Goal: Check status: Check status

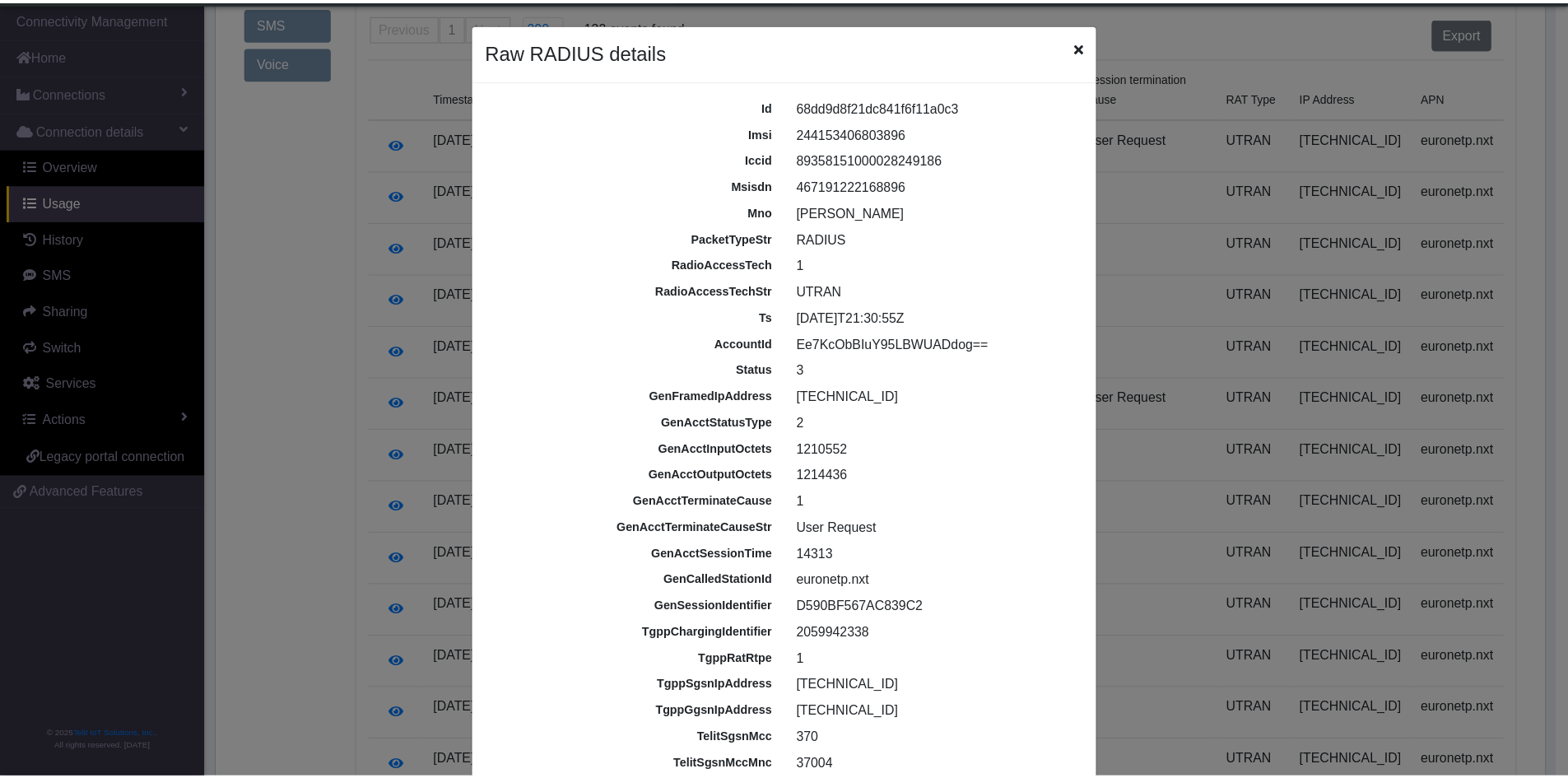
scroll to position [150, 0]
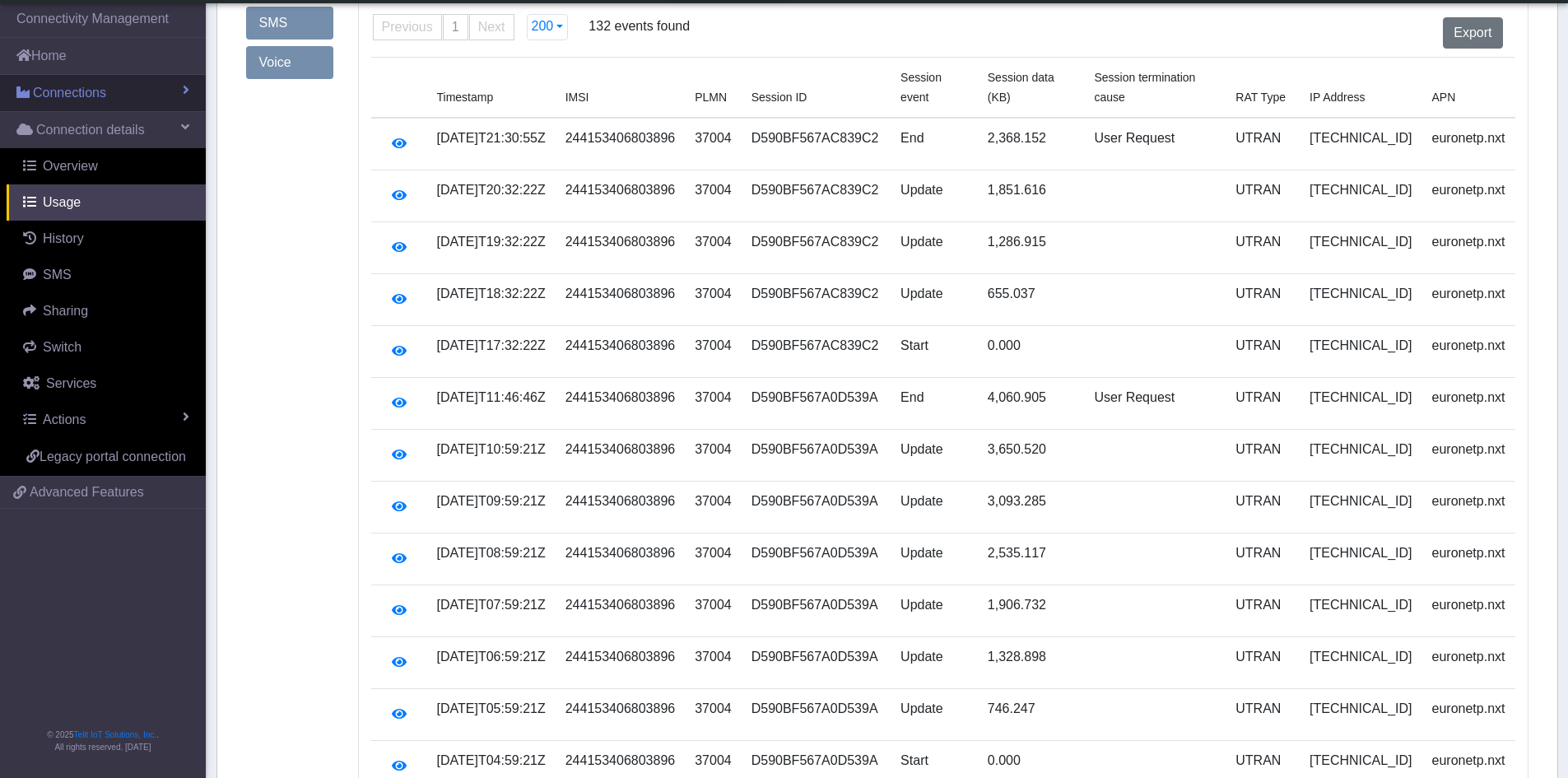
click at [58, 98] on span "Connections" at bounding box center [69, 93] width 73 height 20
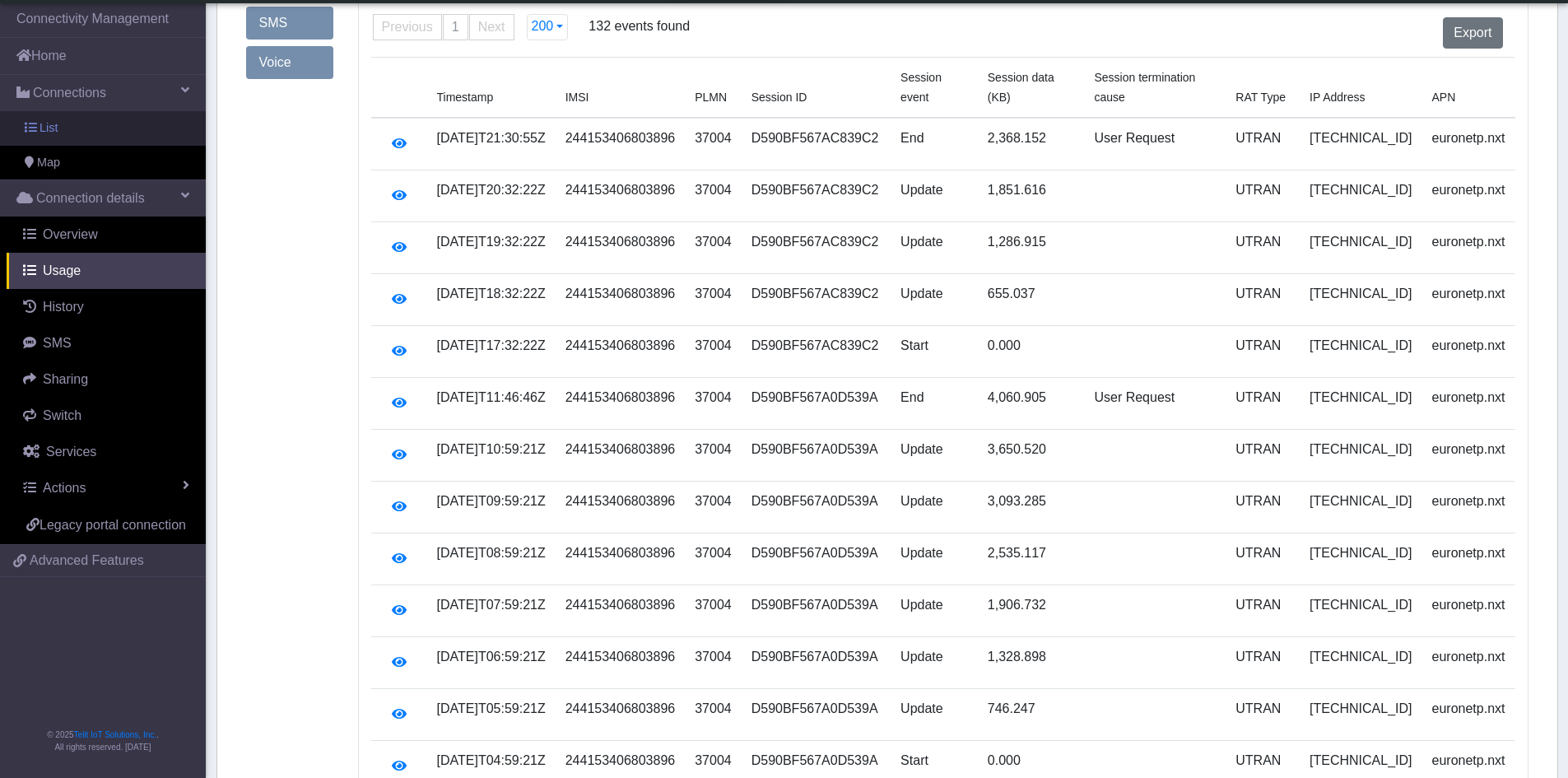
click at [60, 133] on link "List" at bounding box center [103, 129] width 206 height 35
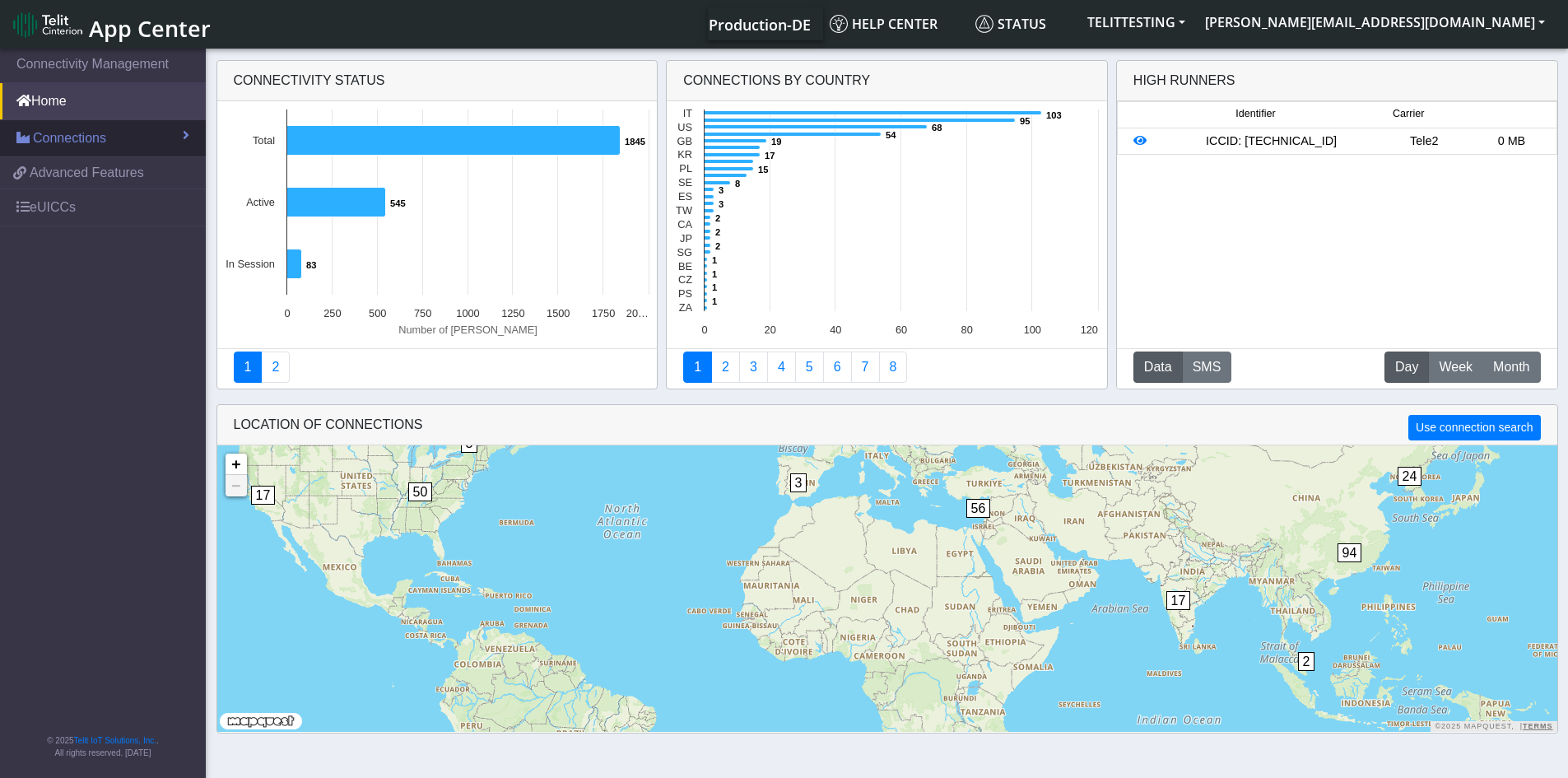
click at [63, 128] on link "Connections" at bounding box center [103, 138] width 206 height 36
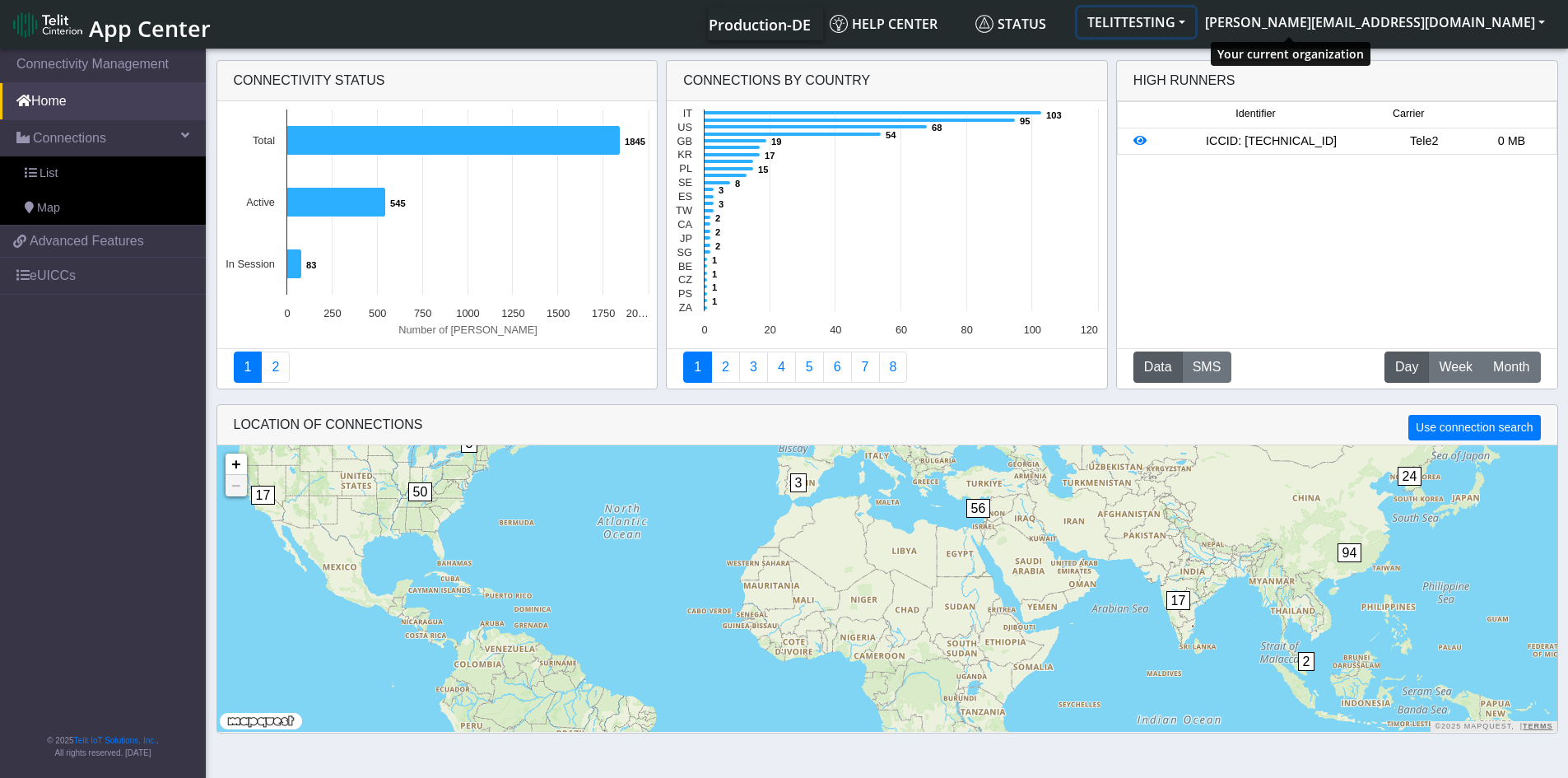
click at [1195, 24] on button "TELITTESTING" at bounding box center [1137, 22] width 117 height 29
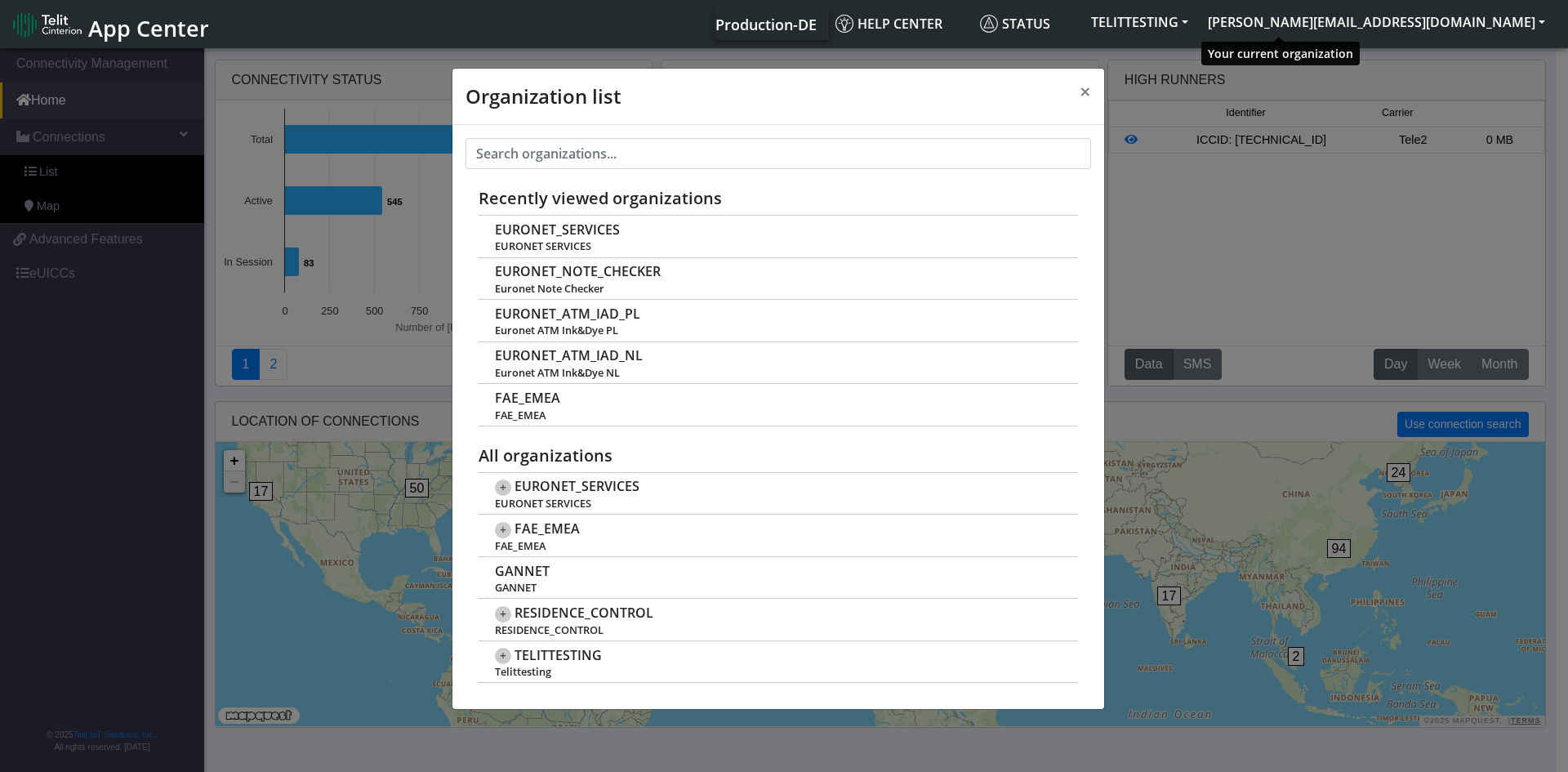
scroll to position [6, 0]
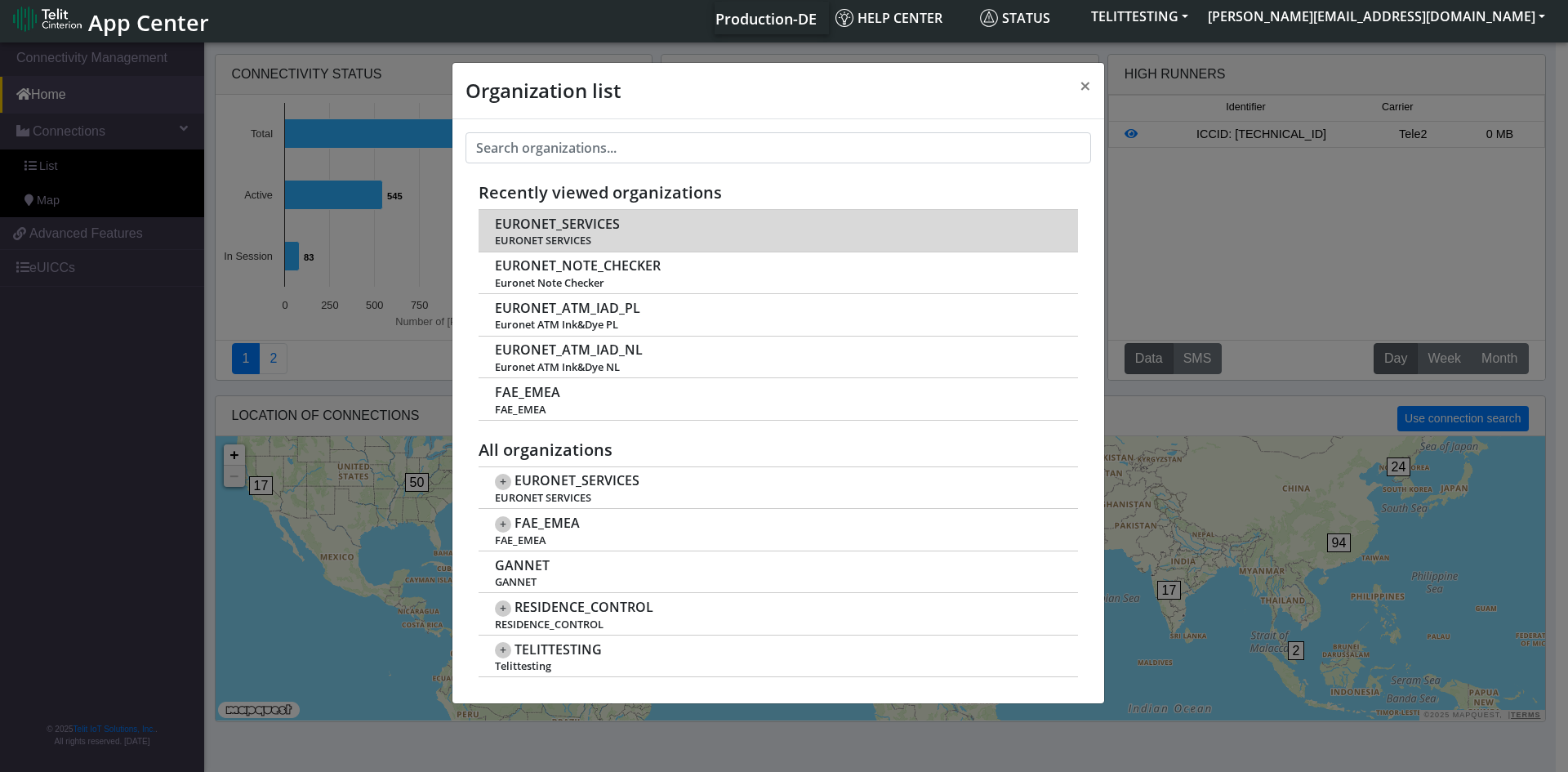
click at [626, 228] on td "EURONET_SERVICES EURONET SERVICES" at bounding box center [778, 231] width 600 height 41
click at [562, 226] on span "EURONET_SERVICES" at bounding box center [557, 224] width 125 height 16
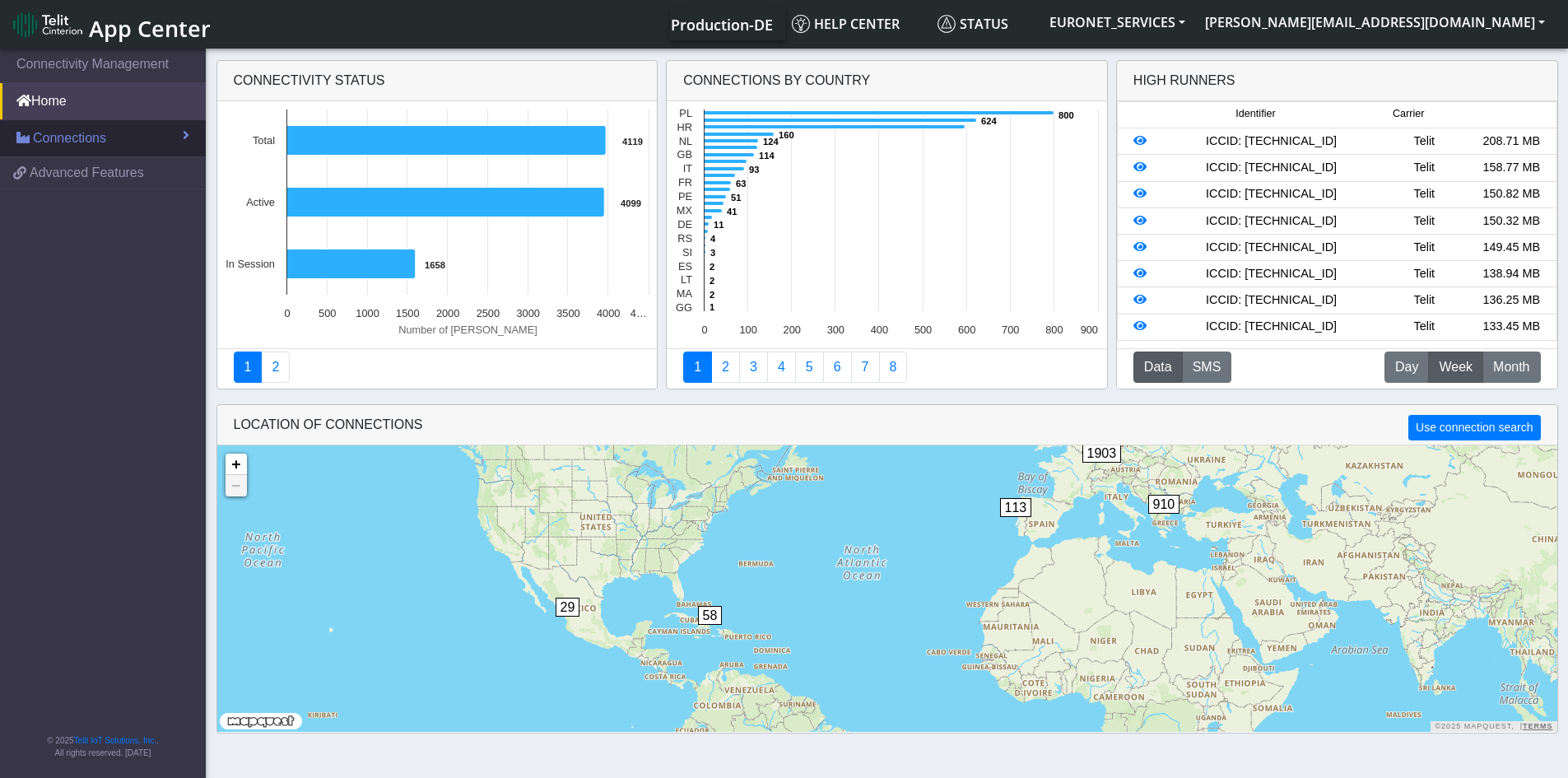
click at [94, 132] on span "Connections" at bounding box center [69, 138] width 73 height 20
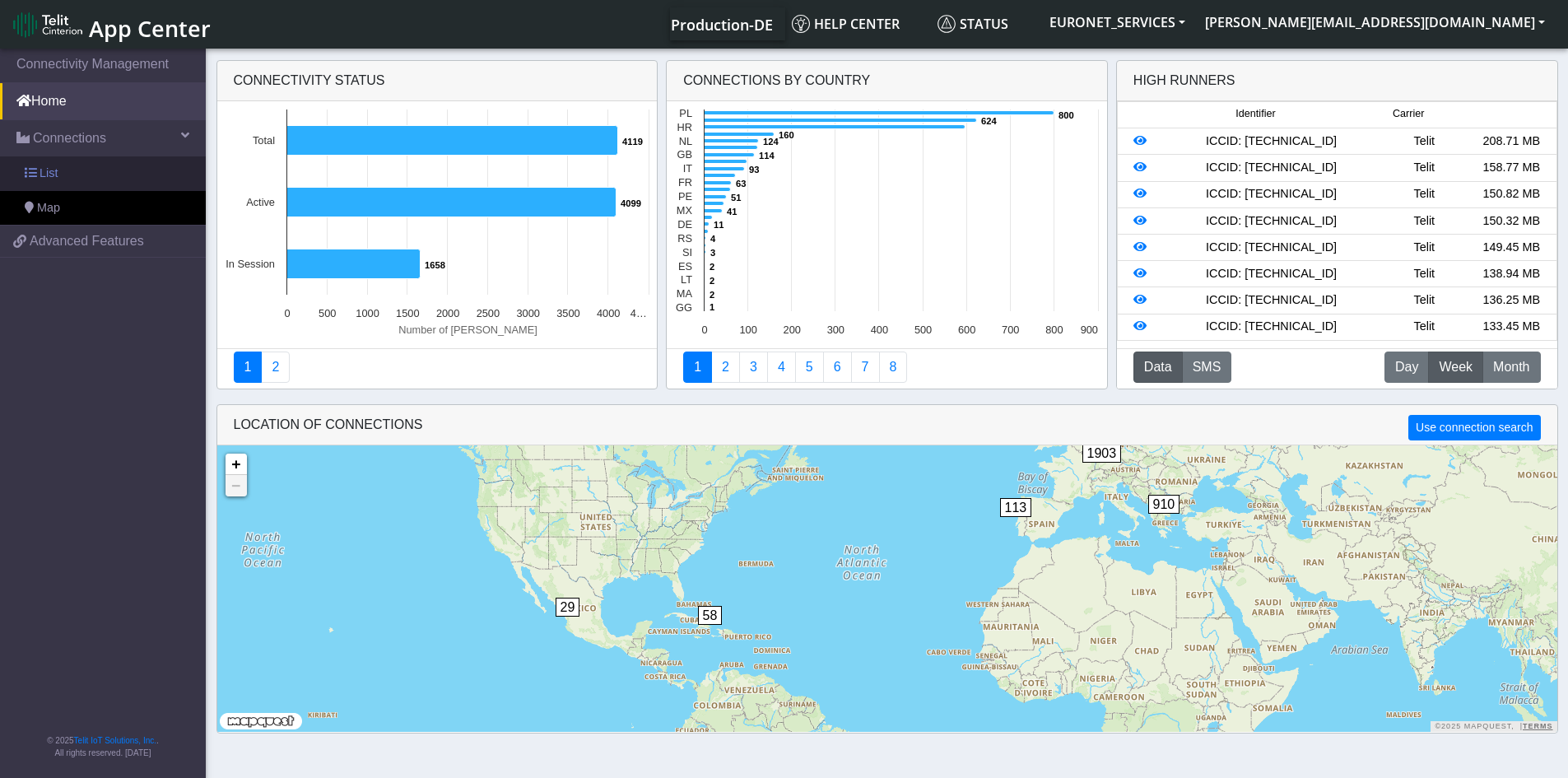
click at [47, 175] on span "List" at bounding box center [48, 173] width 18 height 18
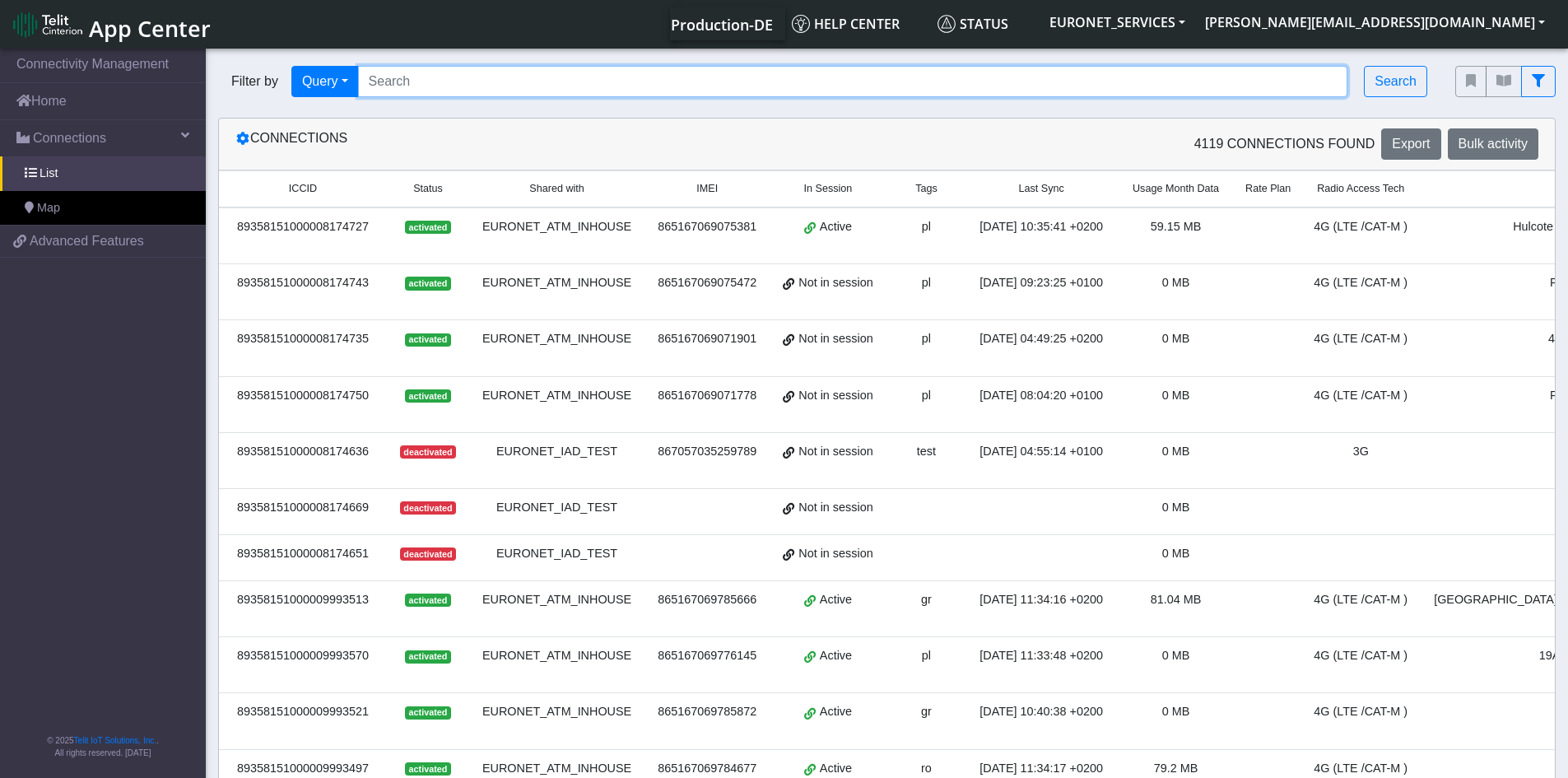
click at [422, 79] on input "Search..." at bounding box center [853, 81] width 990 height 31
paste input "Pass@10Line"
type input "P"
click at [495, 75] on input "Search..." at bounding box center [853, 81] width 990 height 31
paste input "89358151000028248741, 89358151000028249137, 89358151000028249186, 8935815100002…"
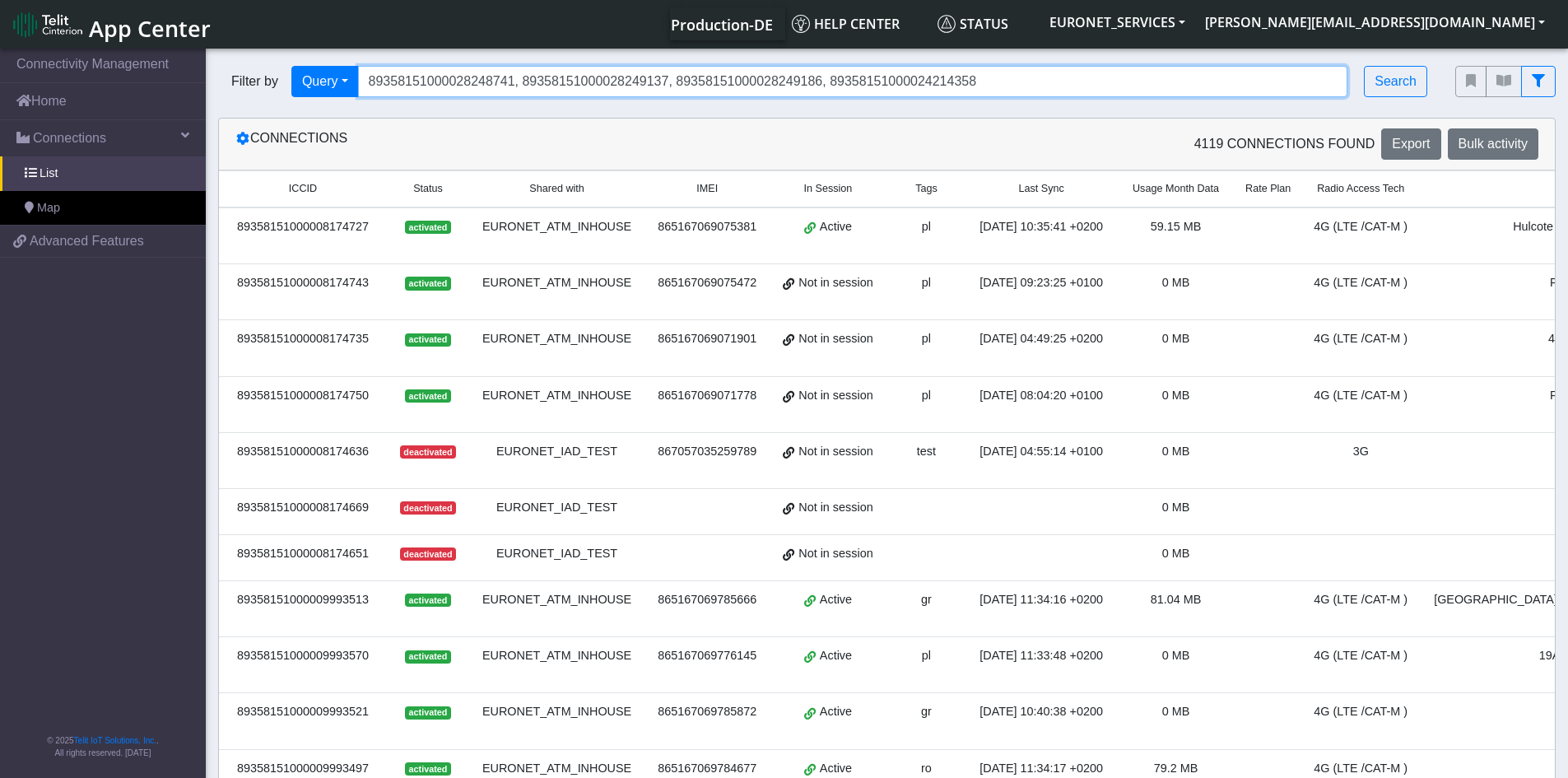
type input "89358151000028248741, 89358151000028249137, 89358151000028249186, 8935815100002…"
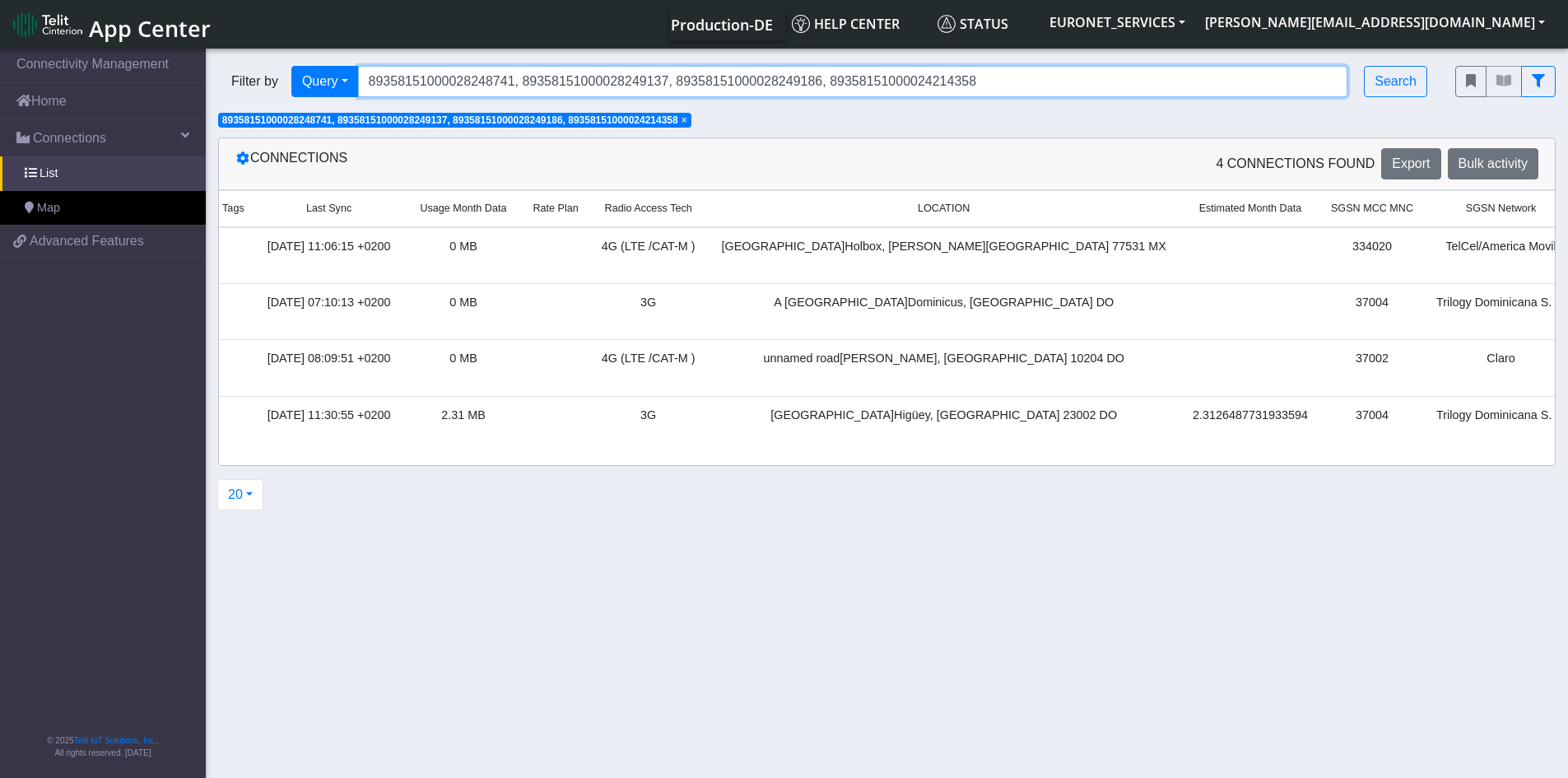
scroll to position [0, 665]
click at [1432, 247] on div "TelCel/America Movil" at bounding box center [1500, 247] width 136 height 18
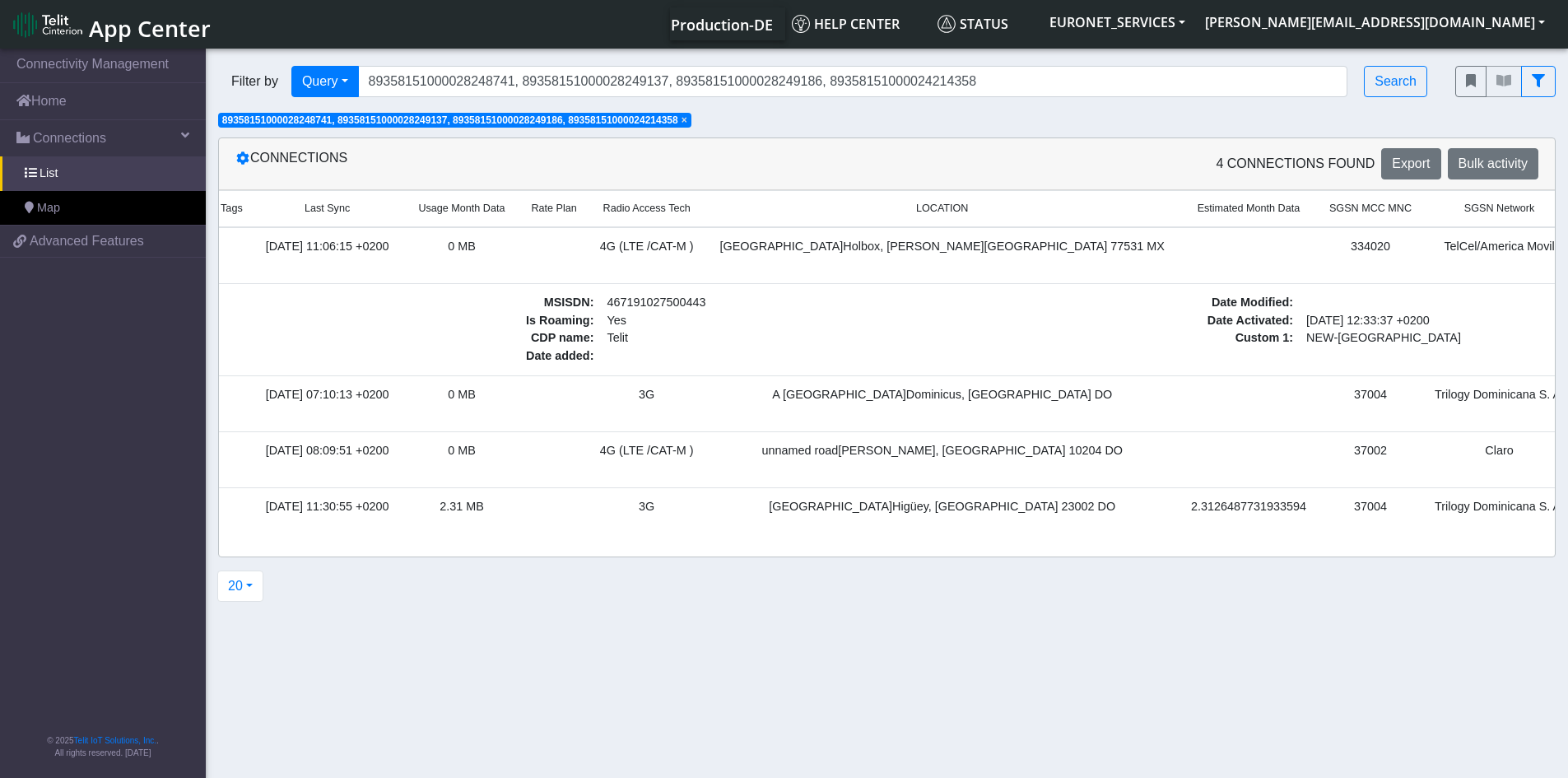
scroll to position [0, 668]
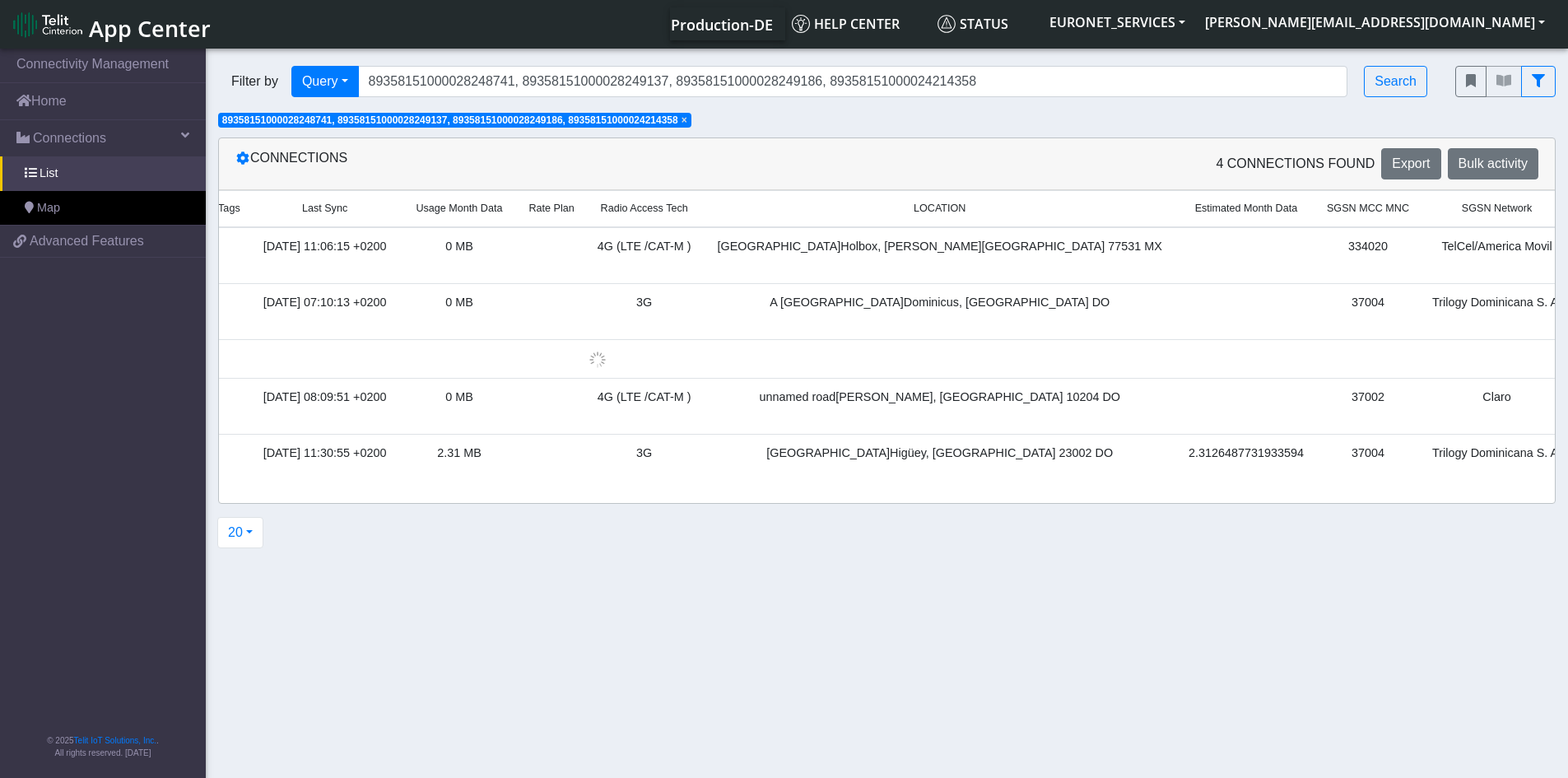
scroll to position [0, 665]
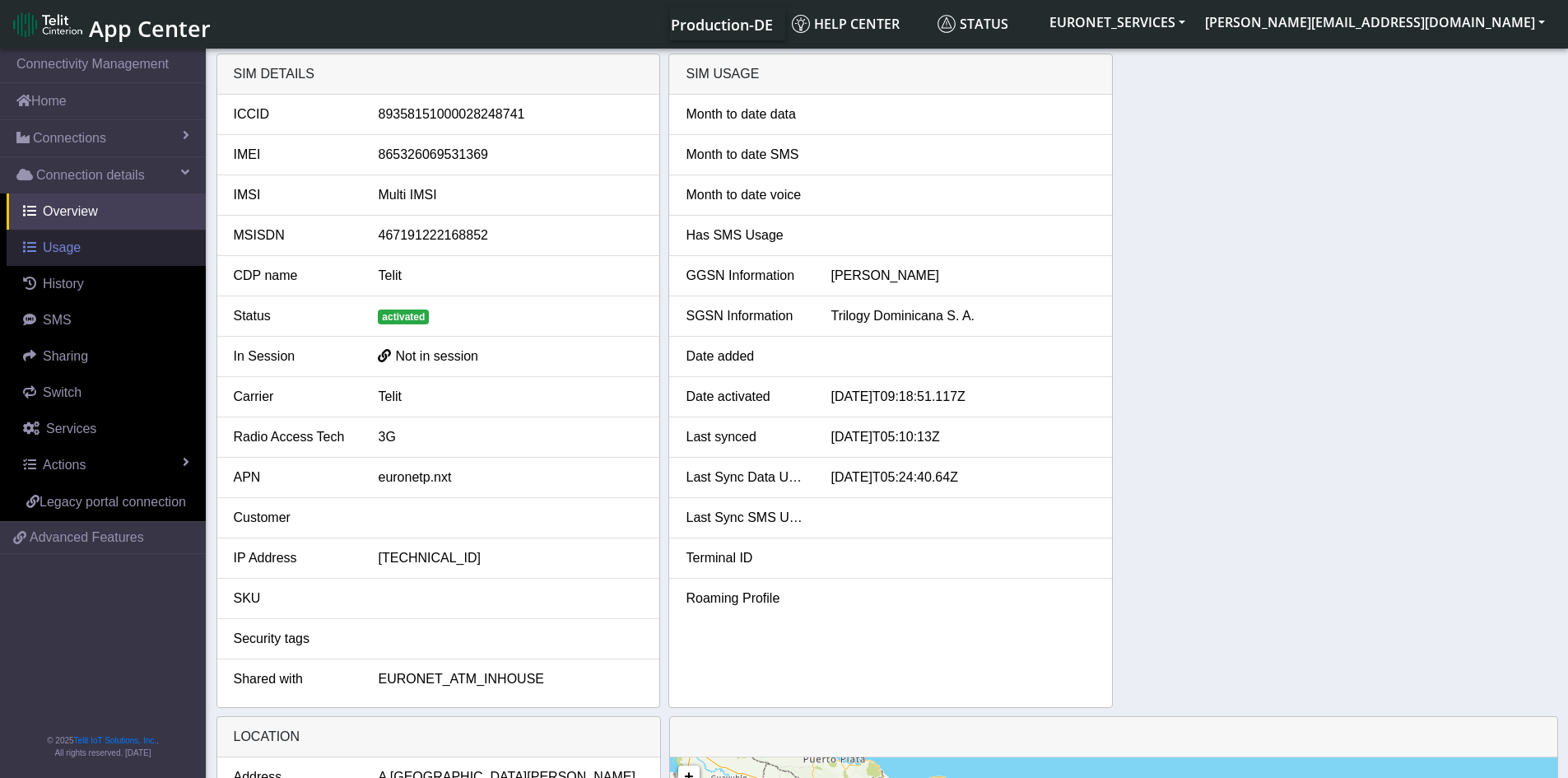
click at [67, 254] on span "Usage" at bounding box center [61, 247] width 38 height 14
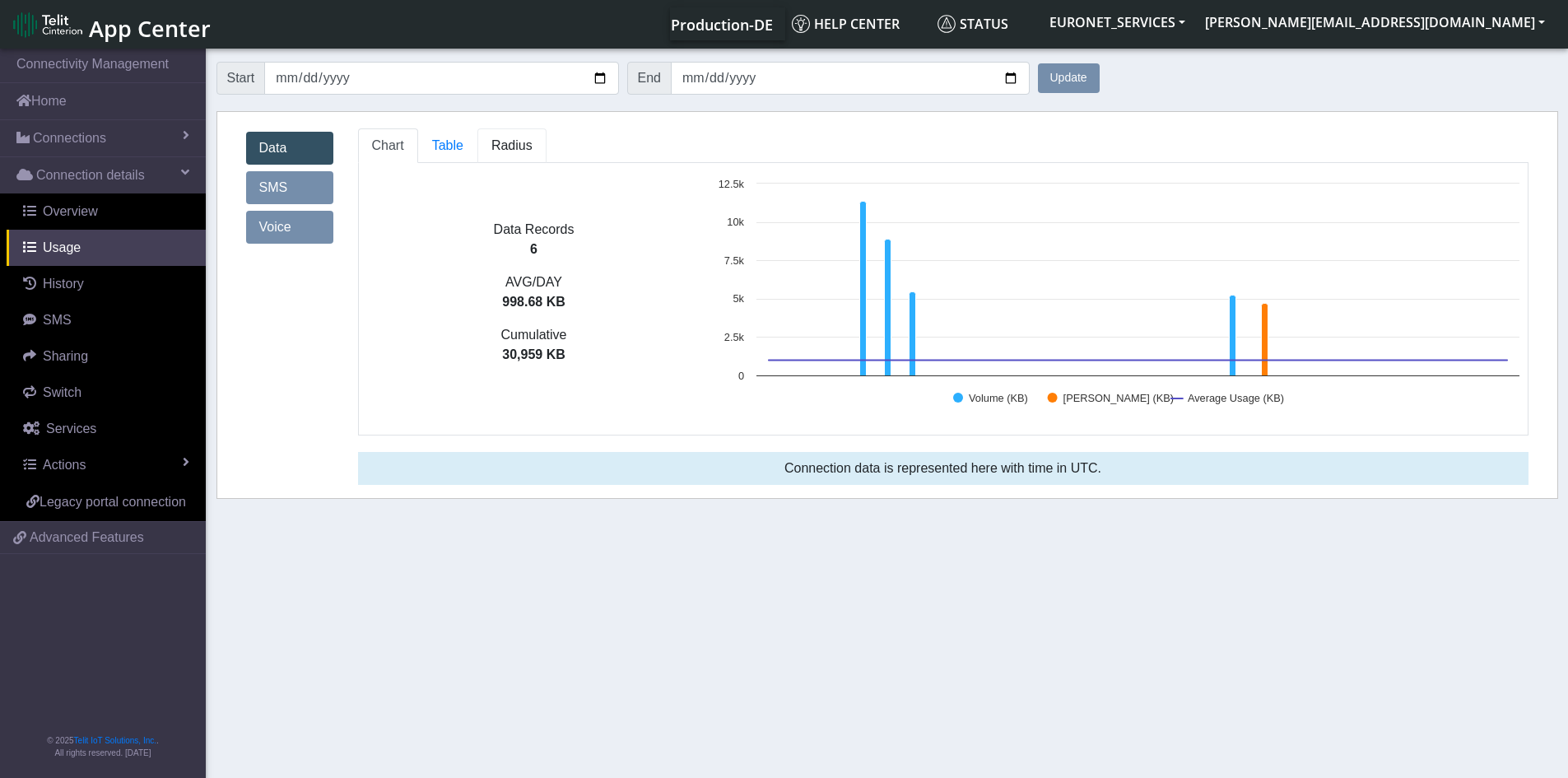
click at [492, 148] on span "Radius" at bounding box center [513, 145] width 42 height 14
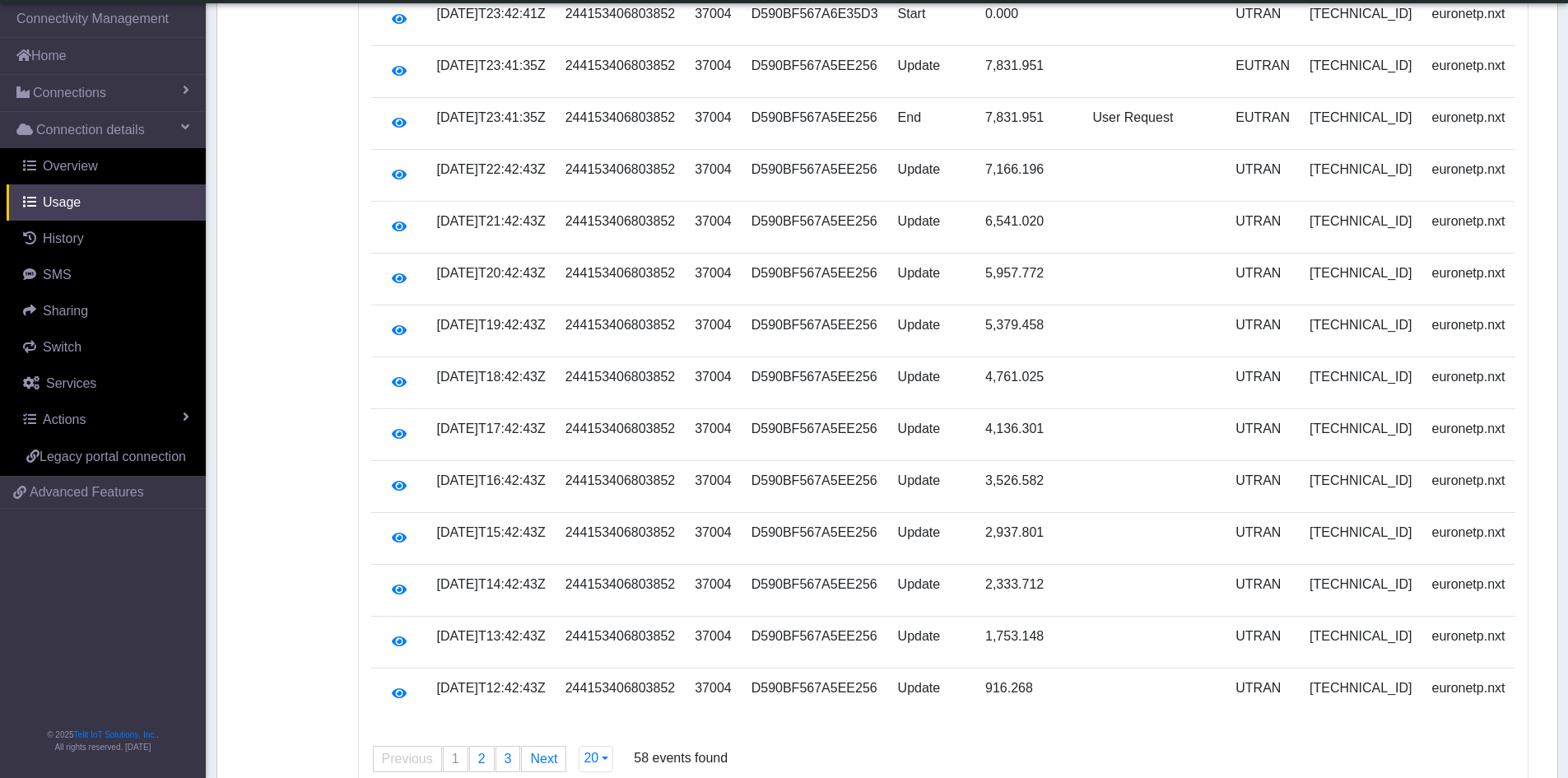
scroll to position [556, 0]
click at [596, 745] on button "20" at bounding box center [596, 758] width 35 height 26
click at [609, 683] on button "200" at bounding box center [645, 697] width 131 height 26
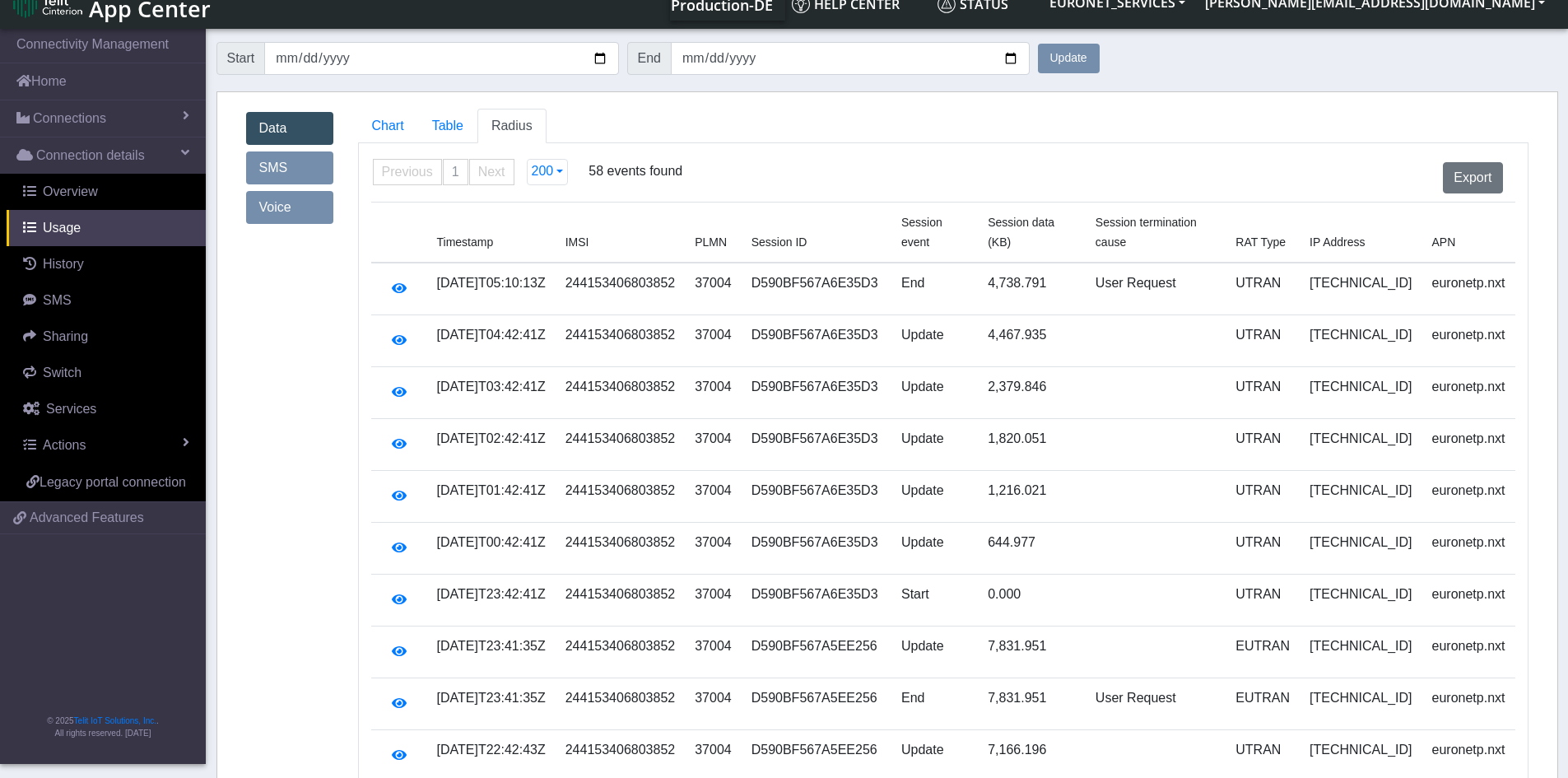
scroll to position [0, 0]
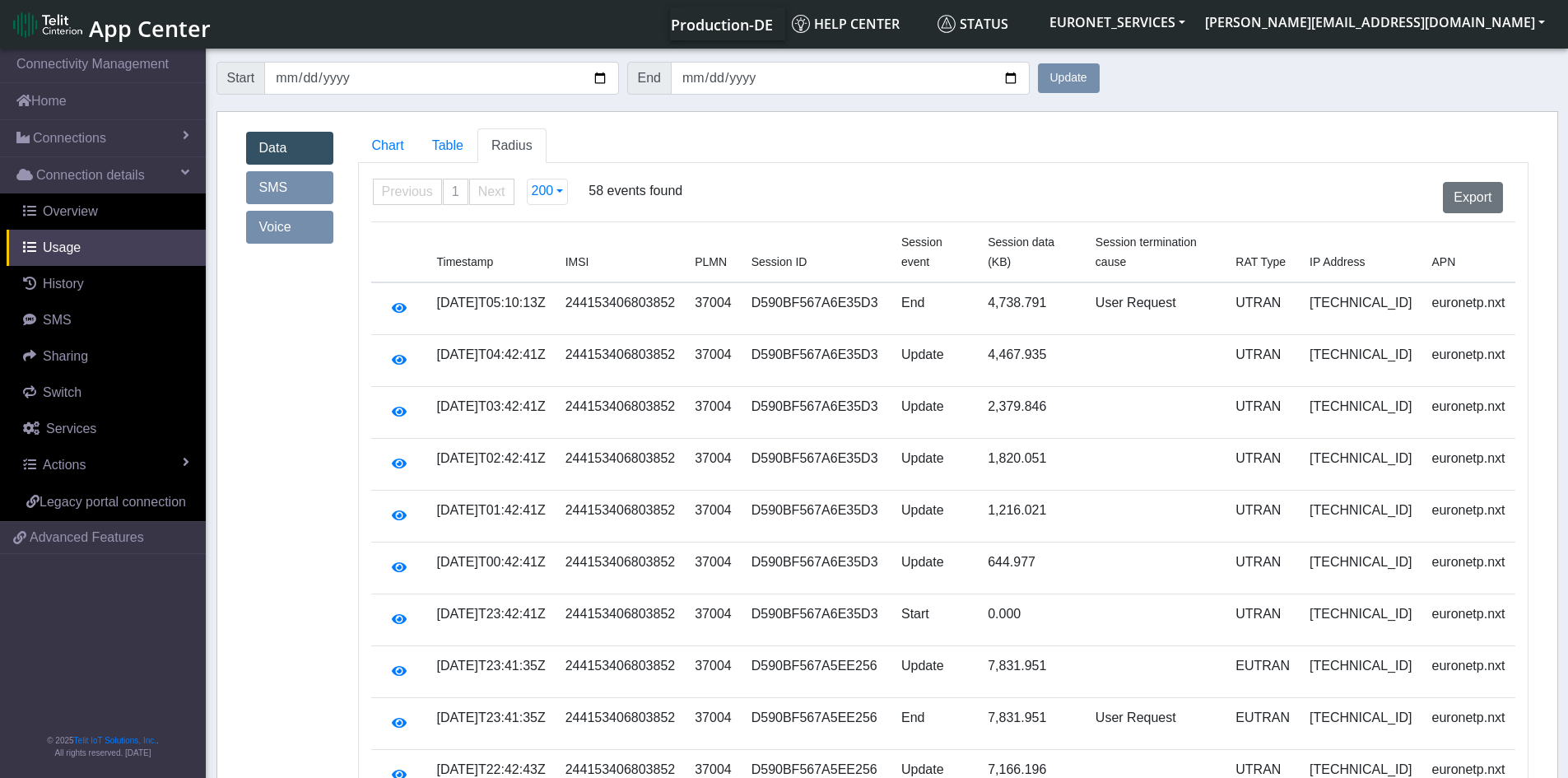
drag, startPoint x: 1262, startPoint y: 131, endPoint x: 1274, endPoint y: 130, distance: 12.0
click at [1274, 130] on ul "Chart Table Radius" at bounding box center [944, 146] width 1171 height 35
click at [436, 148] on span "Table" at bounding box center [447, 145] width 31 height 14
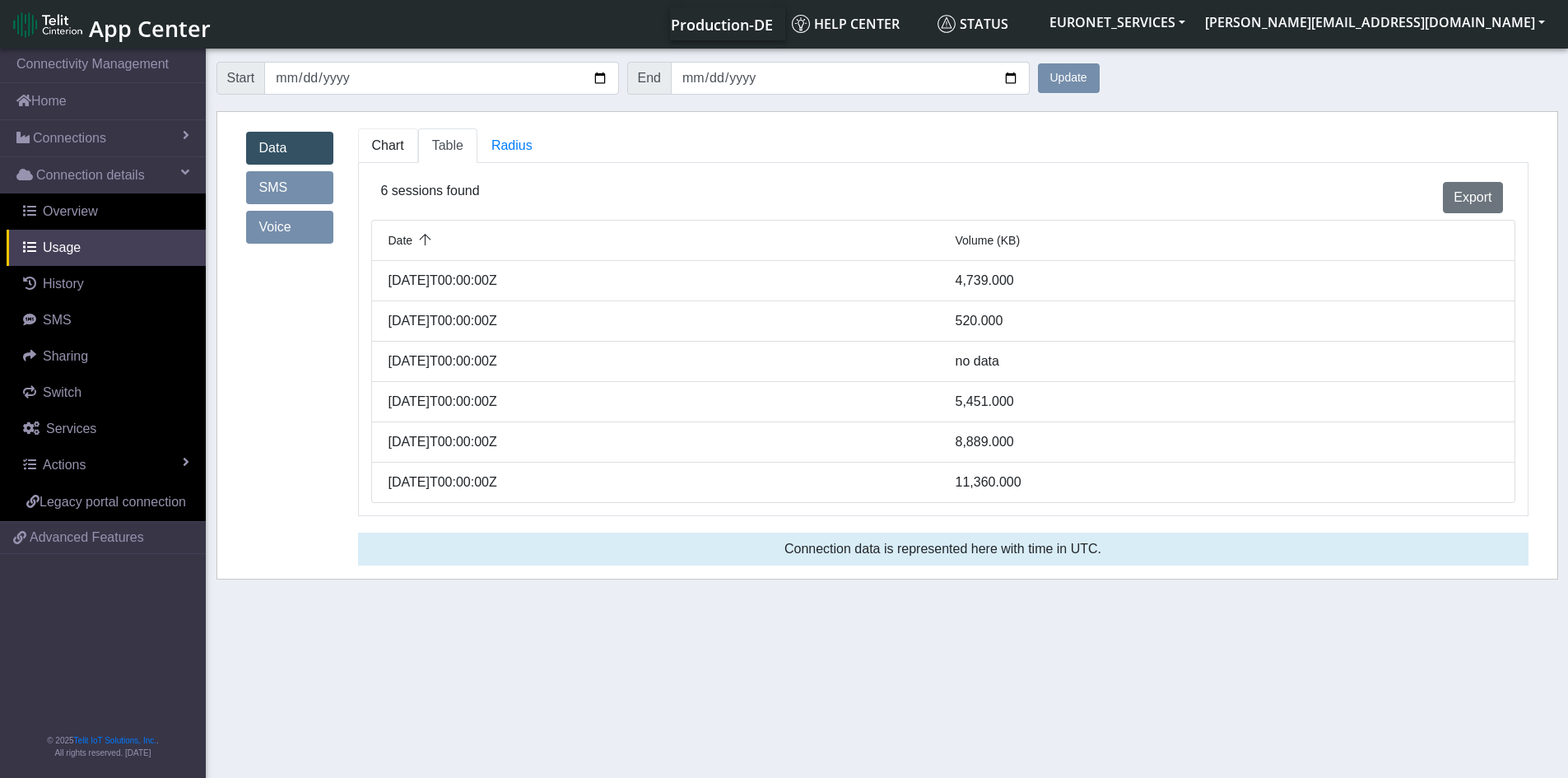
click at [379, 146] on span "Chart" at bounding box center [388, 145] width 32 height 14
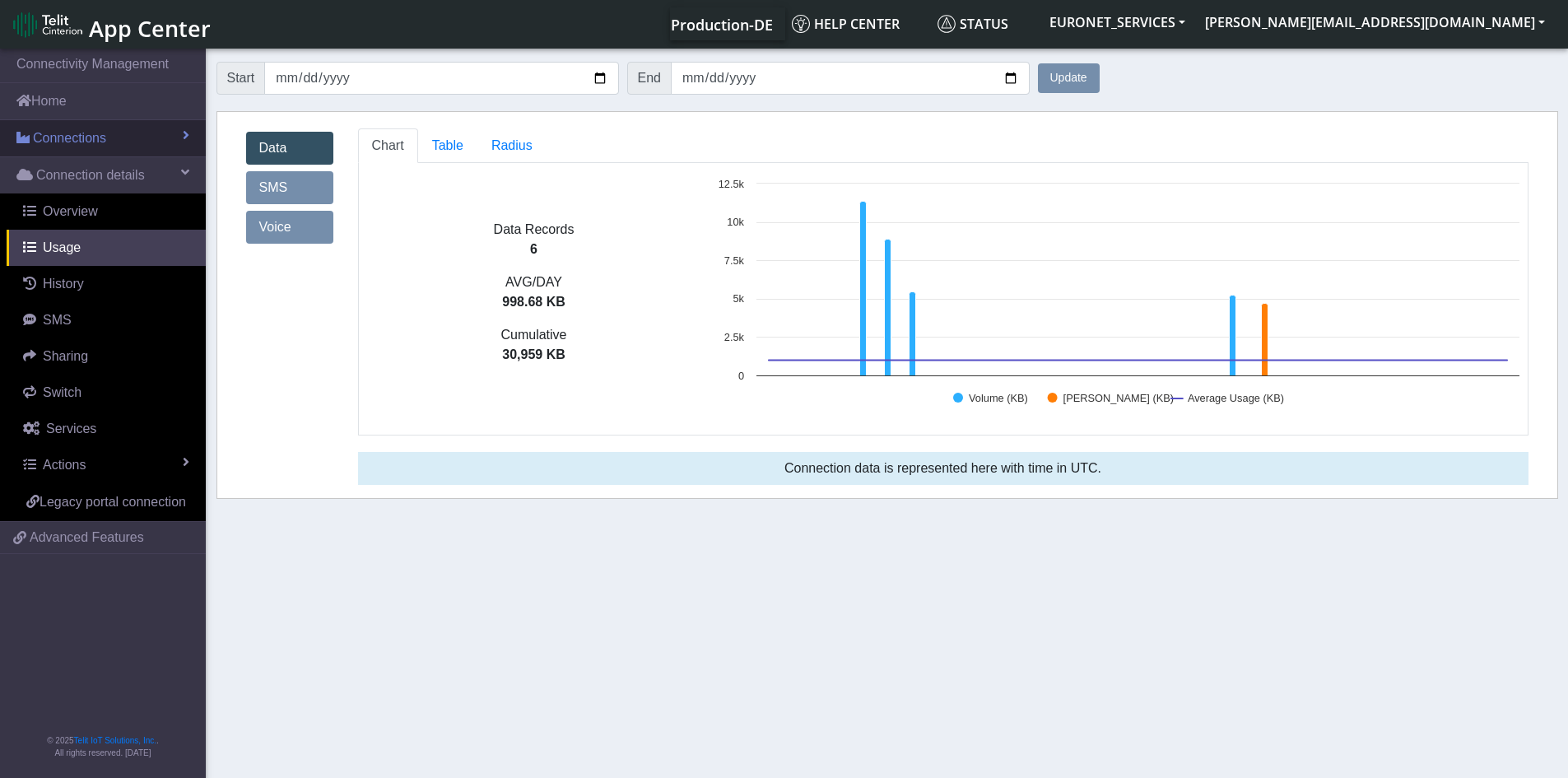
click at [76, 142] on span "Connections" at bounding box center [69, 138] width 73 height 20
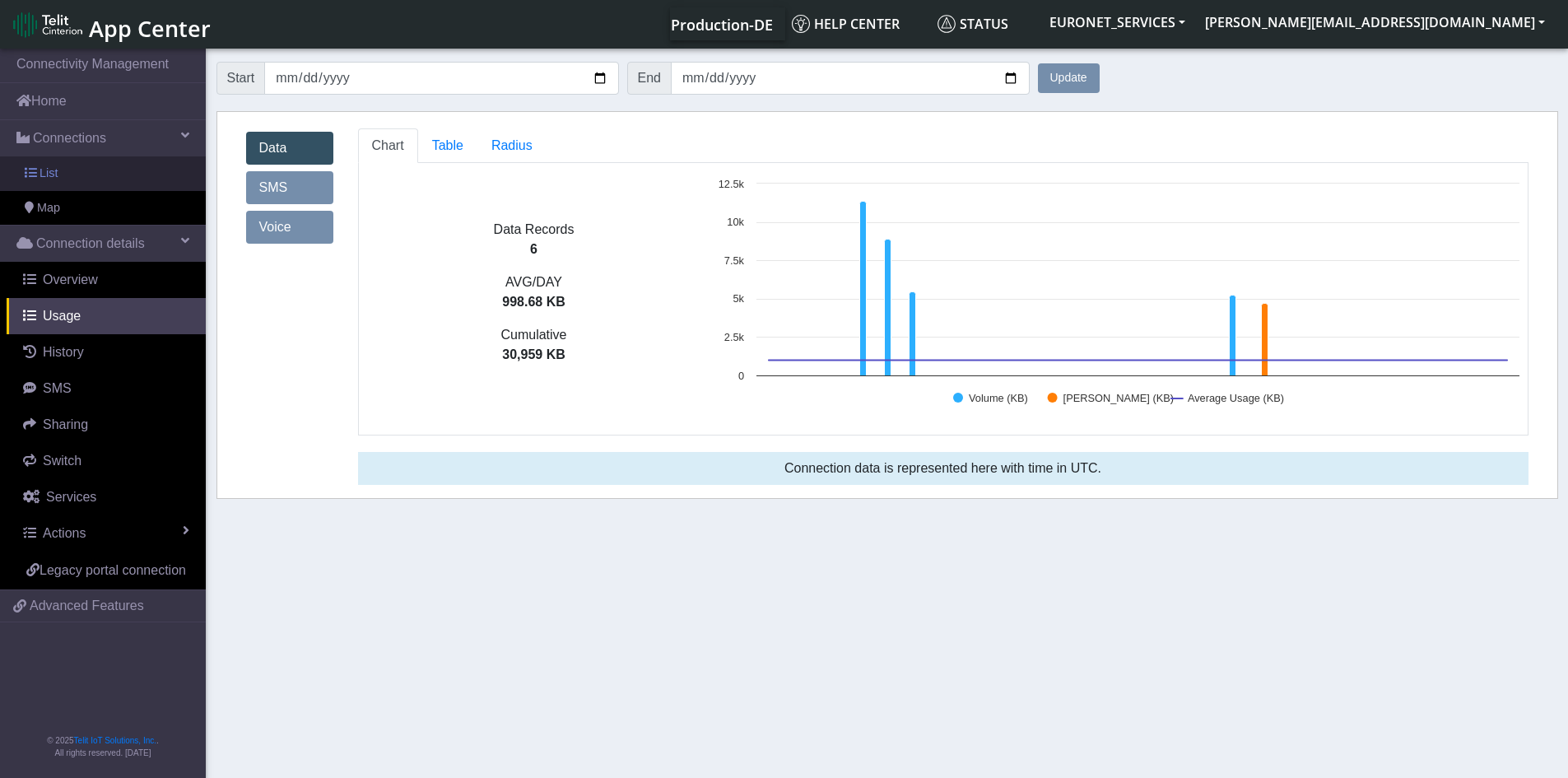
click at [44, 179] on span "List" at bounding box center [48, 173] width 18 height 18
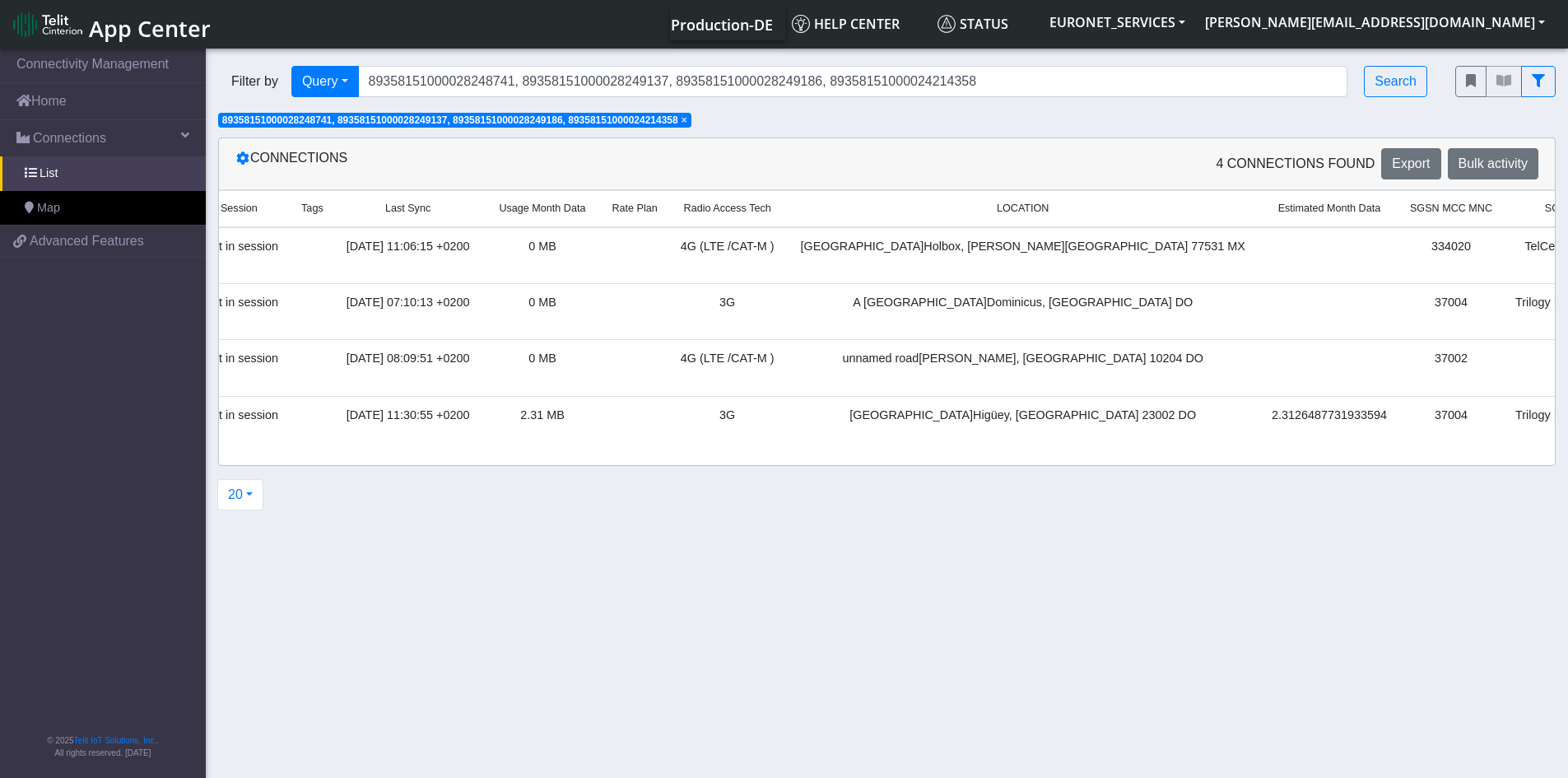
scroll to position [0, 665]
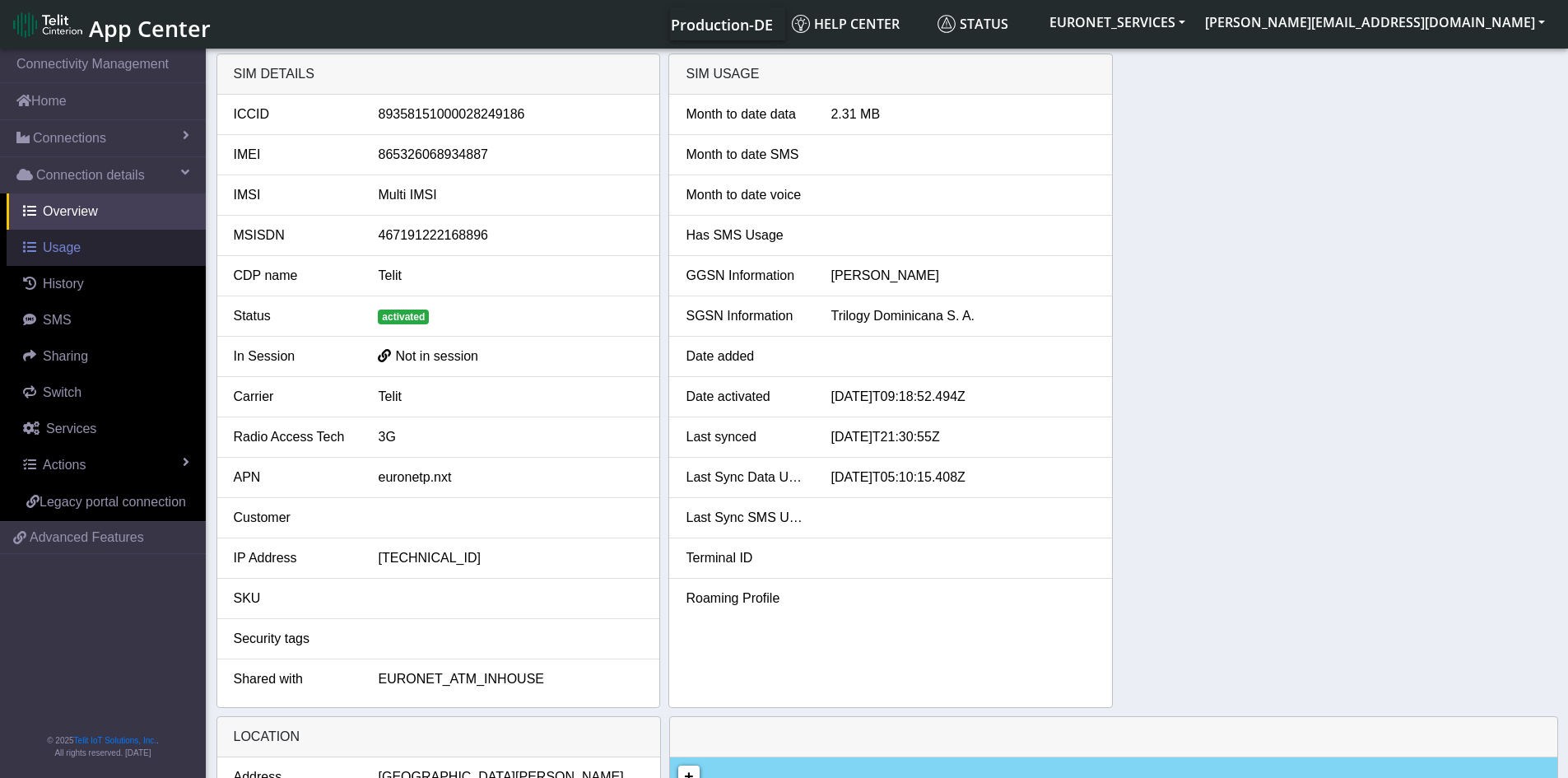
click at [57, 244] on span "Usage" at bounding box center [61, 247] width 38 height 14
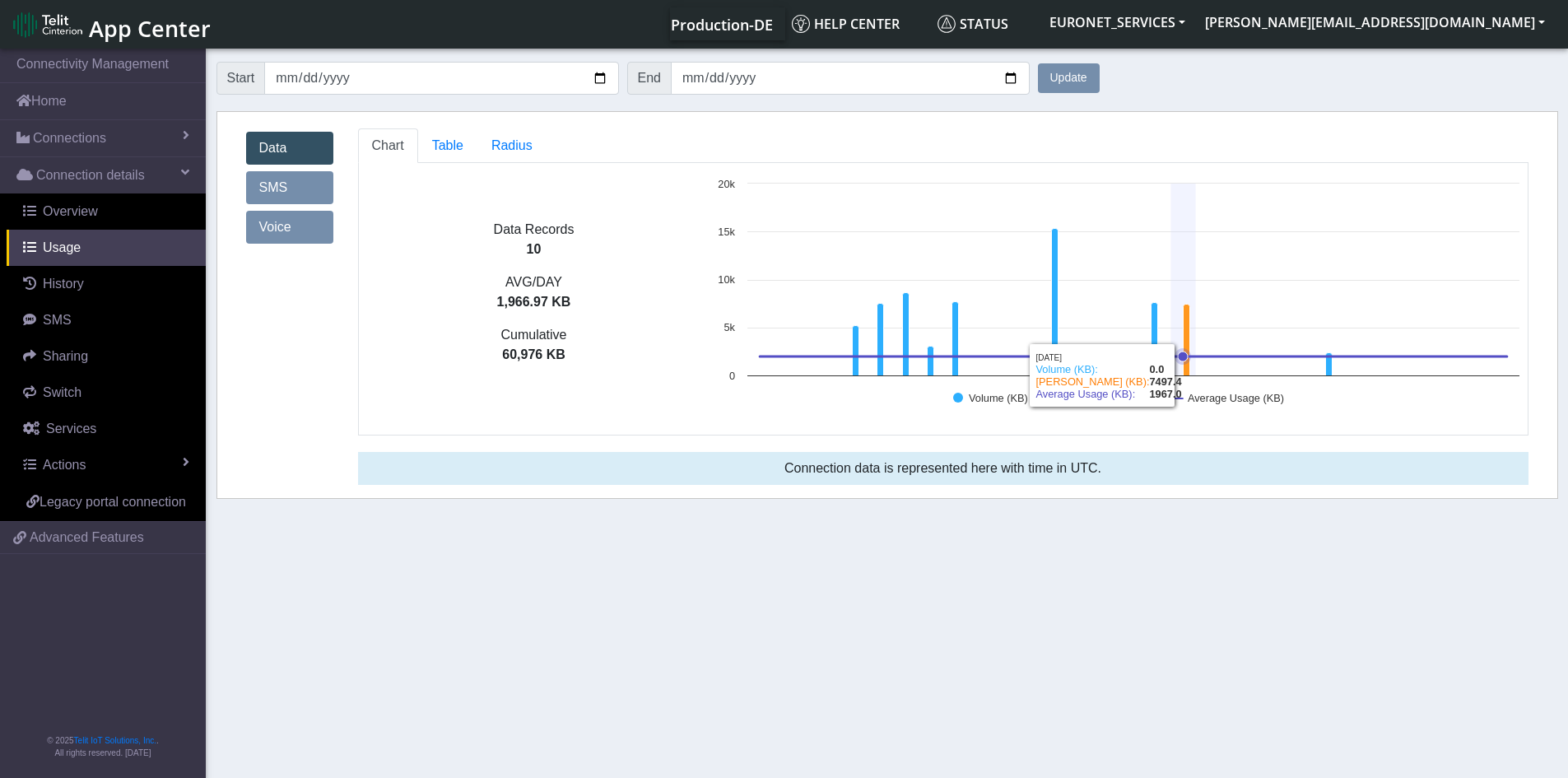
click at [1191, 334] on rect at bounding box center [1118, 298] width 818 height 247
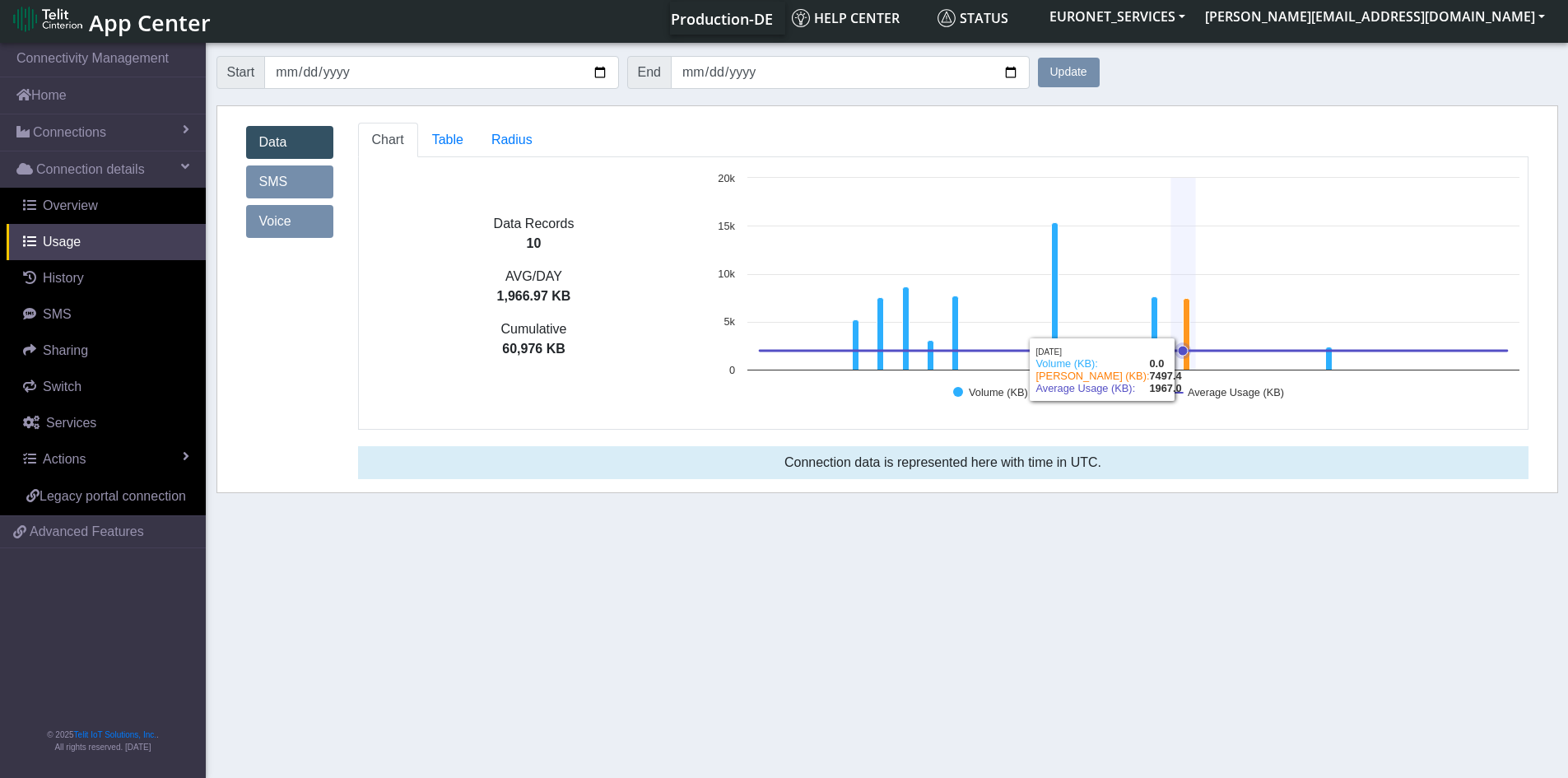
click at [1186, 351] on icon at bounding box center [1133, 351] width 747 height 0
click at [509, 138] on span "Radius" at bounding box center [513, 139] width 42 height 14
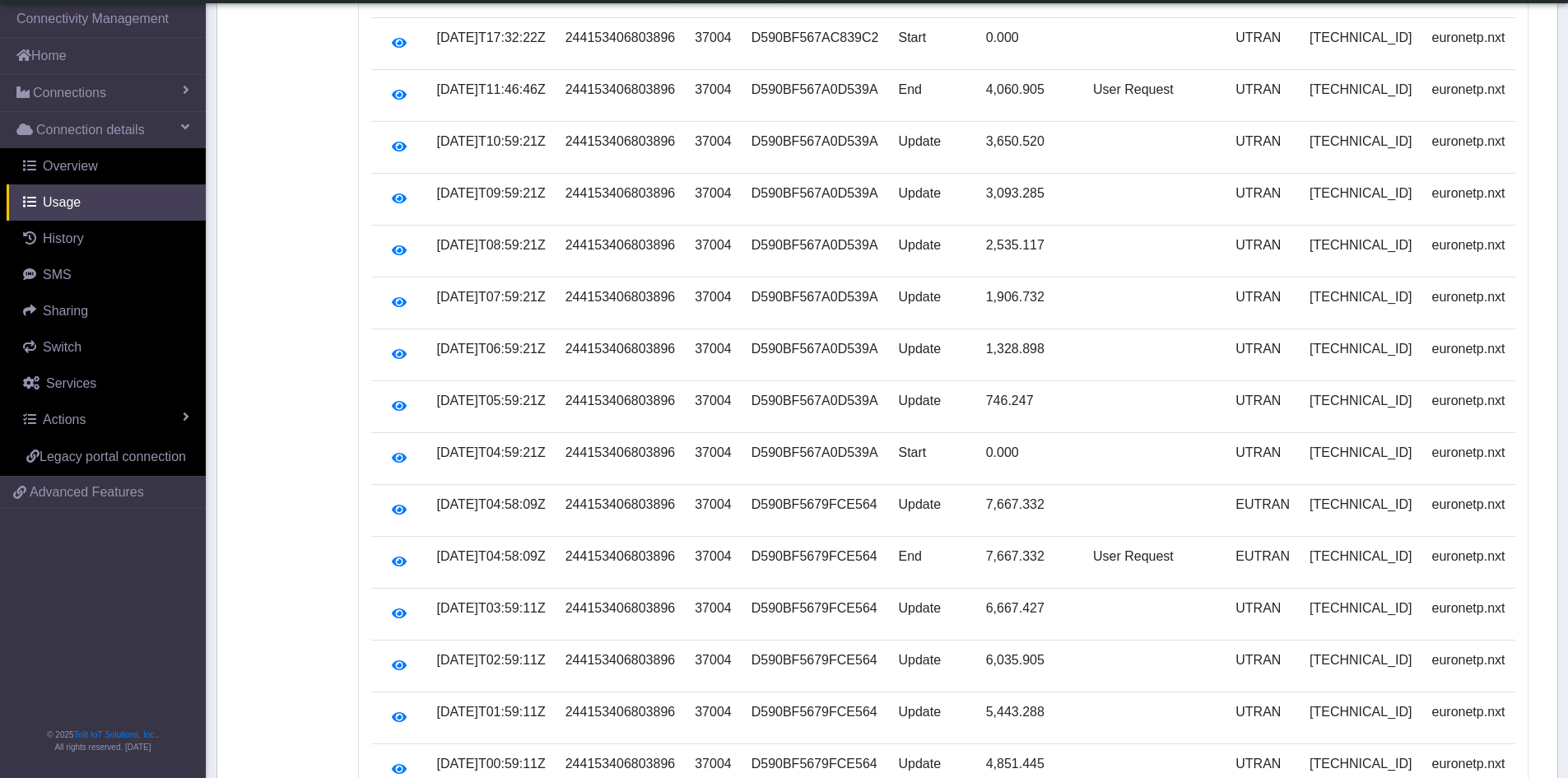
scroll to position [429, 0]
click at [1043, 537] on td "7,667.332" at bounding box center [1029, 560] width 107 height 52
click at [1328, 550] on td "[TECHNICAL_ID]" at bounding box center [1361, 560] width 122 height 52
click at [66, 91] on span "Connections" at bounding box center [69, 93] width 73 height 20
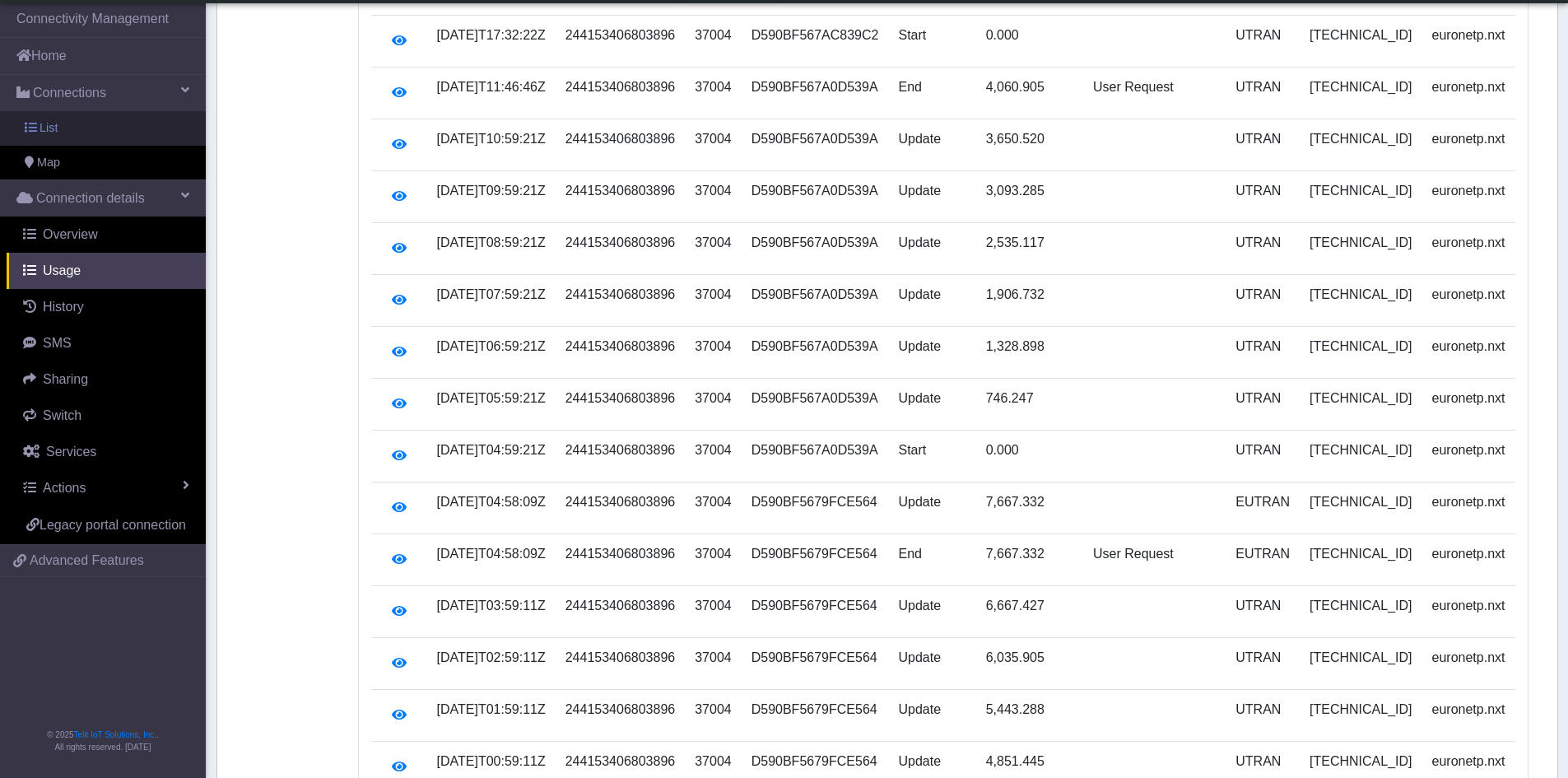
click at [44, 129] on span "List" at bounding box center [48, 128] width 18 height 18
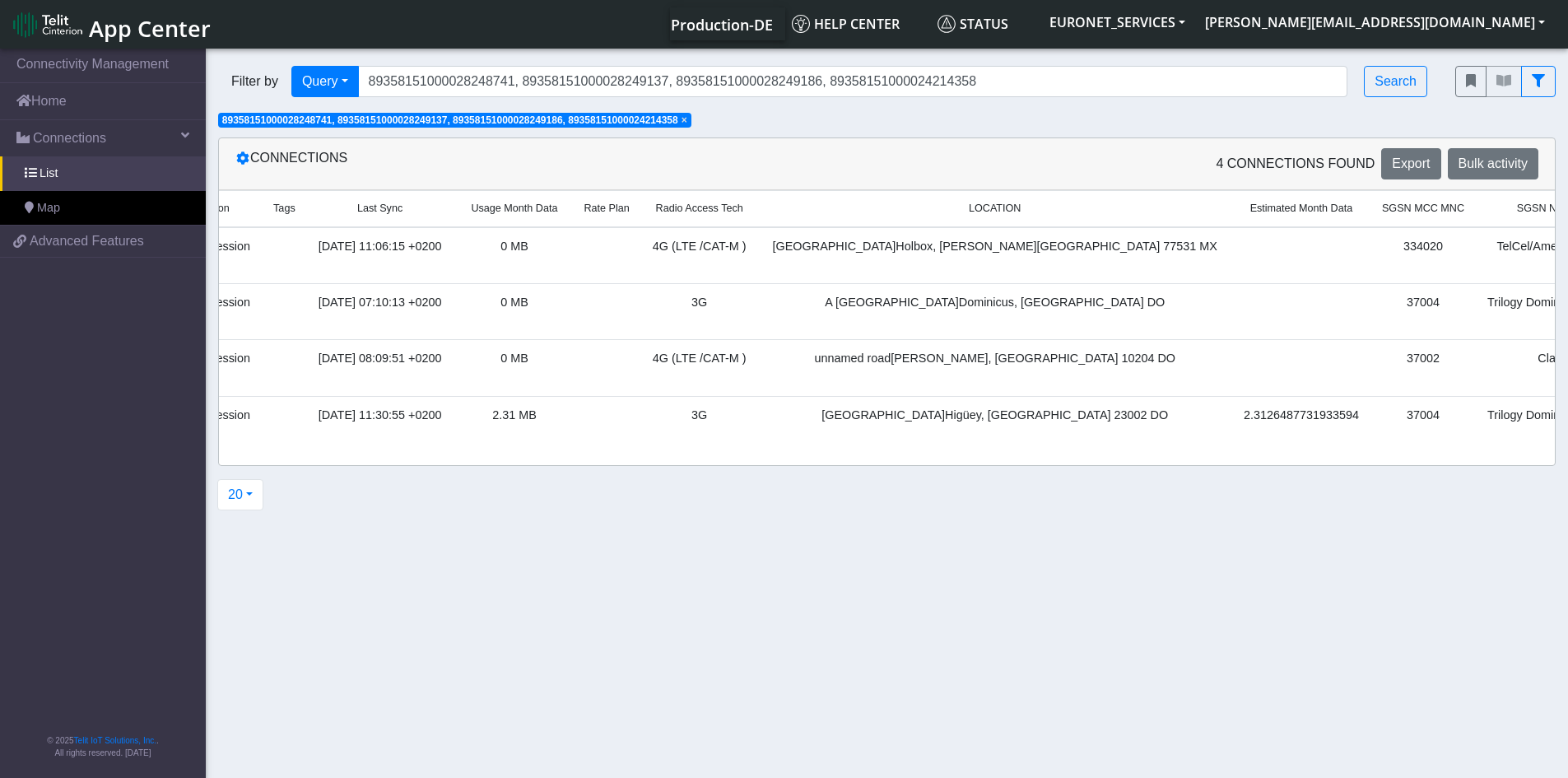
scroll to position [0, 665]
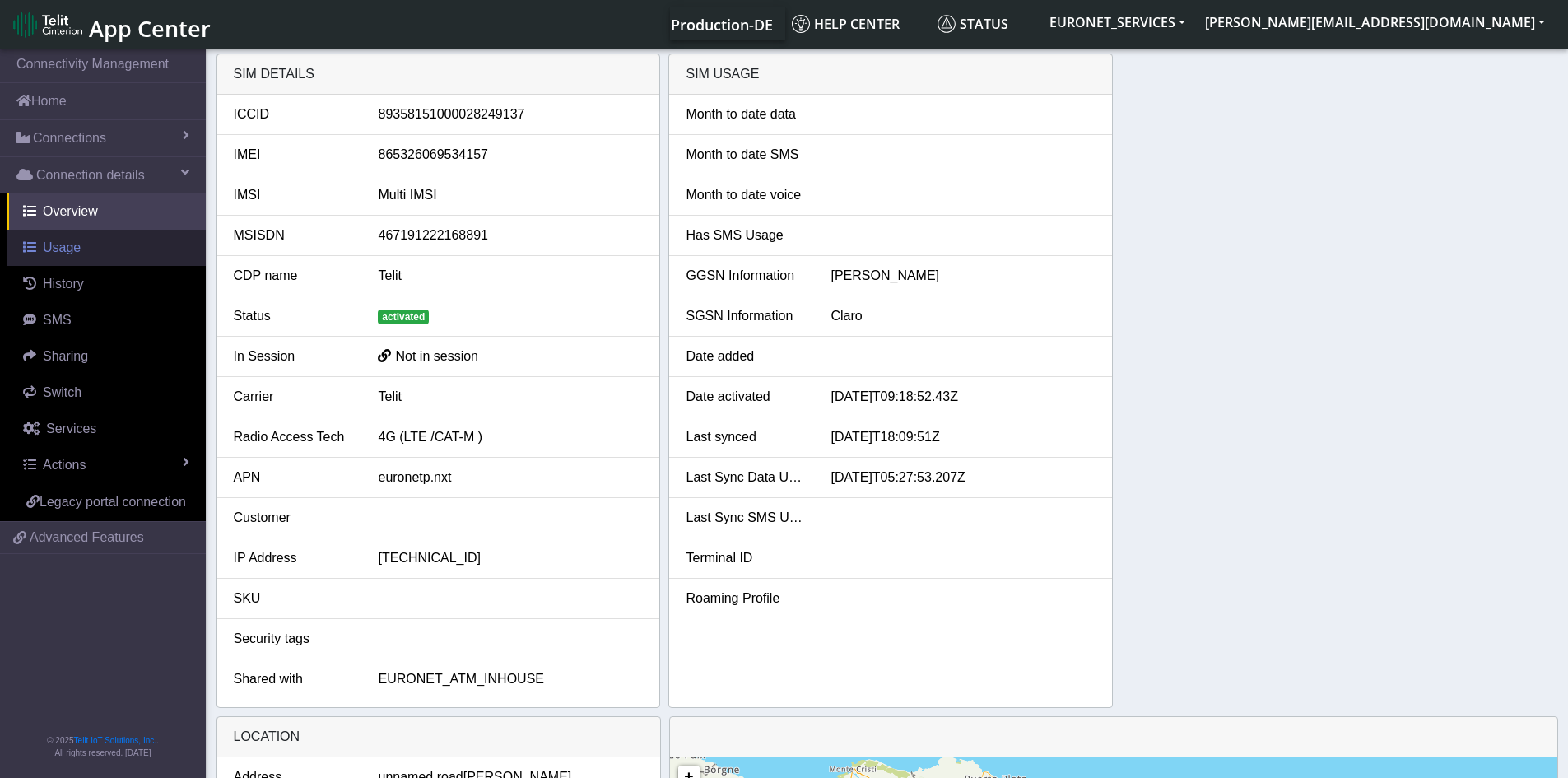
click at [45, 263] on link "Usage" at bounding box center [106, 248] width 200 height 36
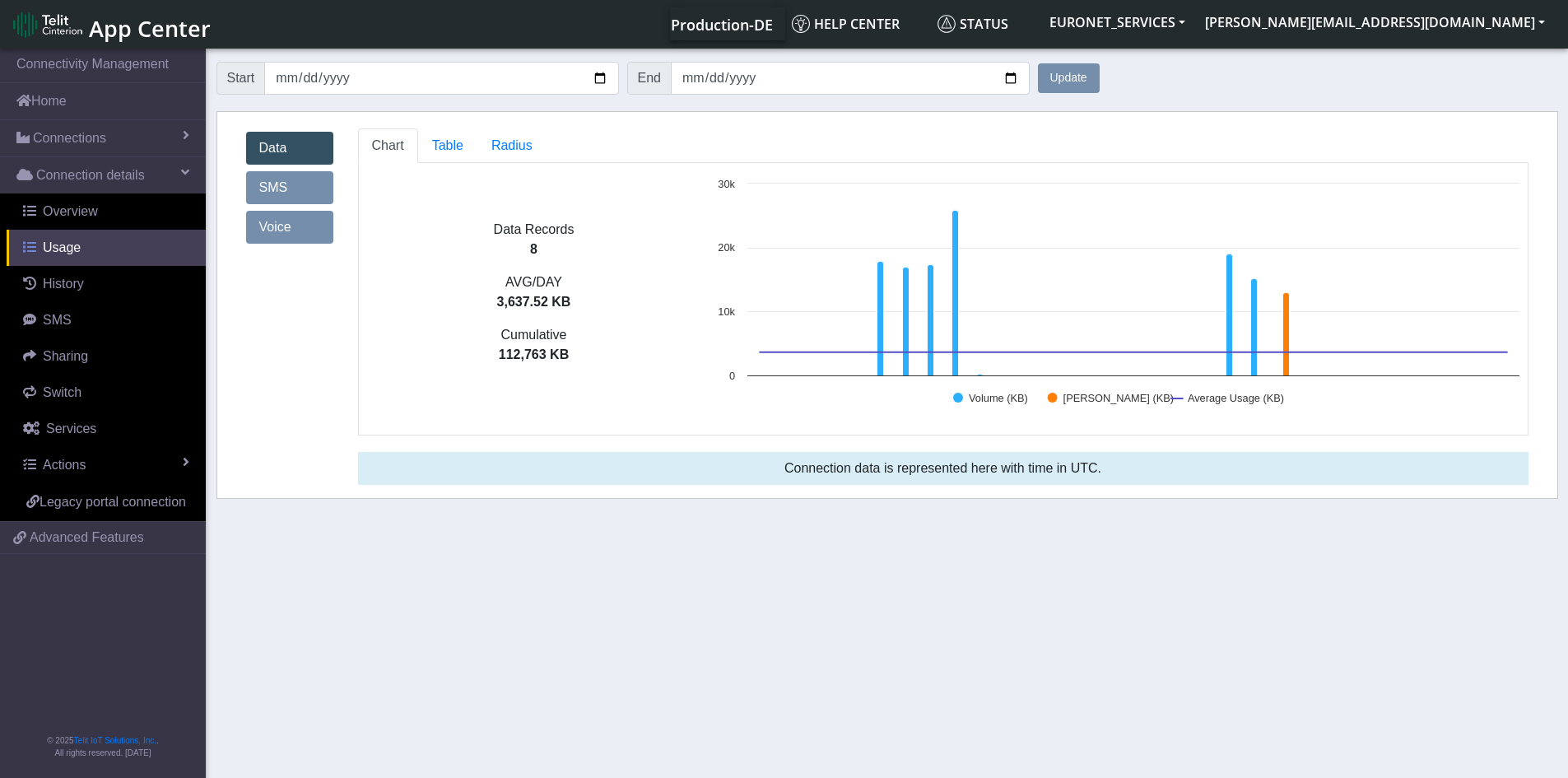
click at [52, 248] on span "Usage" at bounding box center [61, 247] width 38 height 14
click at [66, 200] on link "Overview" at bounding box center [106, 212] width 200 height 36
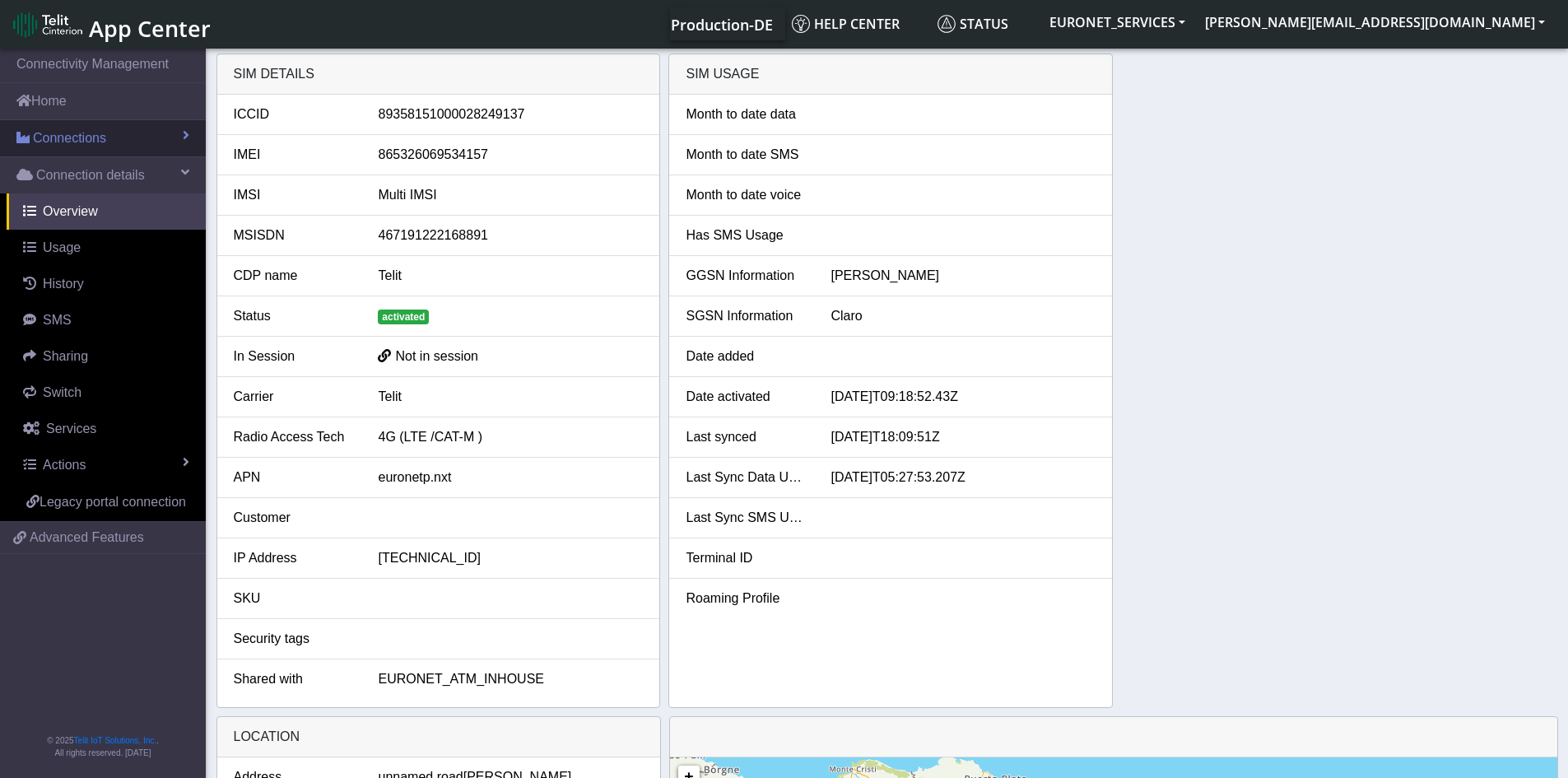
click at [68, 135] on span "Connections" at bounding box center [69, 138] width 73 height 20
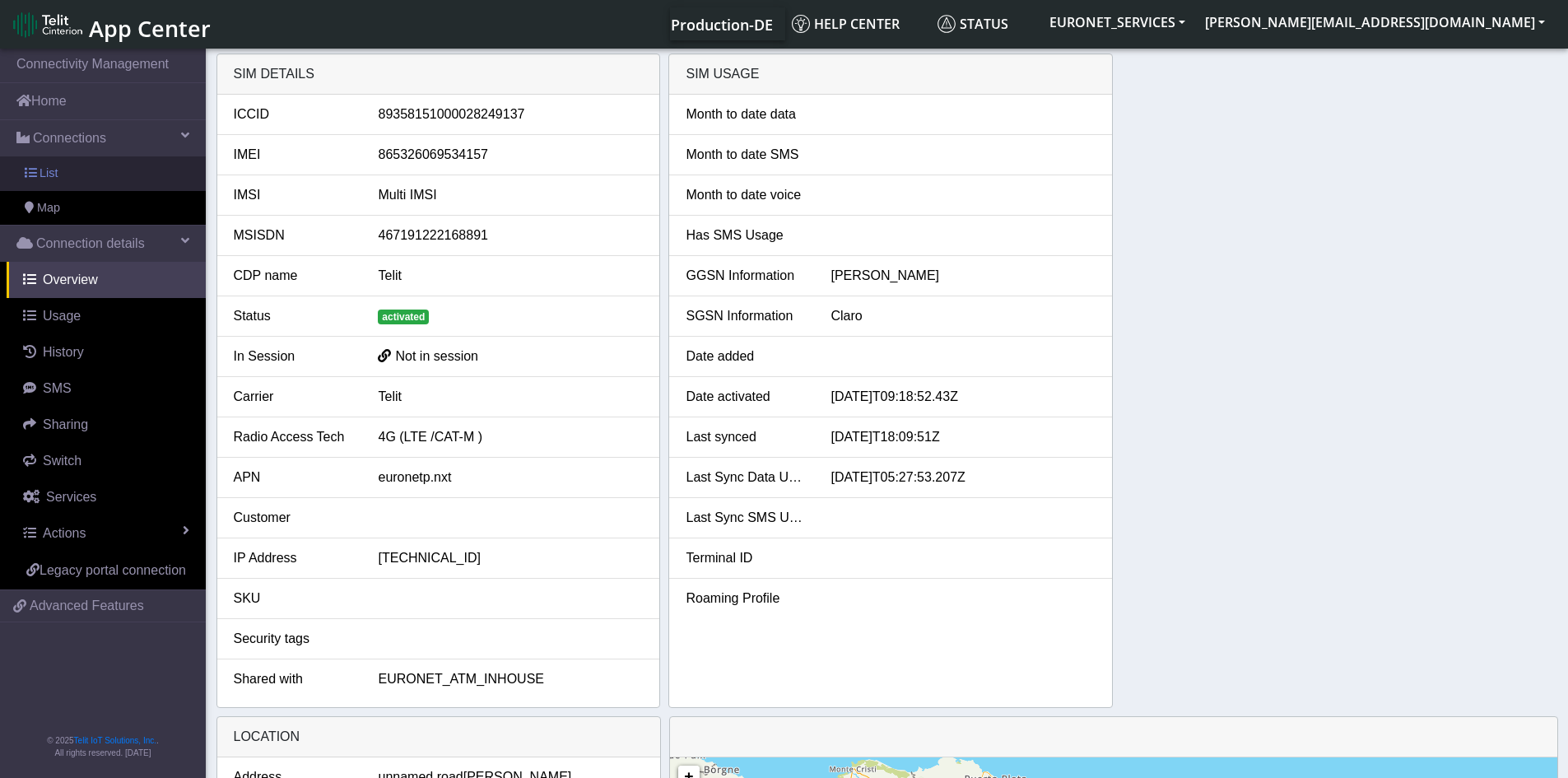
click at [52, 177] on span "List" at bounding box center [48, 173] width 18 height 18
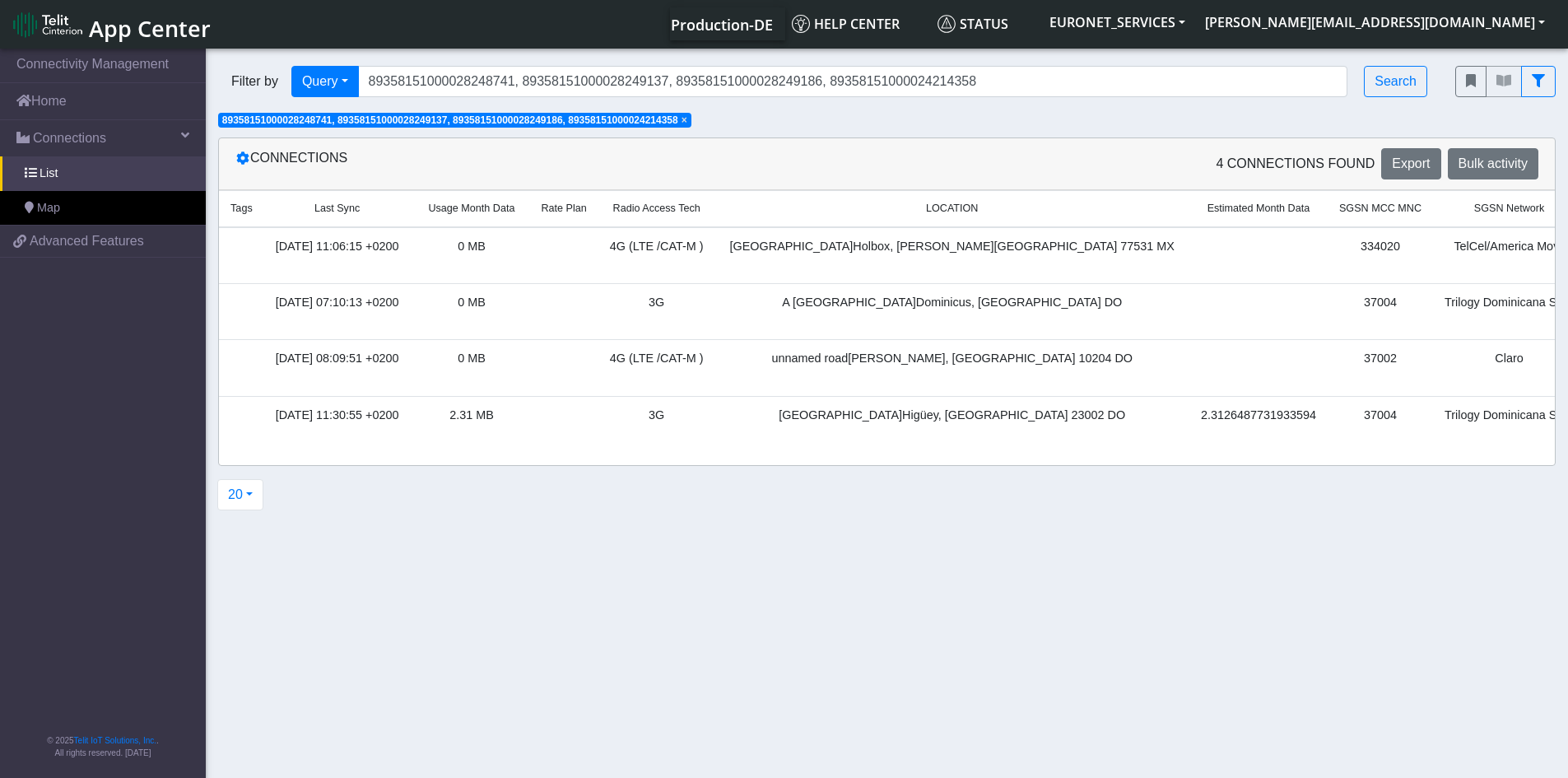
scroll to position [0, 665]
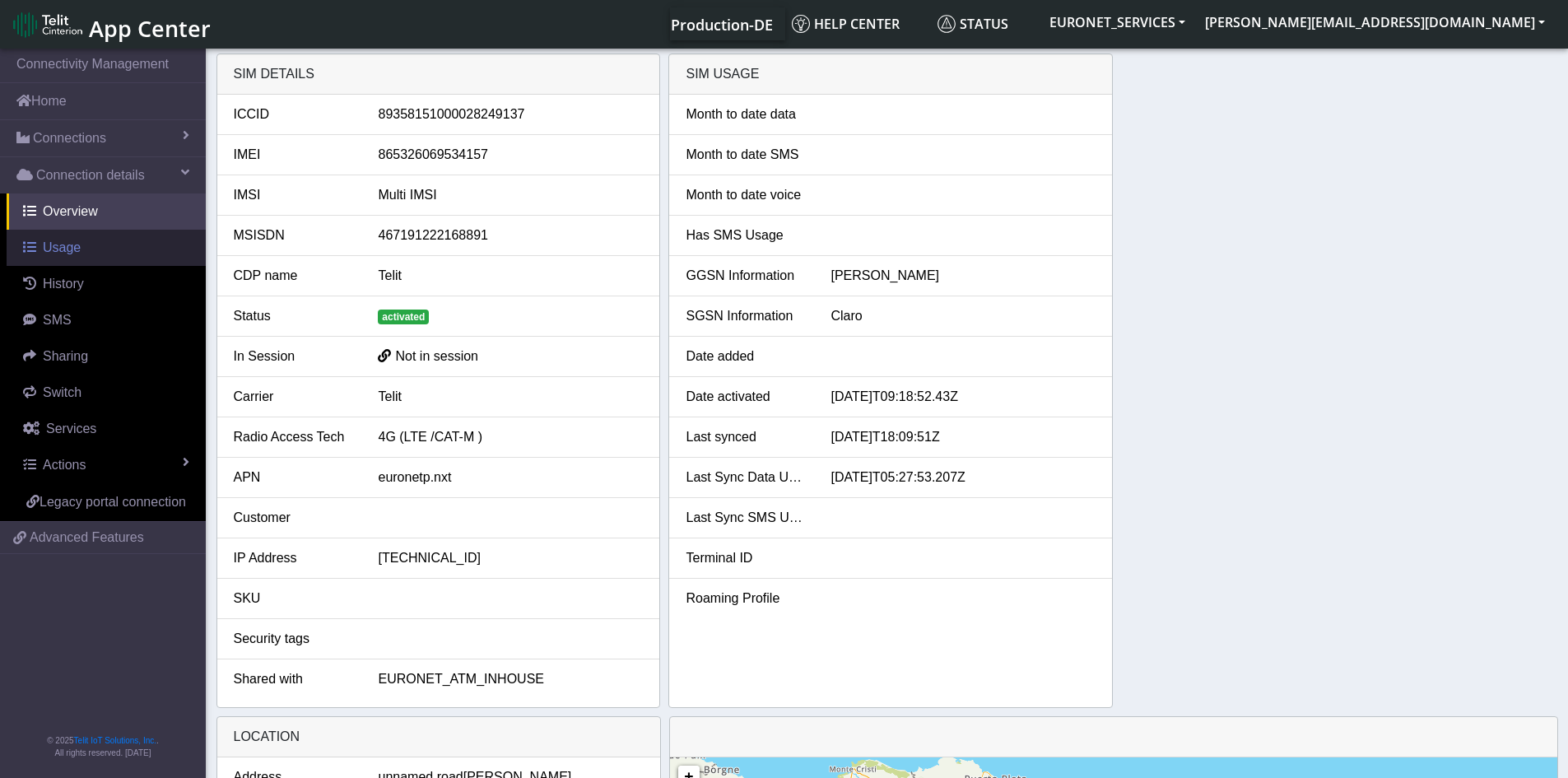
click at [44, 249] on span "Usage" at bounding box center [61, 247] width 38 height 14
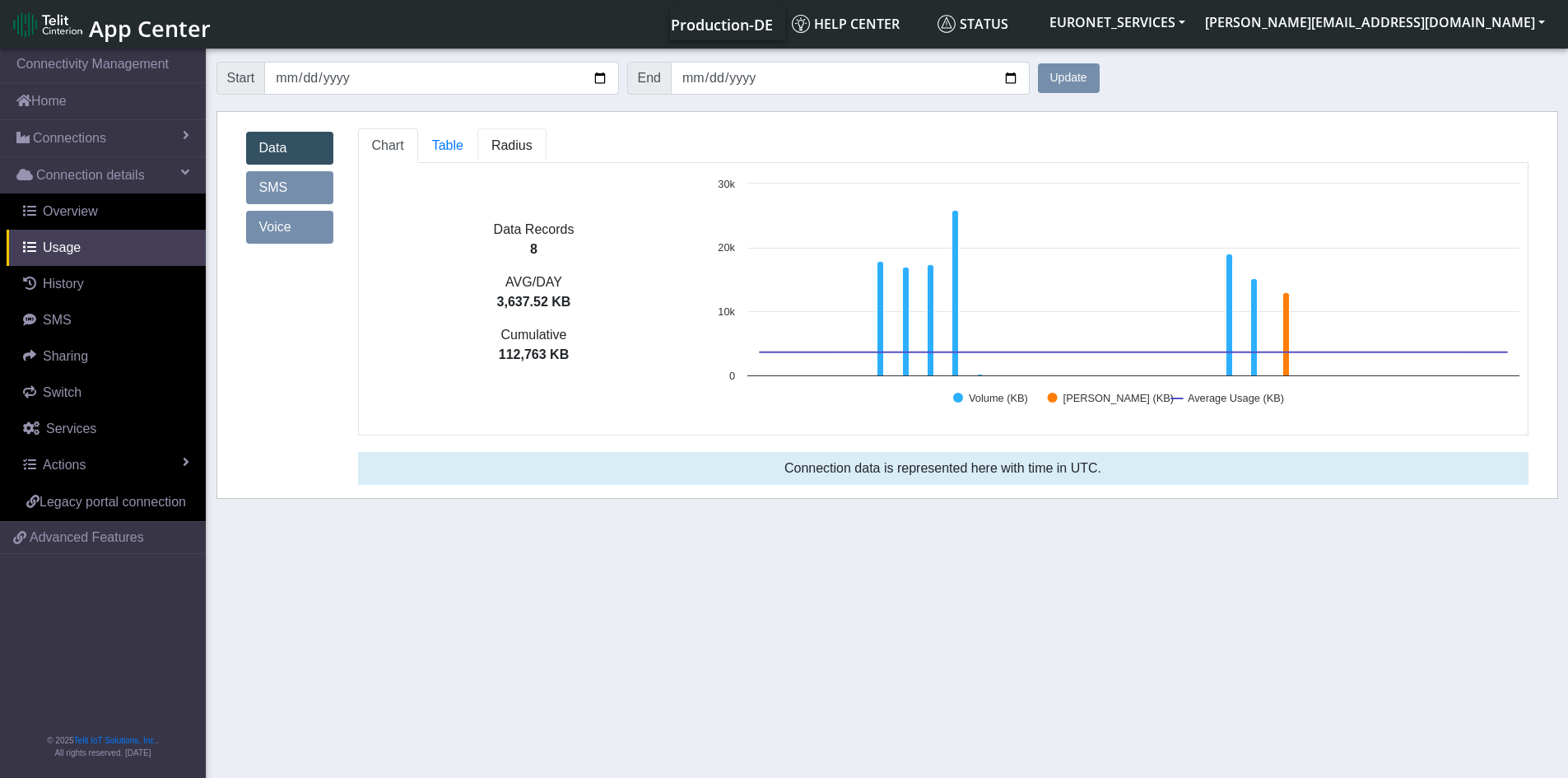
click at [514, 134] on link "Radius" at bounding box center [512, 146] width 69 height 35
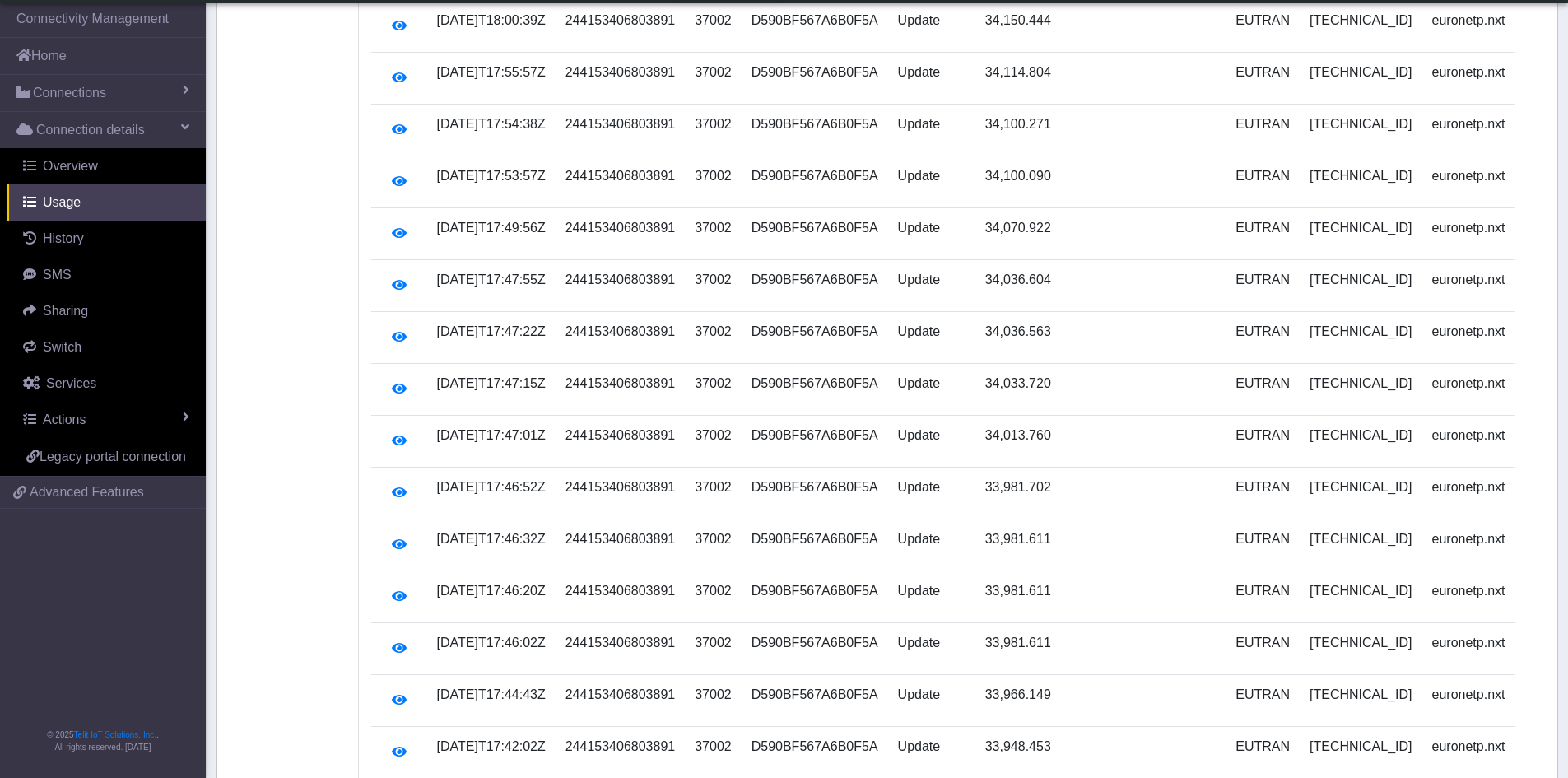
scroll to position [613, 0]
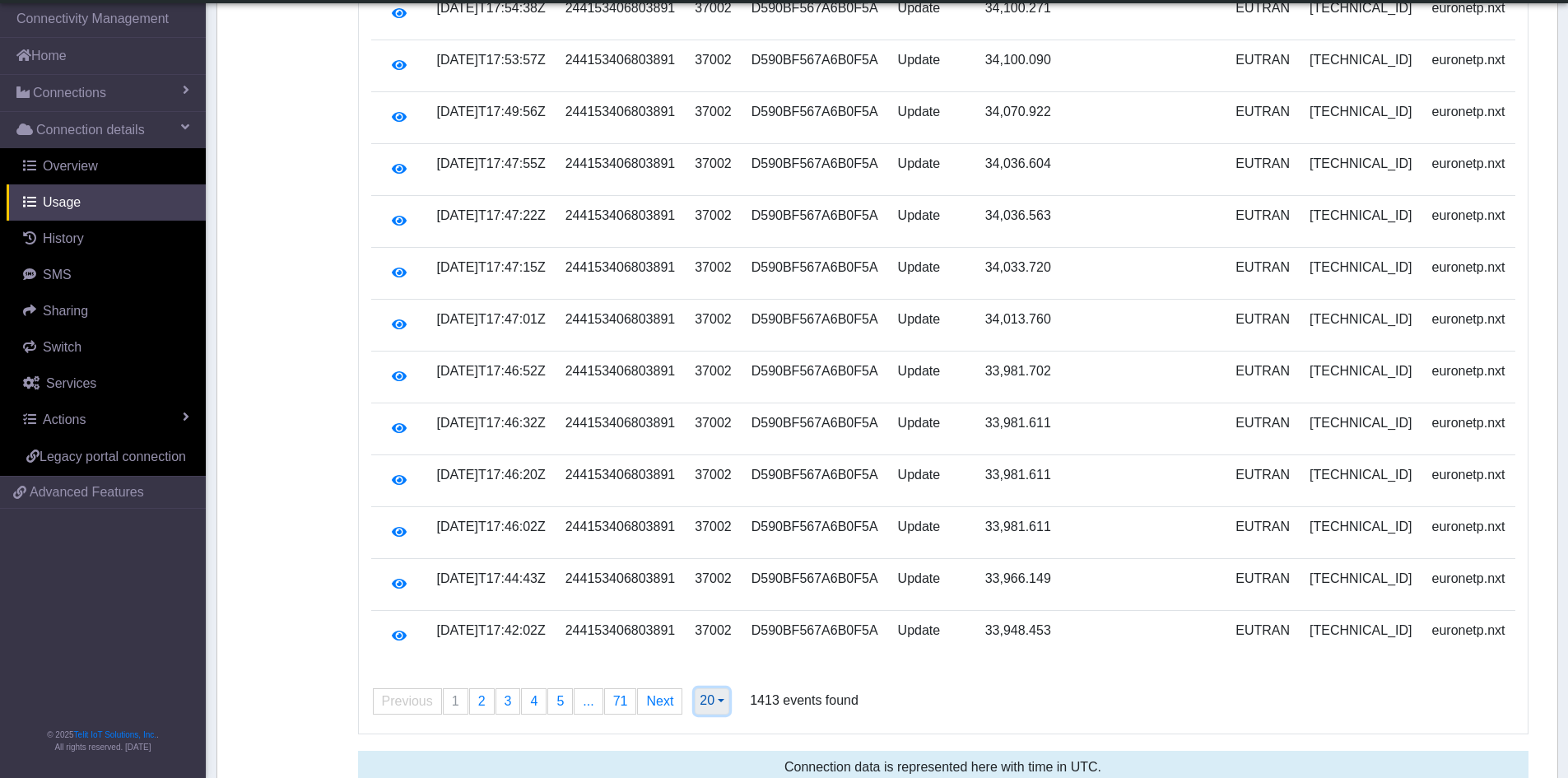
click at [700, 693] on span "20" at bounding box center [707, 700] width 15 height 14
click at [729, 655] on button "500" at bounding box center [761, 666] width 131 height 26
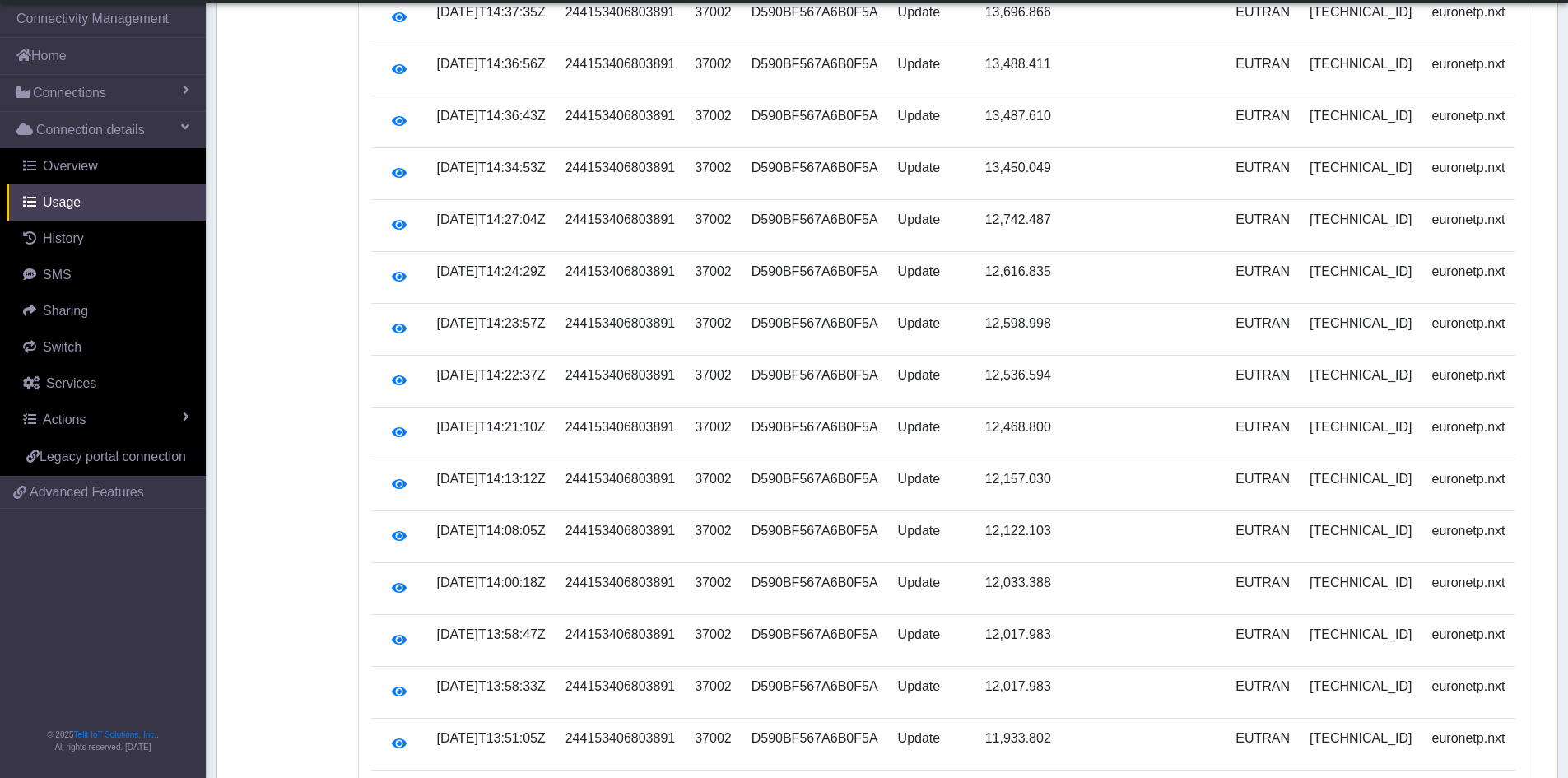
scroll to position [25497, 0]
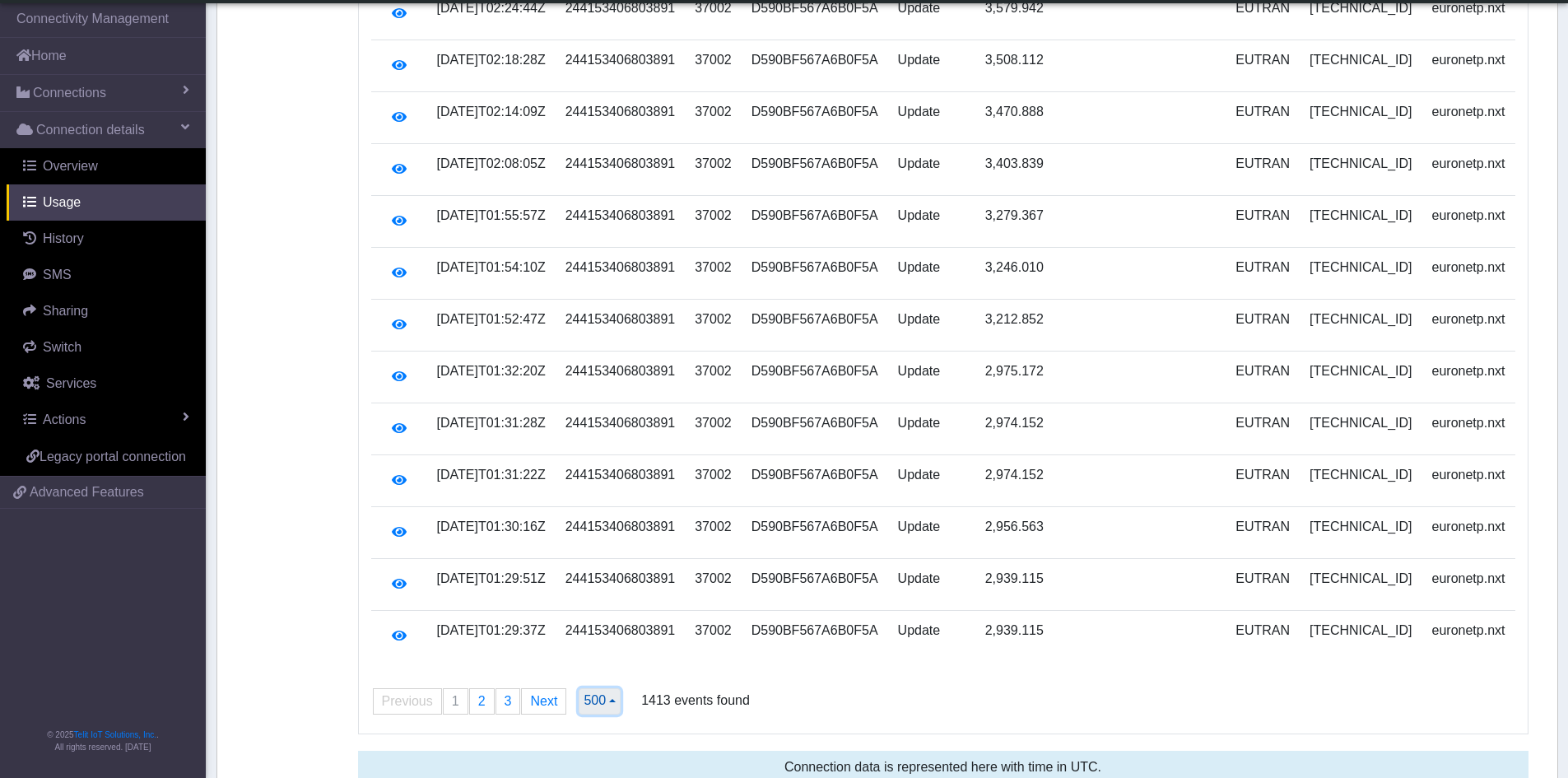
click at [601, 693] on span "500" at bounding box center [595, 700] width 23 height 14
click at [479, 694] on span "2" at bounding box center [482, 700] width 8 height 14
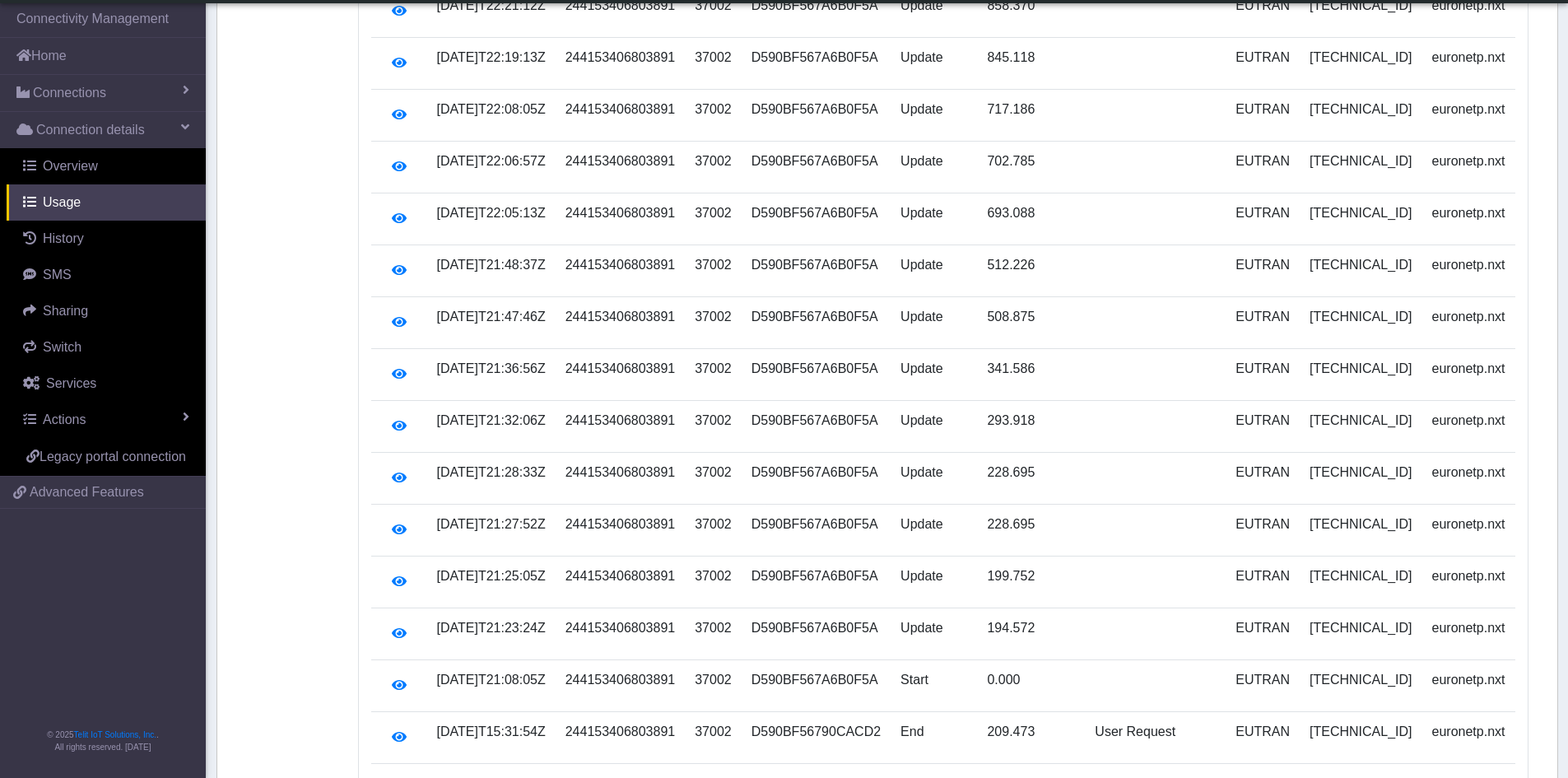
scroll to position [4048, 0]
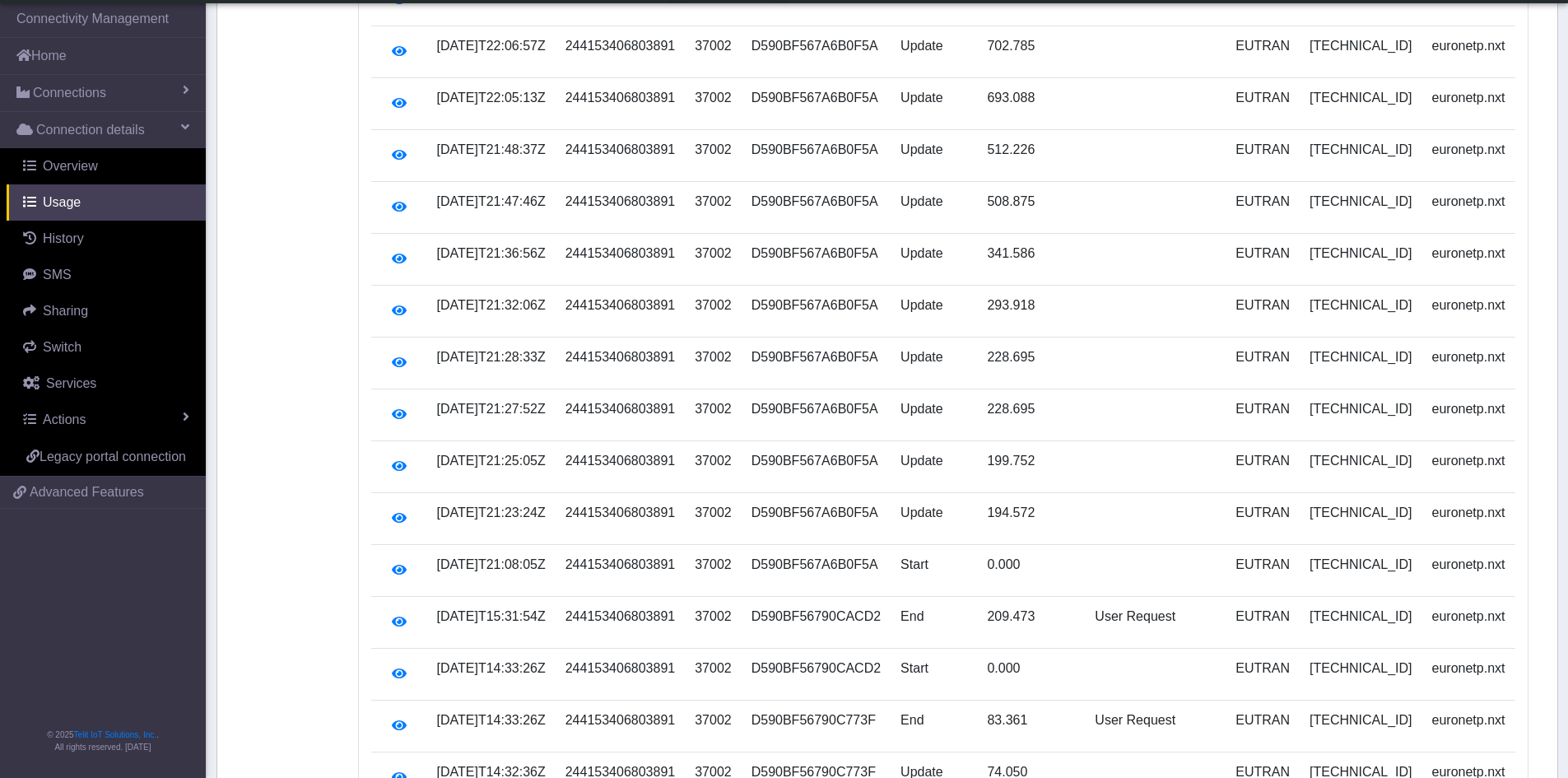
click at [534, 596] on td "[DATE]T15:31:54Z" at bounding box center [492, 622] width 129 height 52
click at [710, 545] on td "37002" at bounding box center [713, 570] width 57 height 52
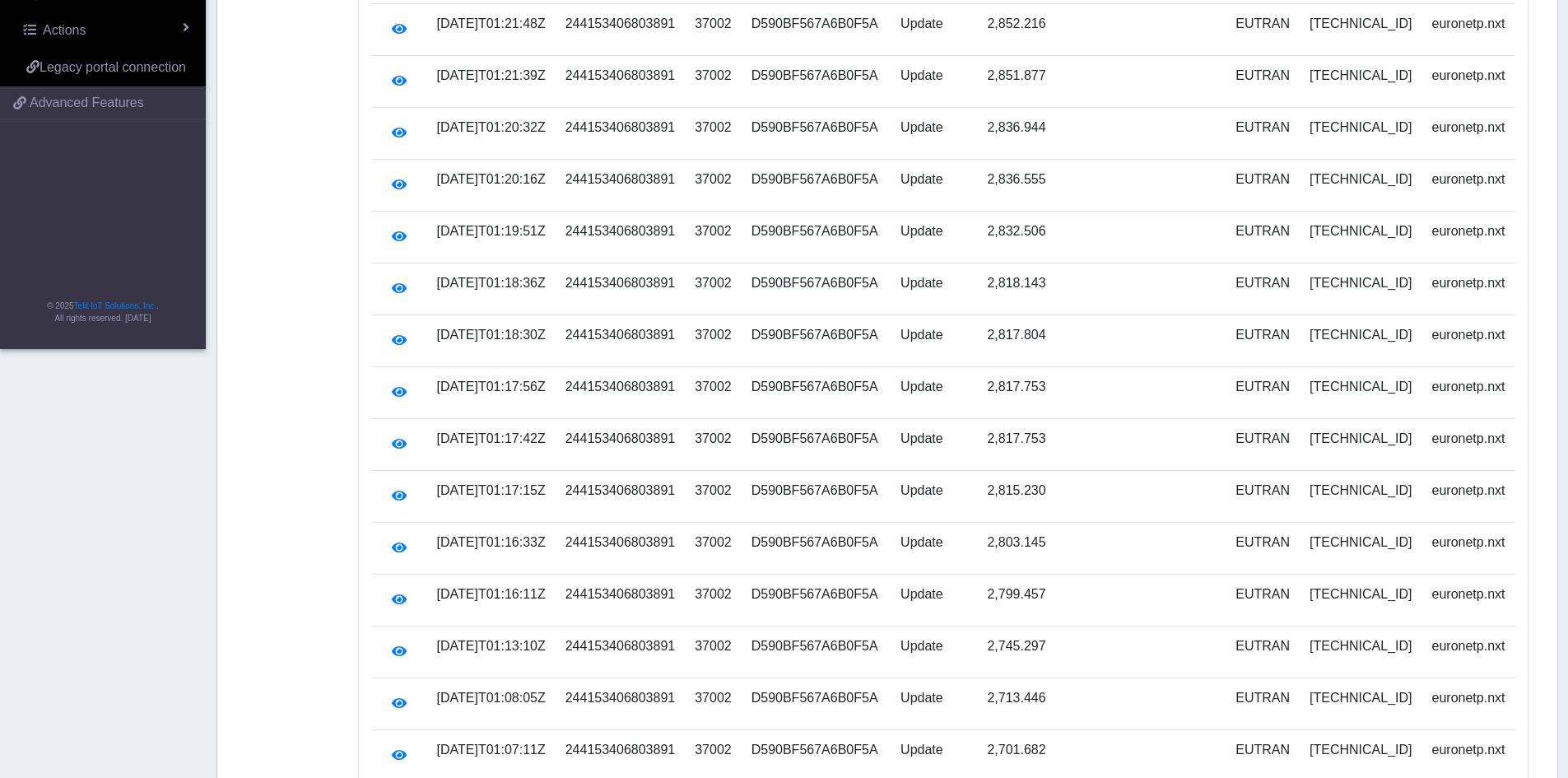
scroll to position [0, 0]
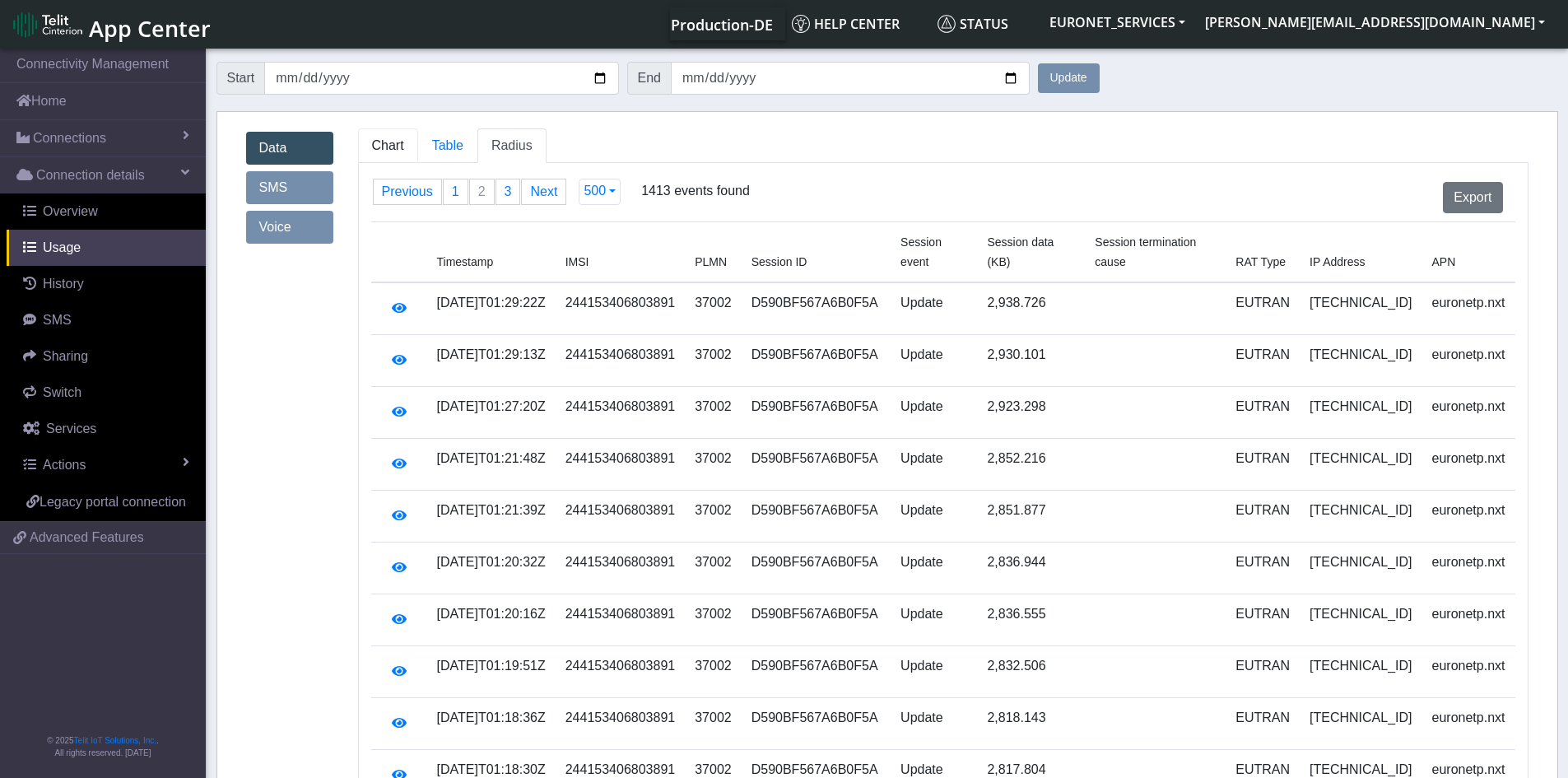
click at [391, 149] on span "Chart" at bounding box center [388, 145] width 32 height 14
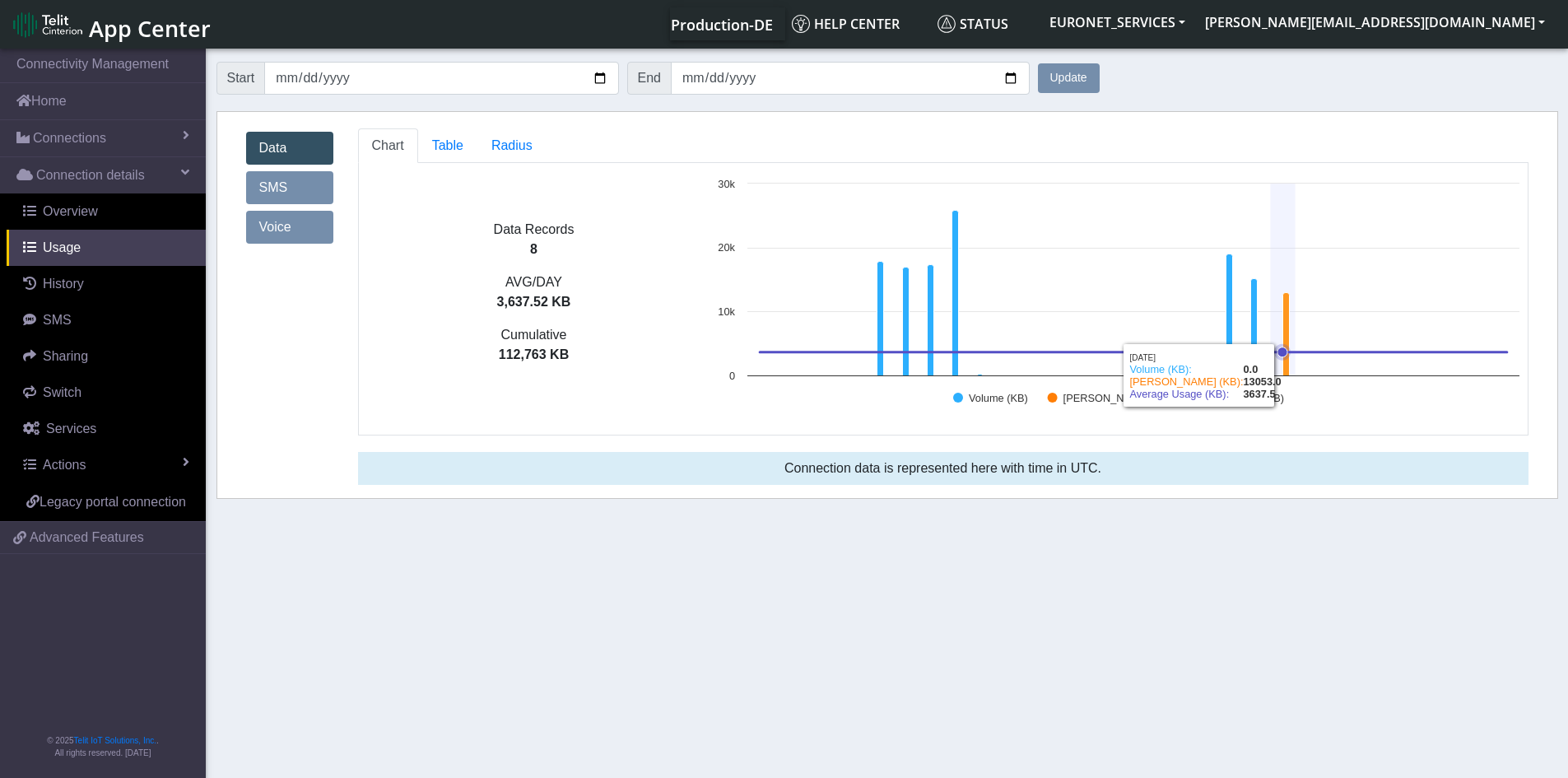
click at [1288, 351] on icon at bounding box center [1282, 352] width 16 height 16
click at [492, 143] on span "Radius" at bounding box center [513, 145] width 42 height 14
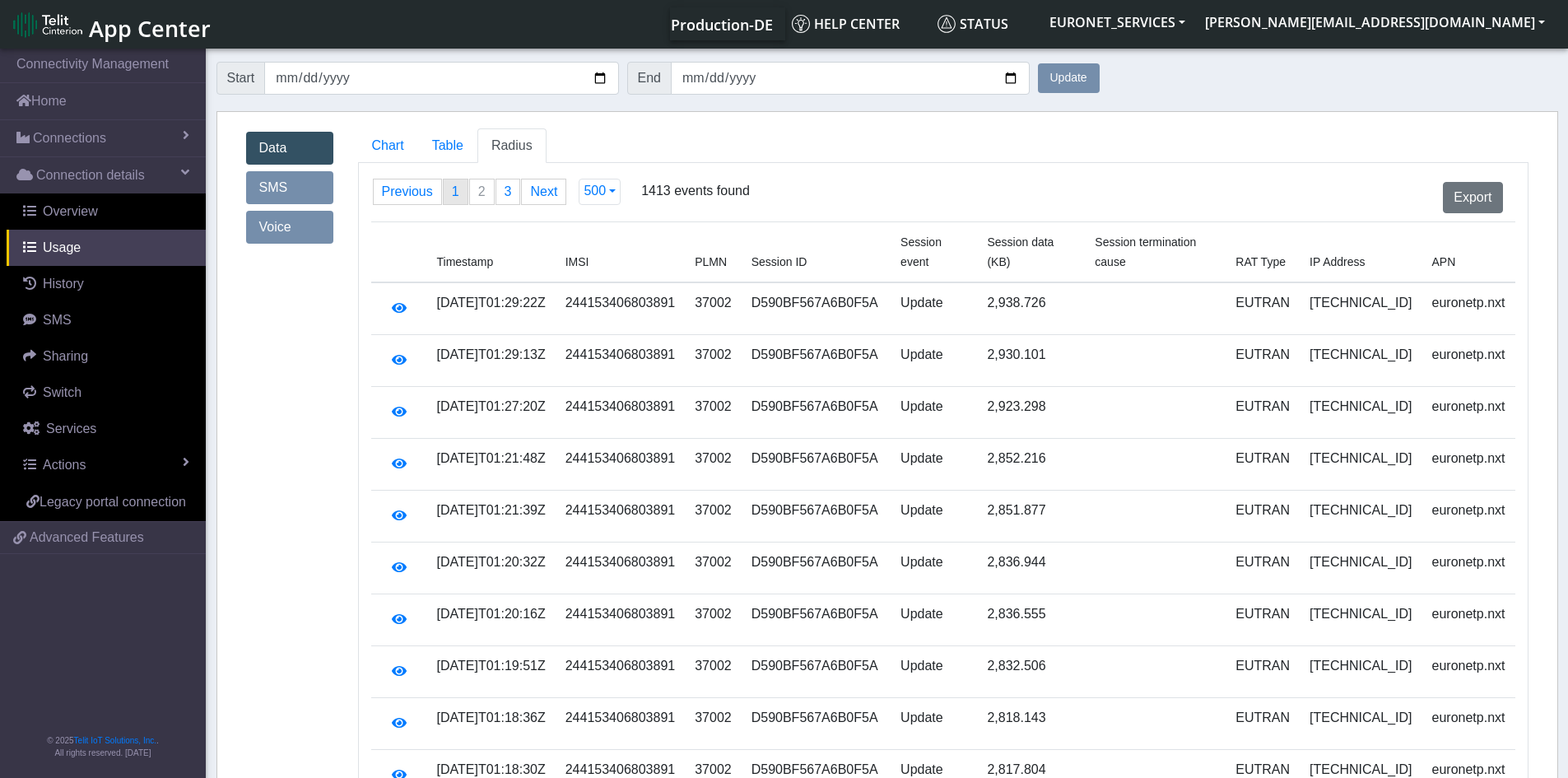
click at [444, 192] on link "page 1" at bounding box center [455, 192] width 24 height 25
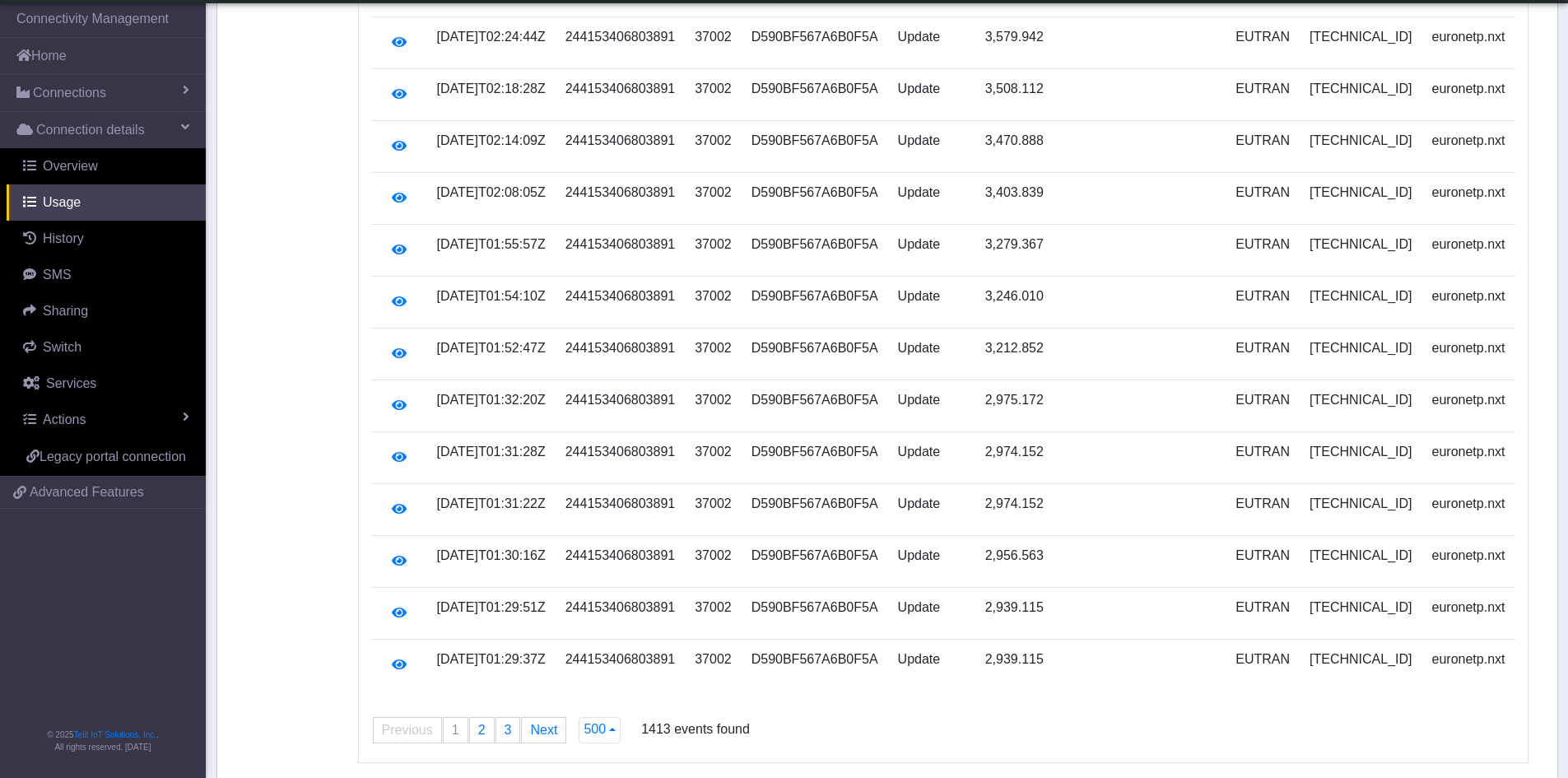
scroll to position [25497, 0]
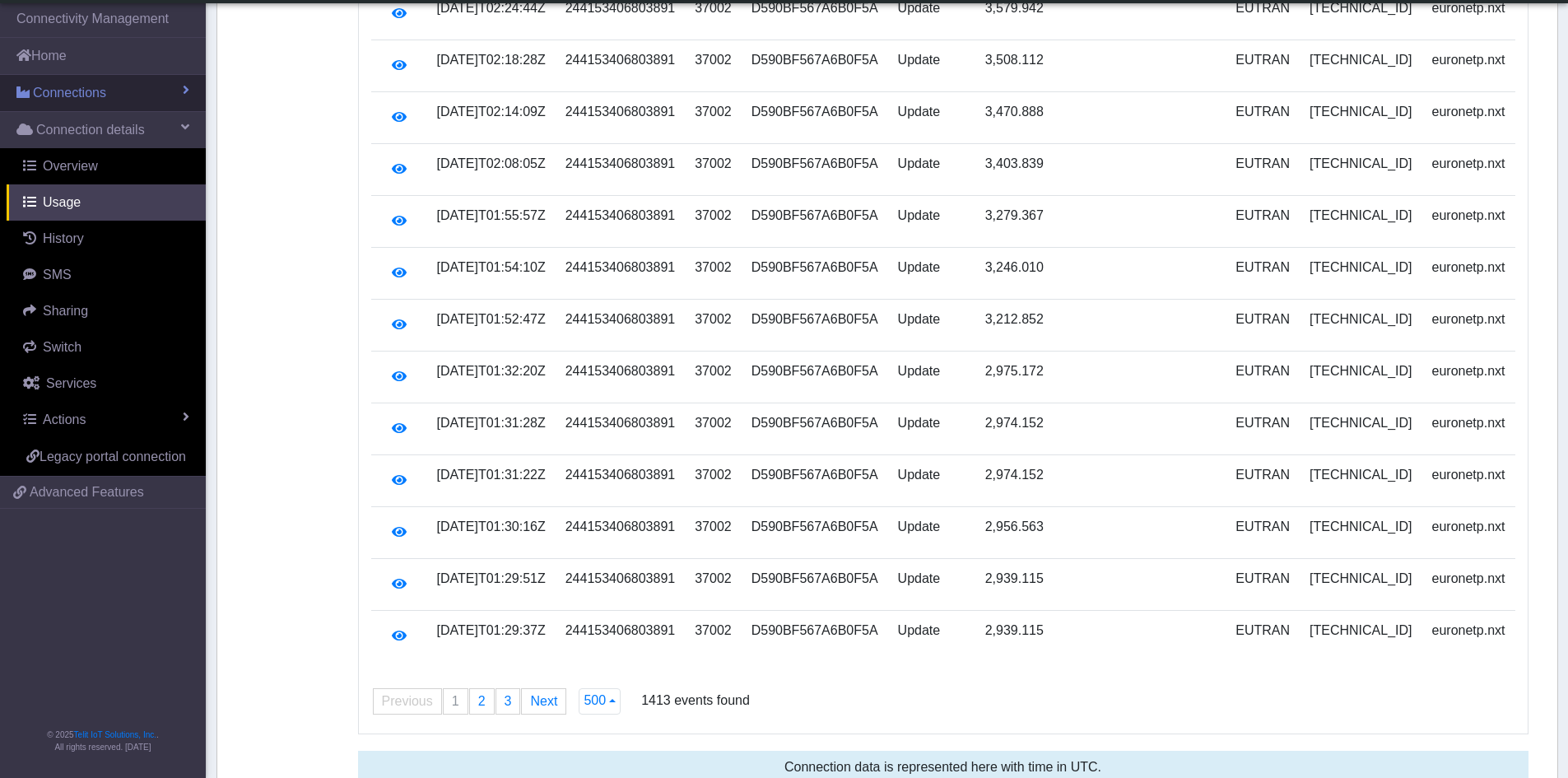
click at [55, 95] on span "Connections" at bounding box center [69, 93] width 73 height 20
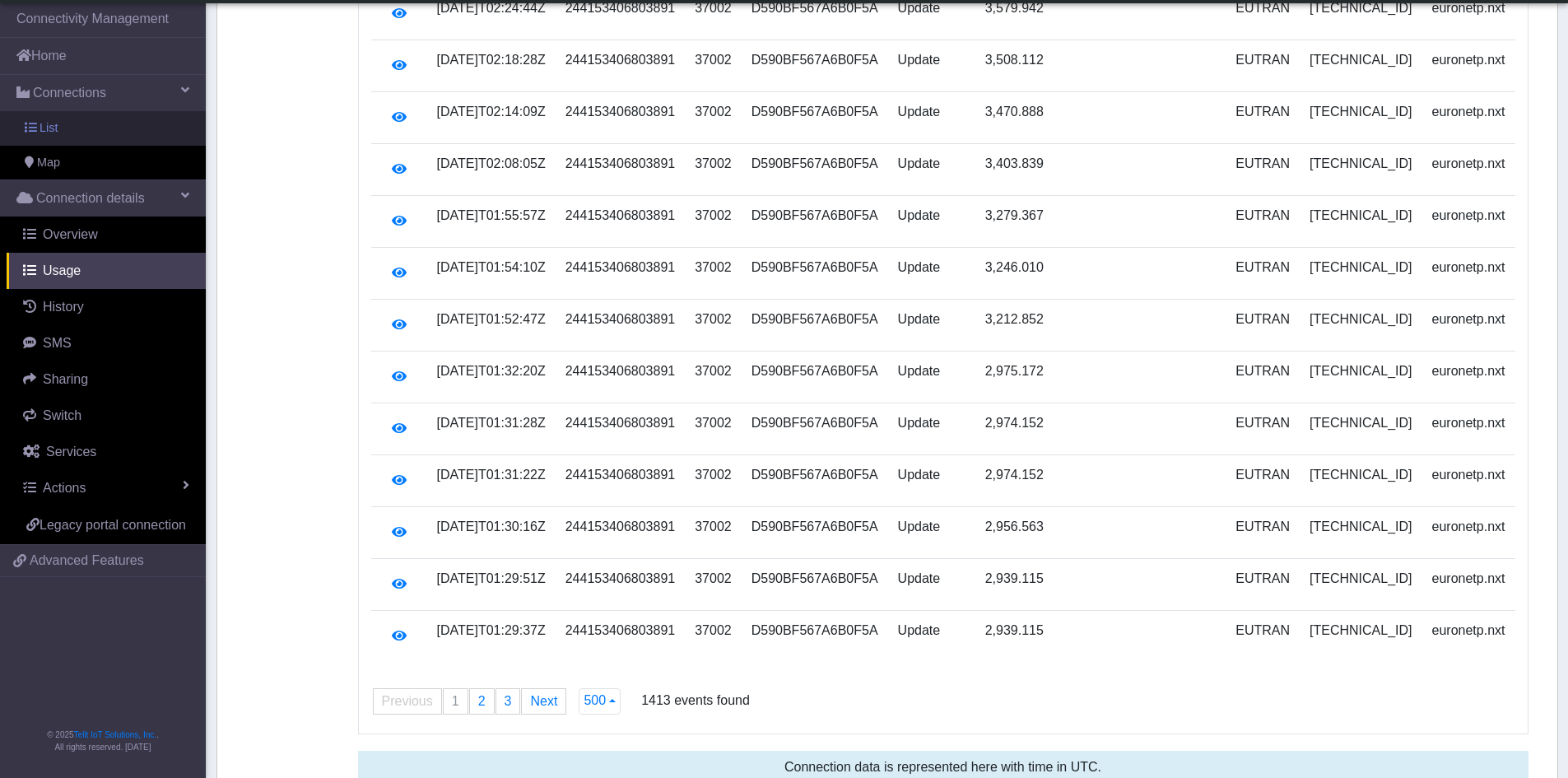
click at [45, 139] on link "List" at bounding box center [103, 129] width 206 height 35
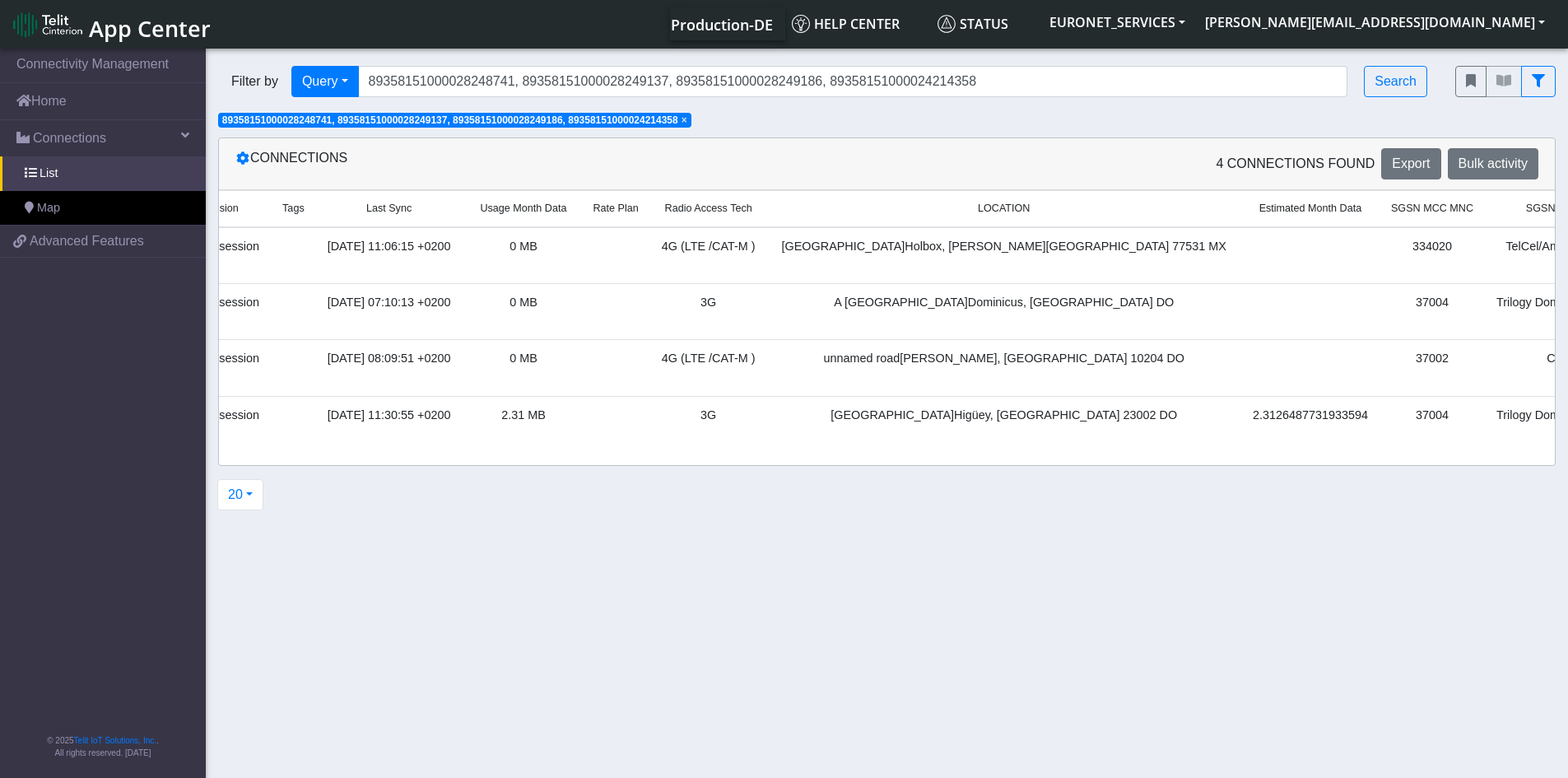
scroll to position [0, 665]
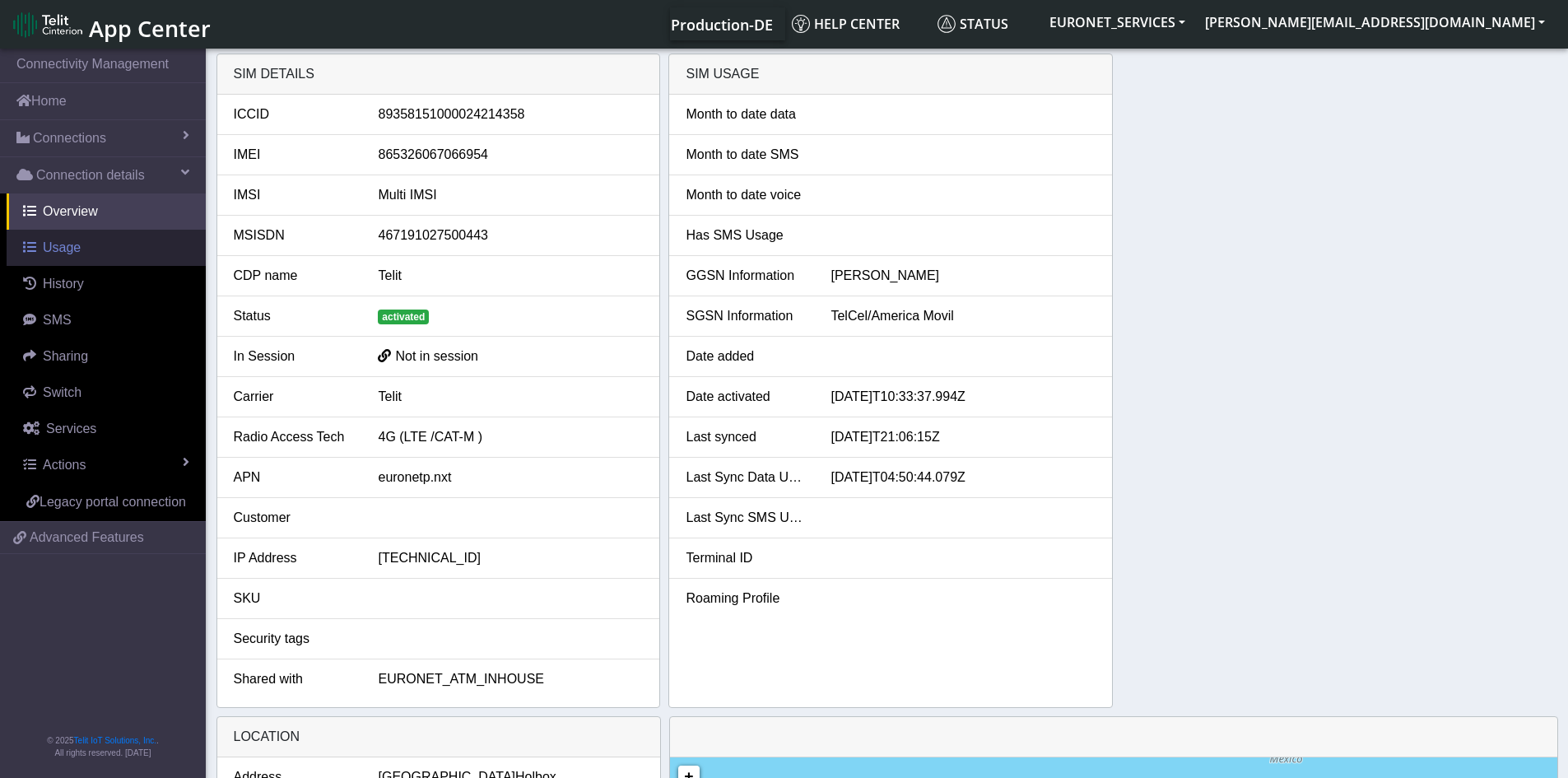
click at [72, 240] on span "Usage" at bounding box center [61, 247] width 38 height 14
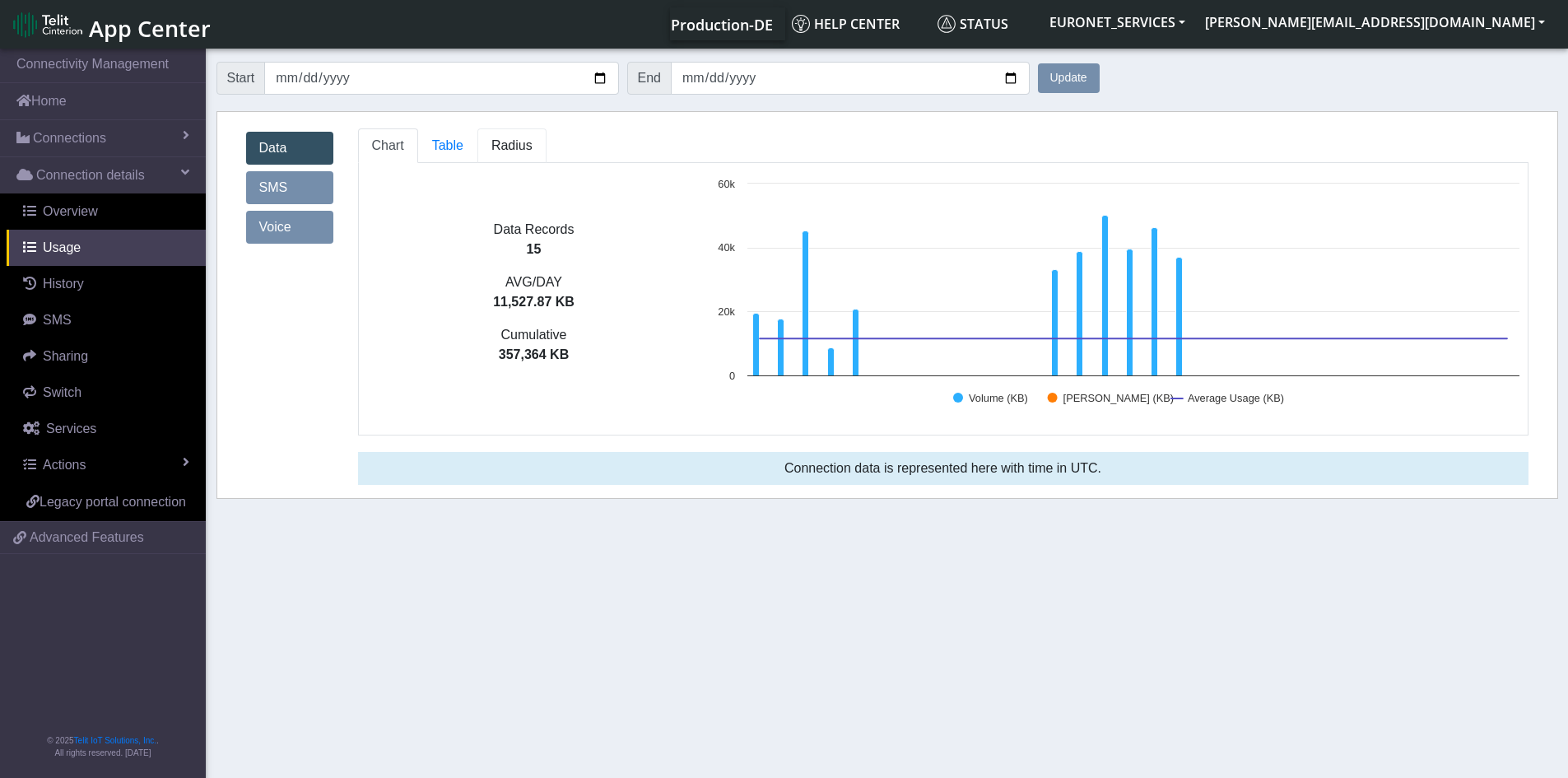
click at [509, 143] on span "Radius" at bounding box center [513, 145] width 42 height 14
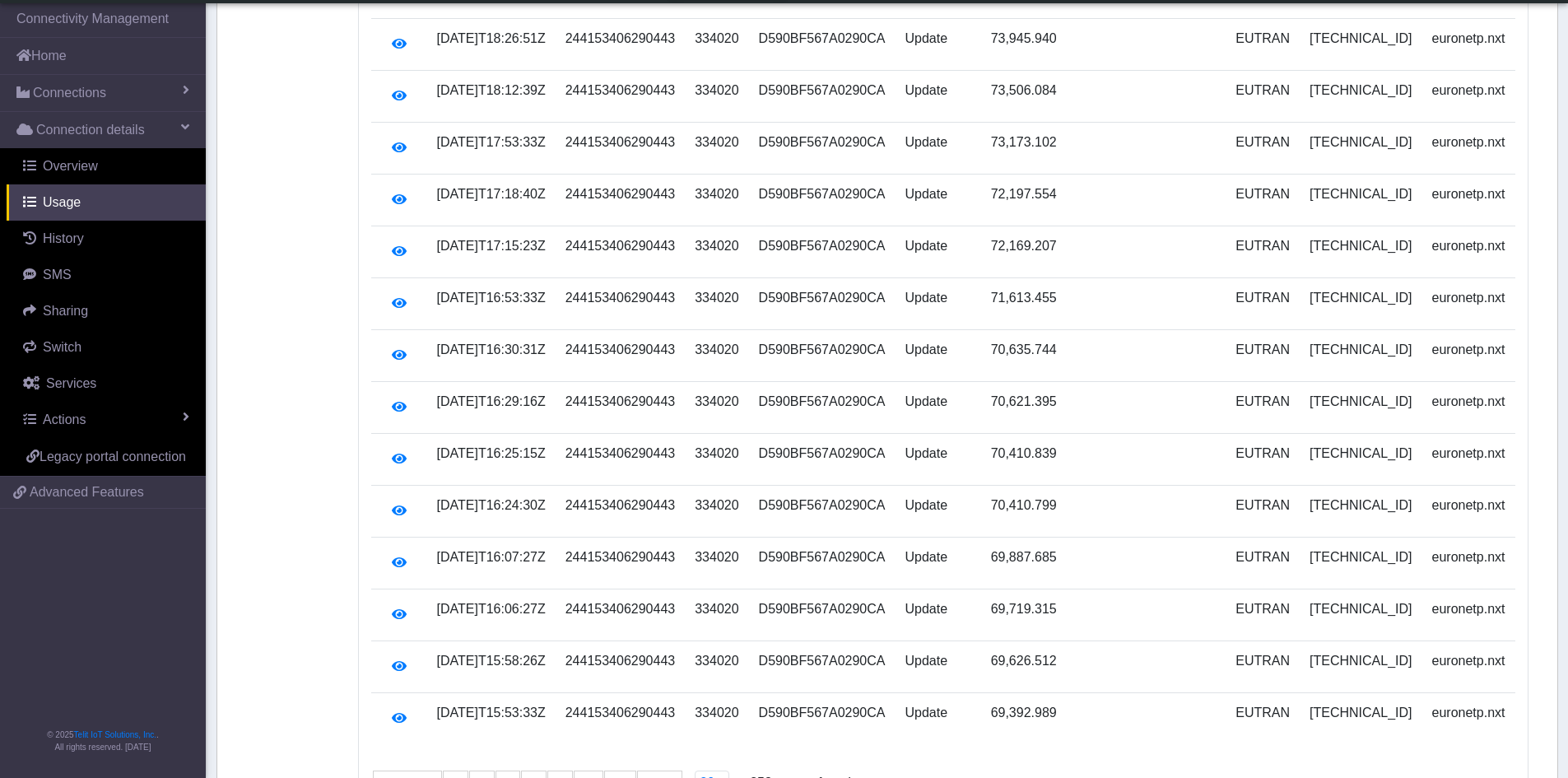
scroll to position [613, 0]
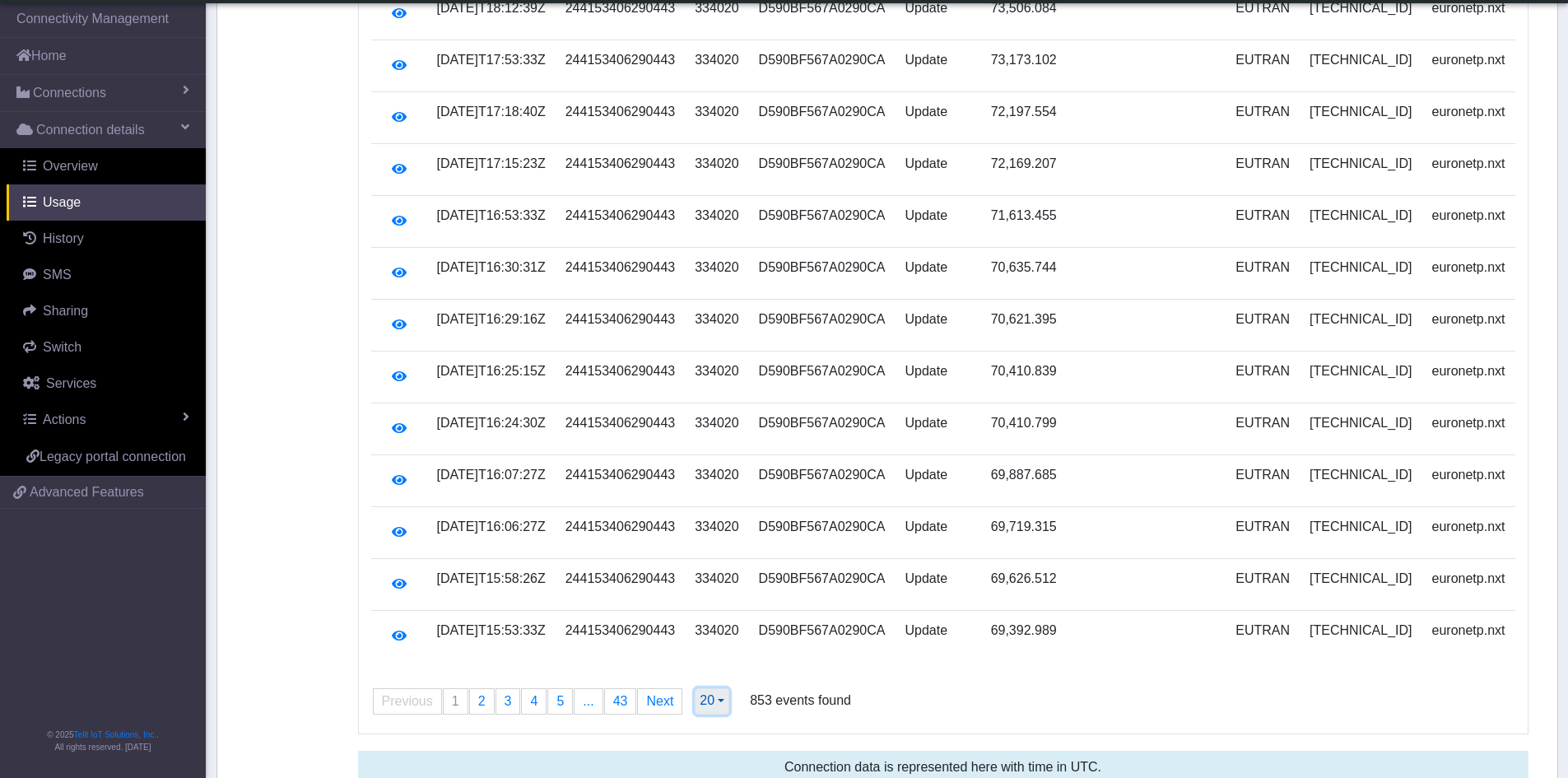
click at [721, 688] on button "20" at bounding box center [712, 701] width 35 height 26
click at [720, 656] on button "500" at bounding box center [761, 666] width 131 height 26
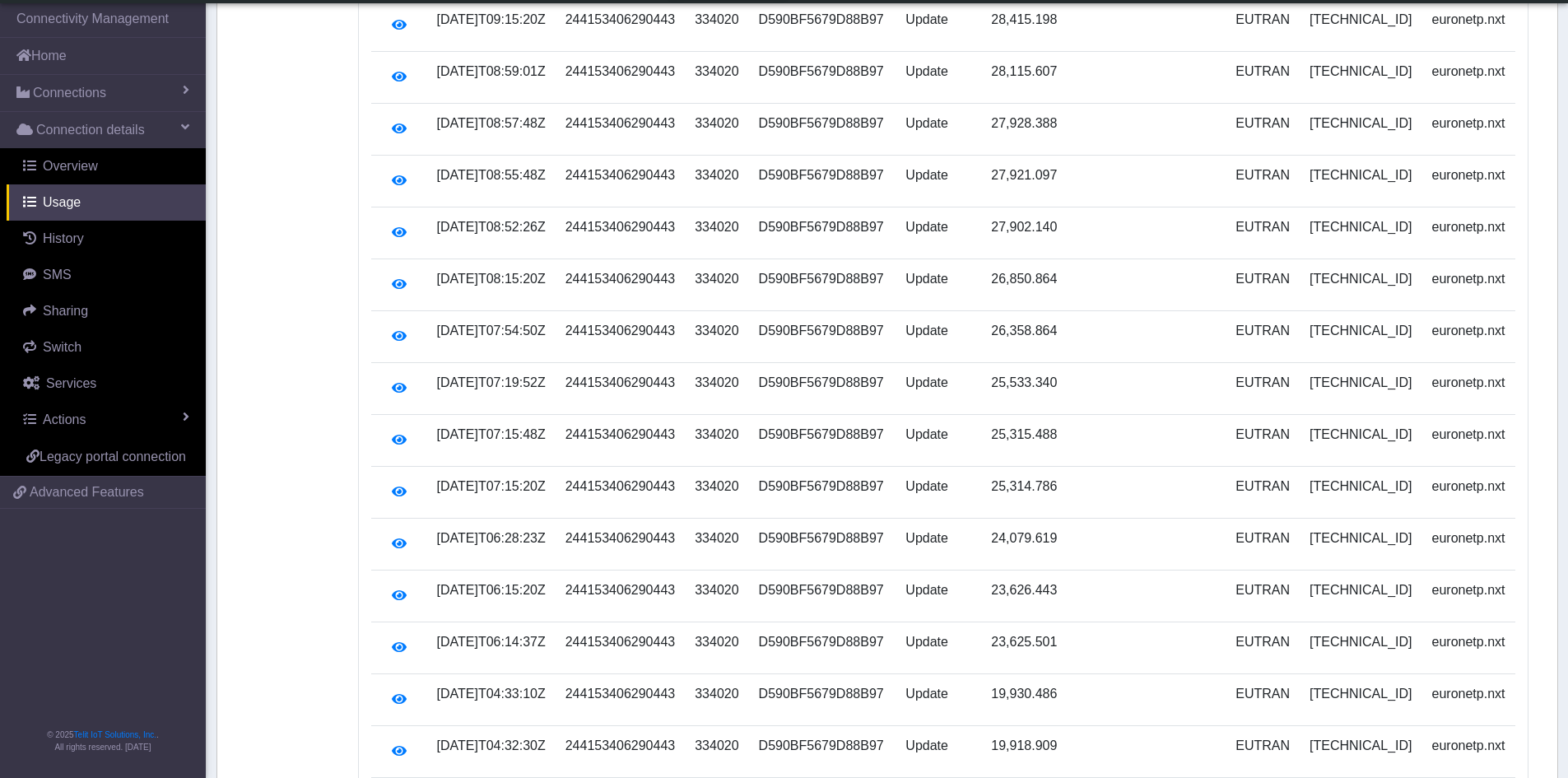
scroll to position [0, 0]
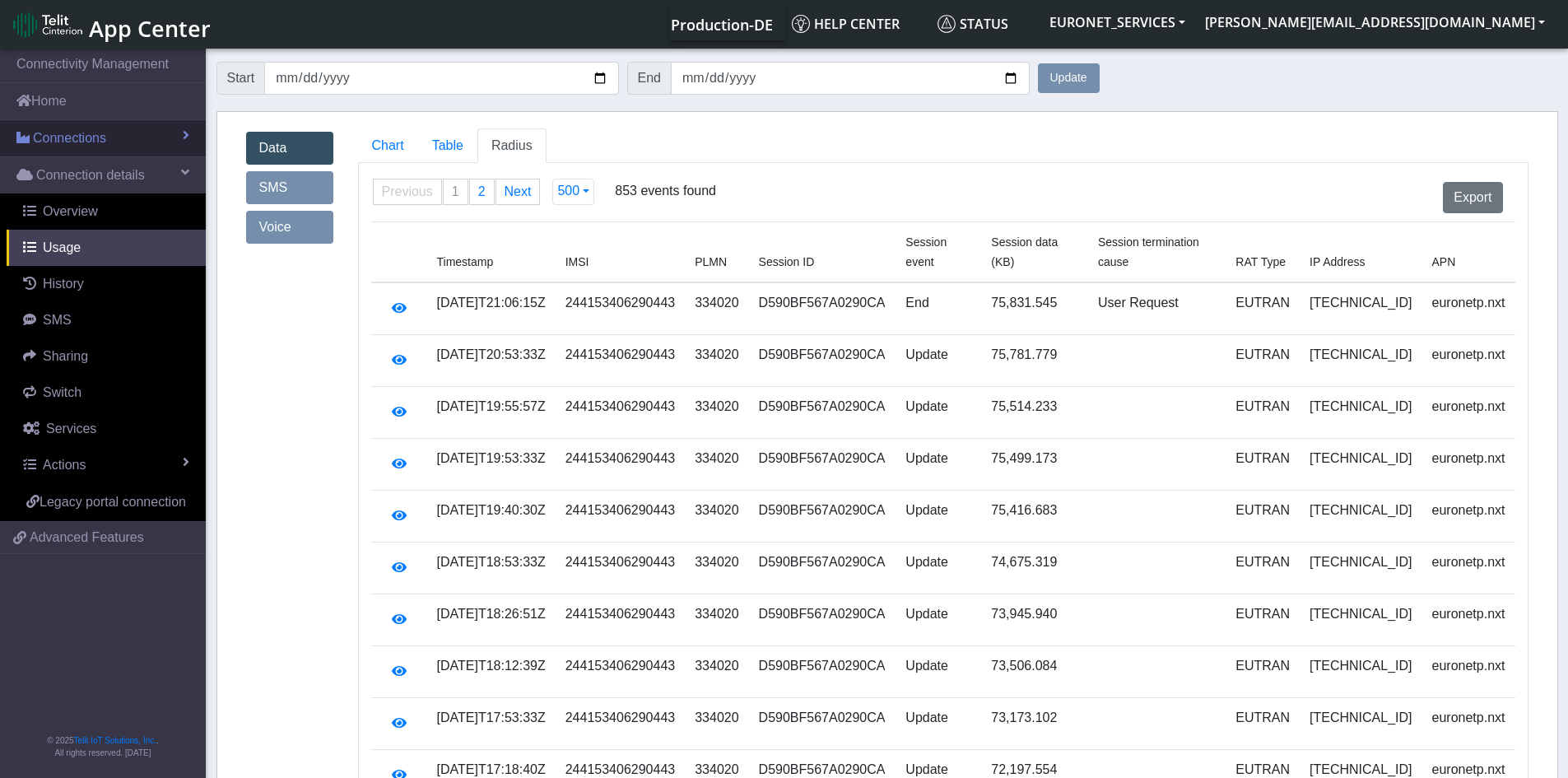
click at [70, 126] on link "Connections" at bounding box center [103, 138] width 206 height 36
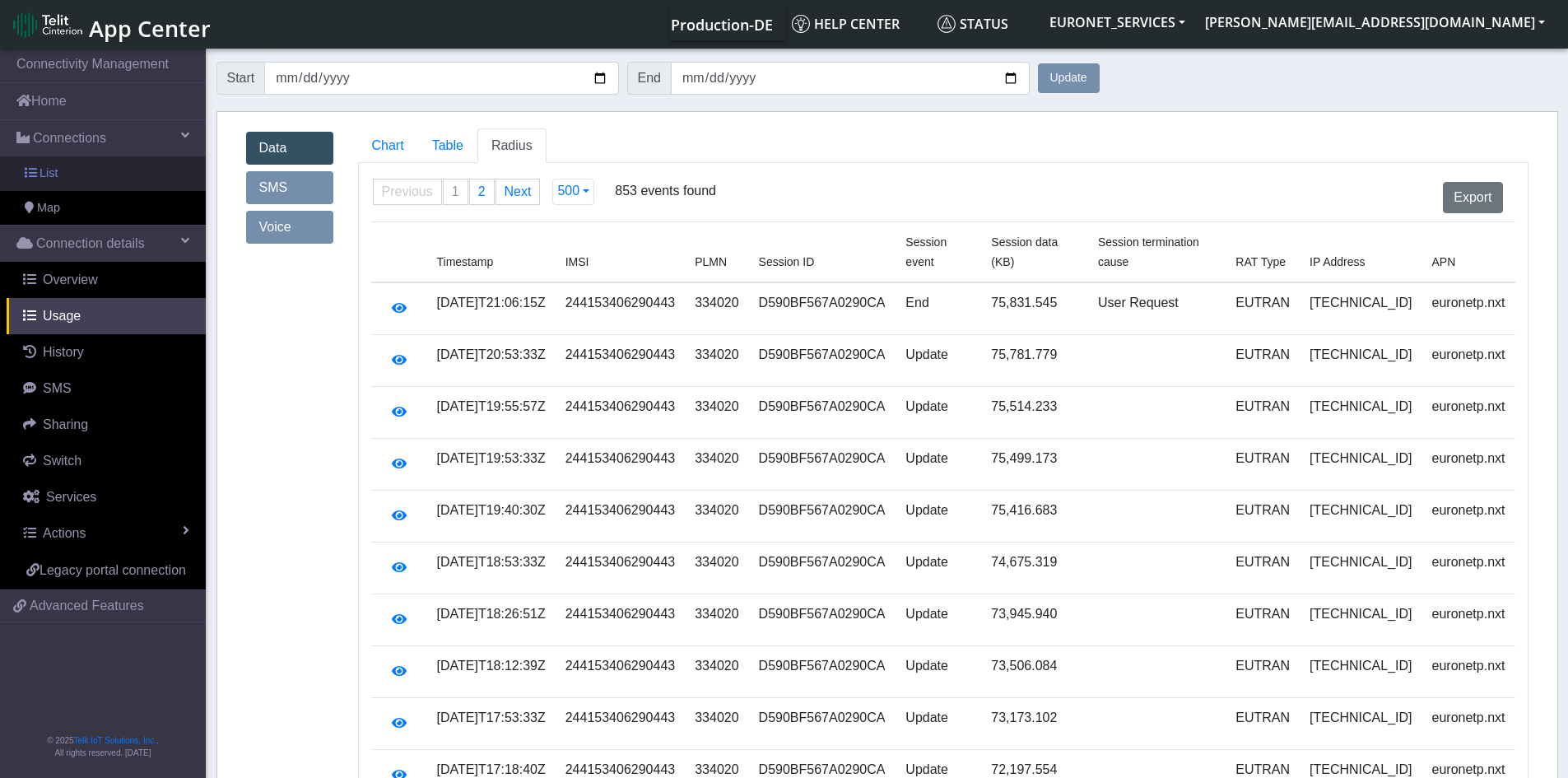
click at [45, 176] on span "List" at bounding box center [48, 173] width 18 height 18
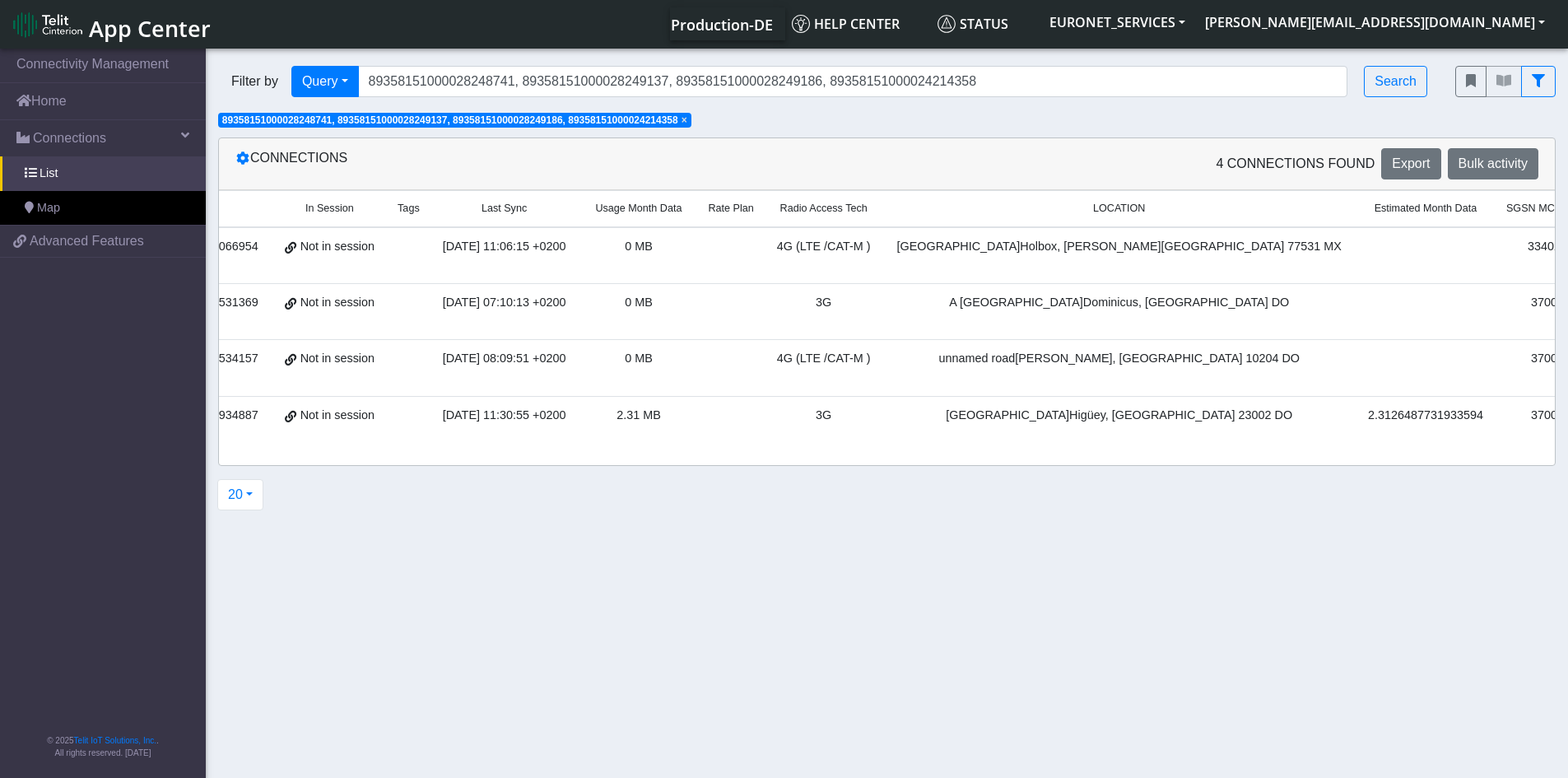
scroll to position [0, 665]
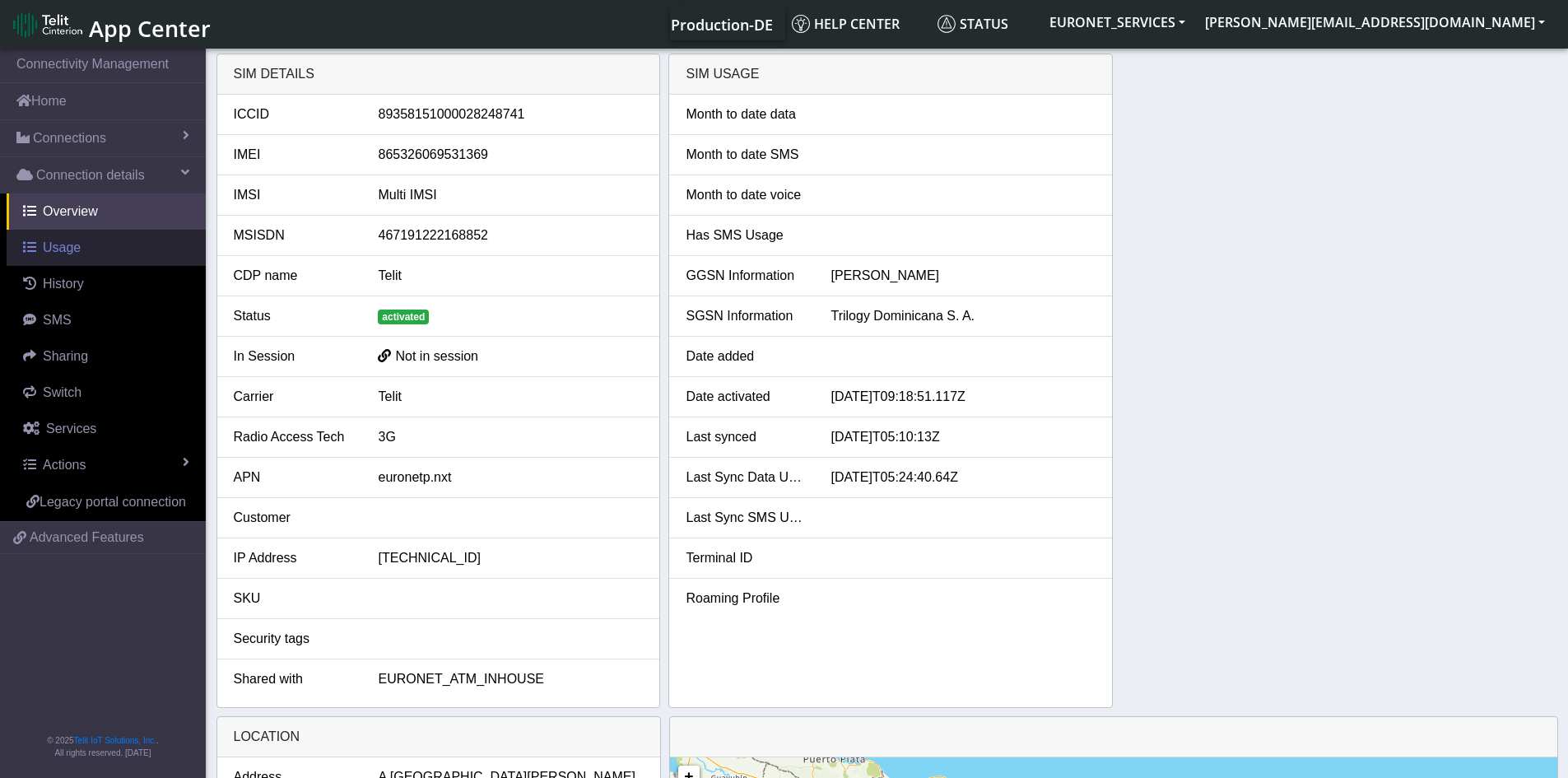
click at [54, 251] on span "Usage" at bounding box center [61, 247] width 38 height 14
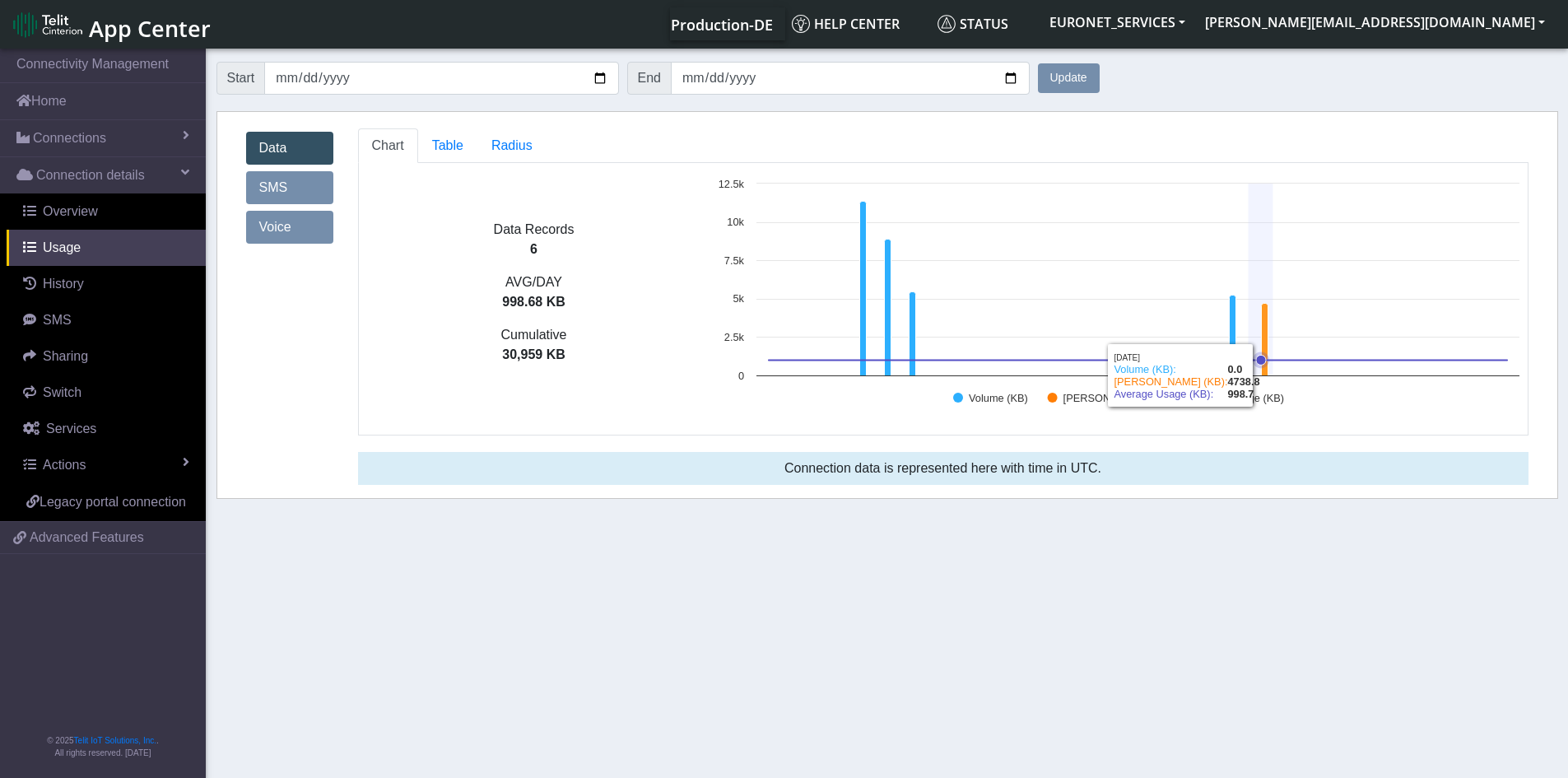
click at [1264, 323] on icon at bounding box center [1264, 339] width 7 height 73
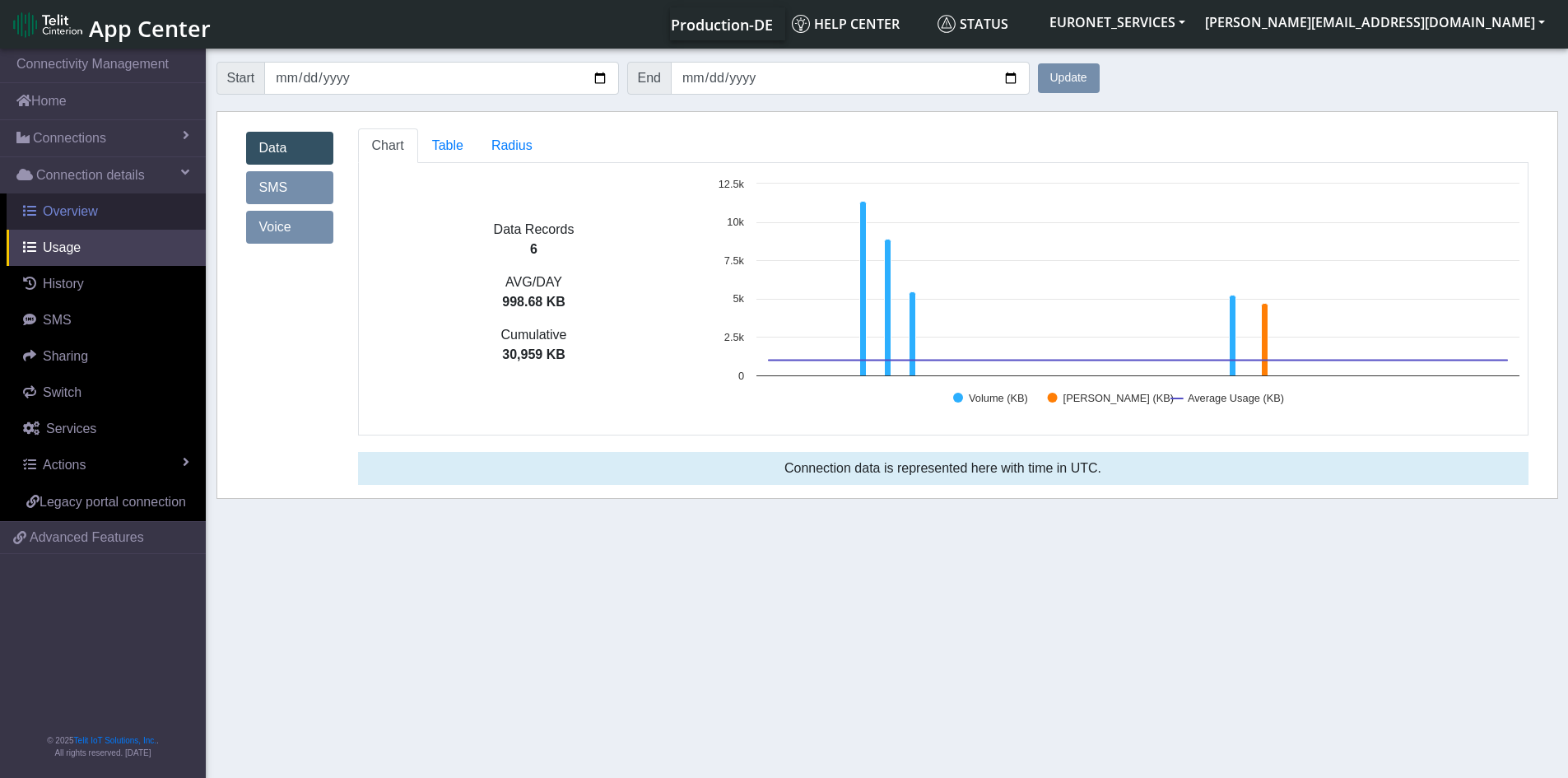
click at [58, 218] on span "Overview" at bounding box center [70, 211] width 55 height 14
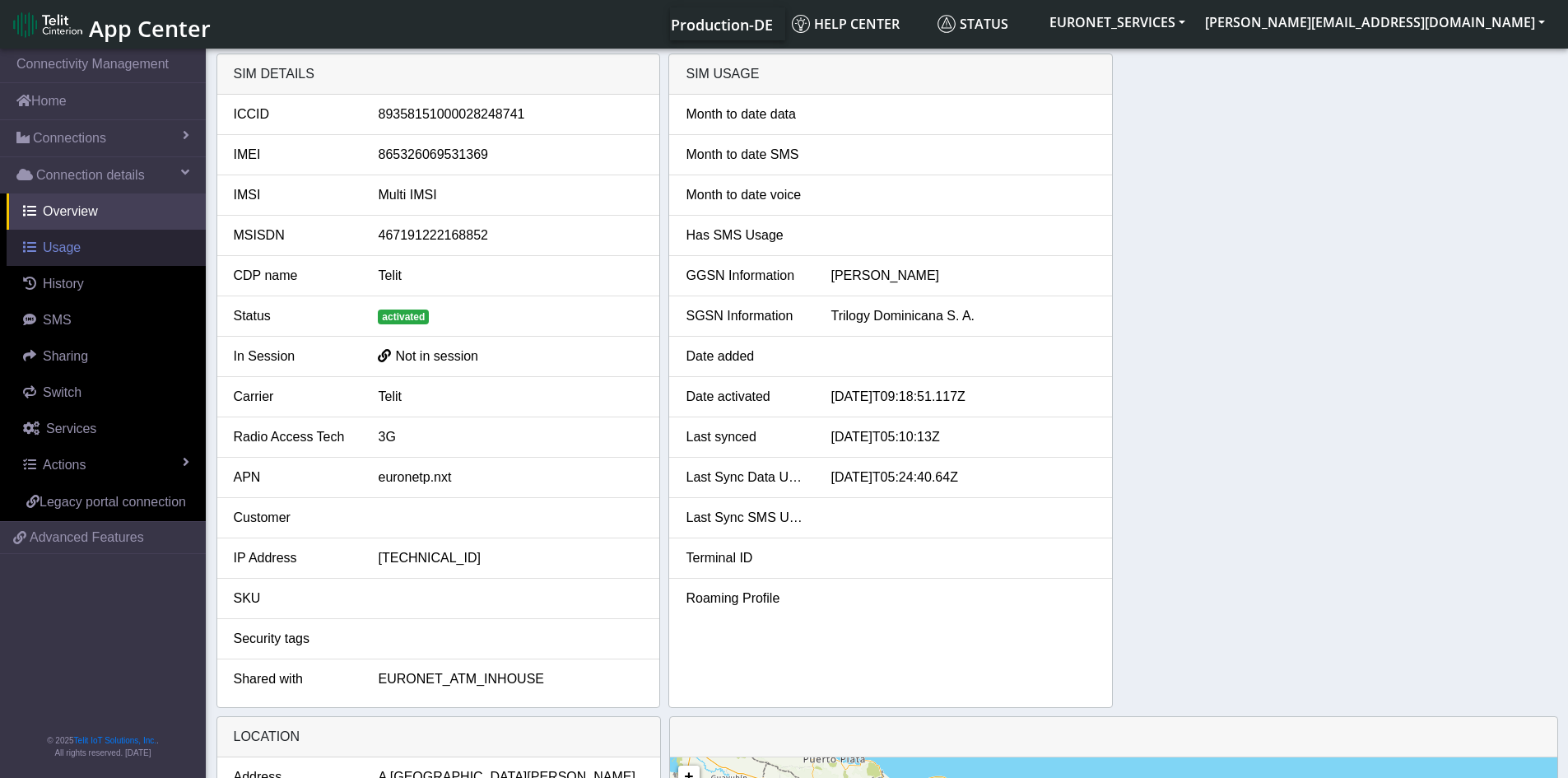
click at [61, 244] on span "Usage" at bounding box center [61, 247] width 38 height 14
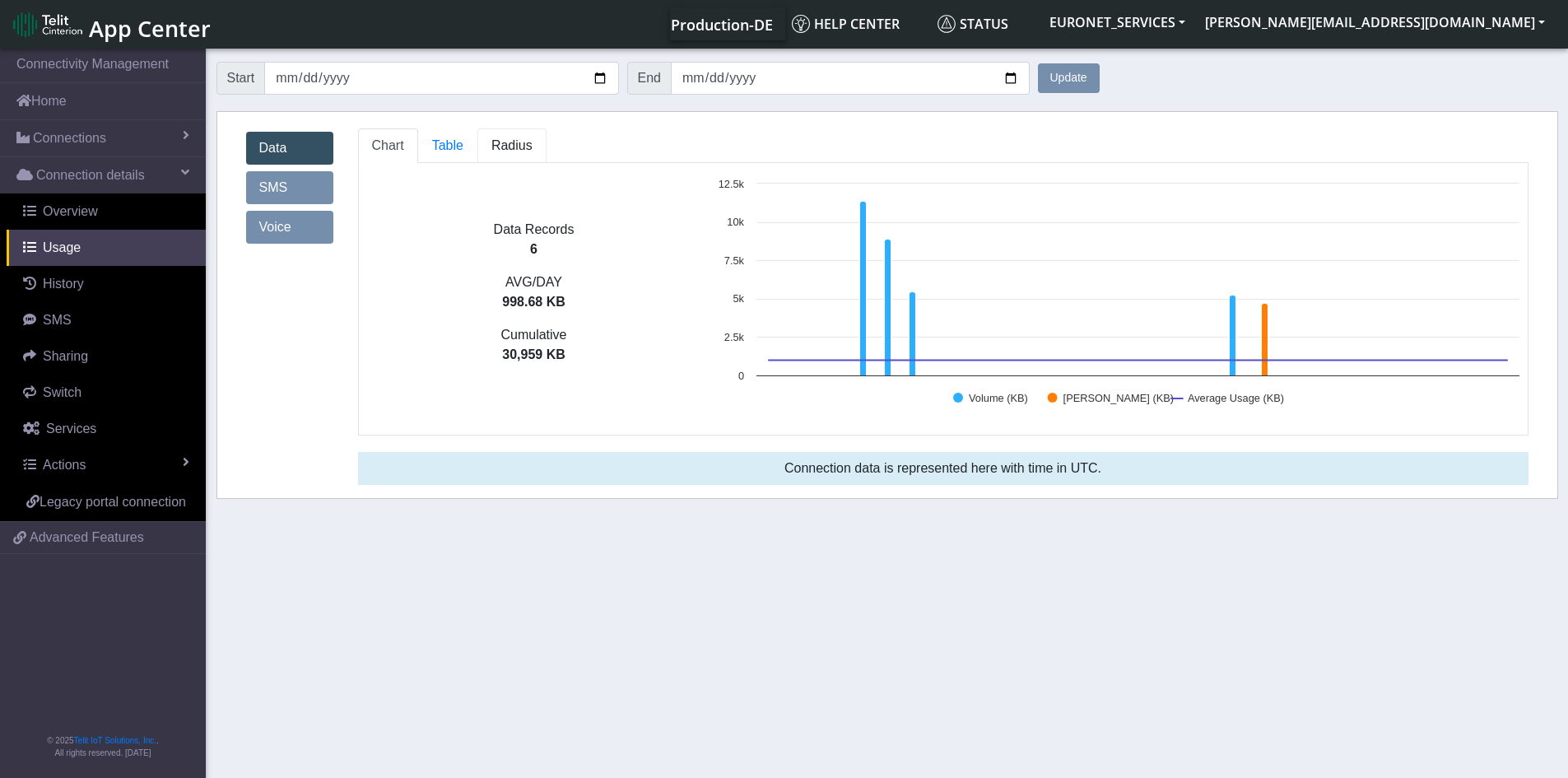
click at [514, 149] on span "Radius" at bounding box center [513, 145] width 42 height 14
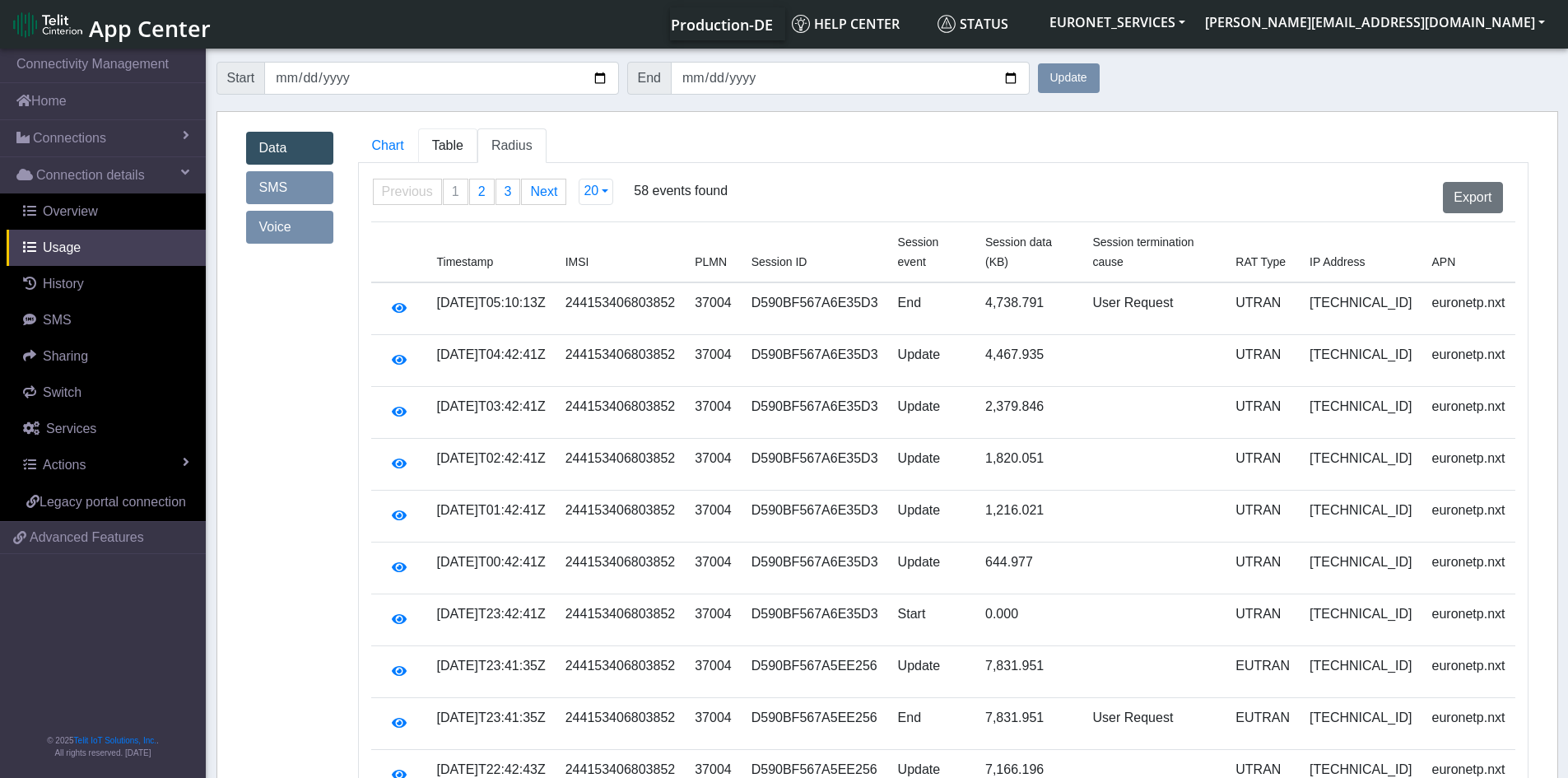
click at [452, 143] on span "Table" at bounding box center [447, 145] width 31 height 14
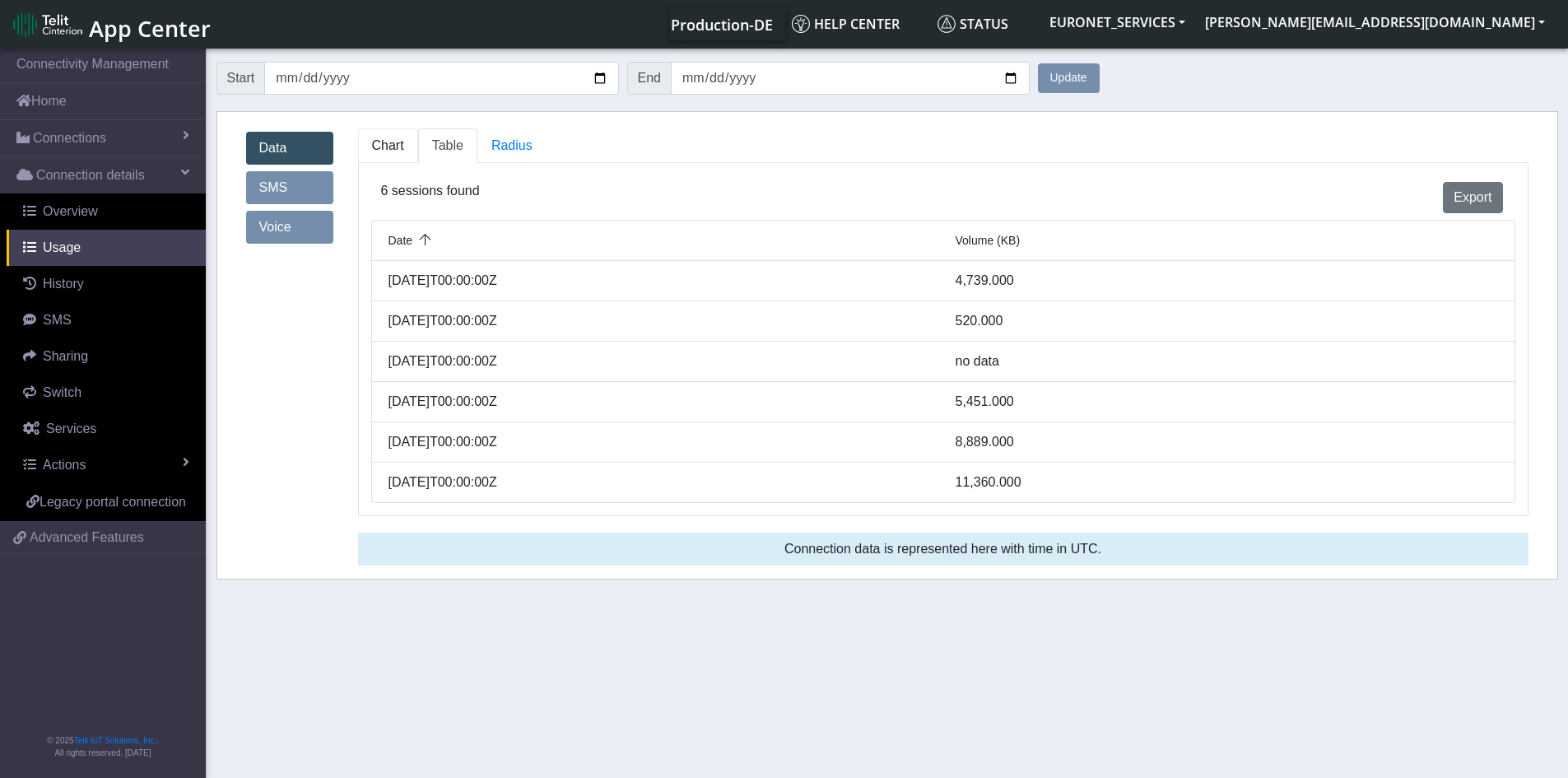
click at [391, 149] on span "Chart" at bounding box center [388, 145] width 32 height 14
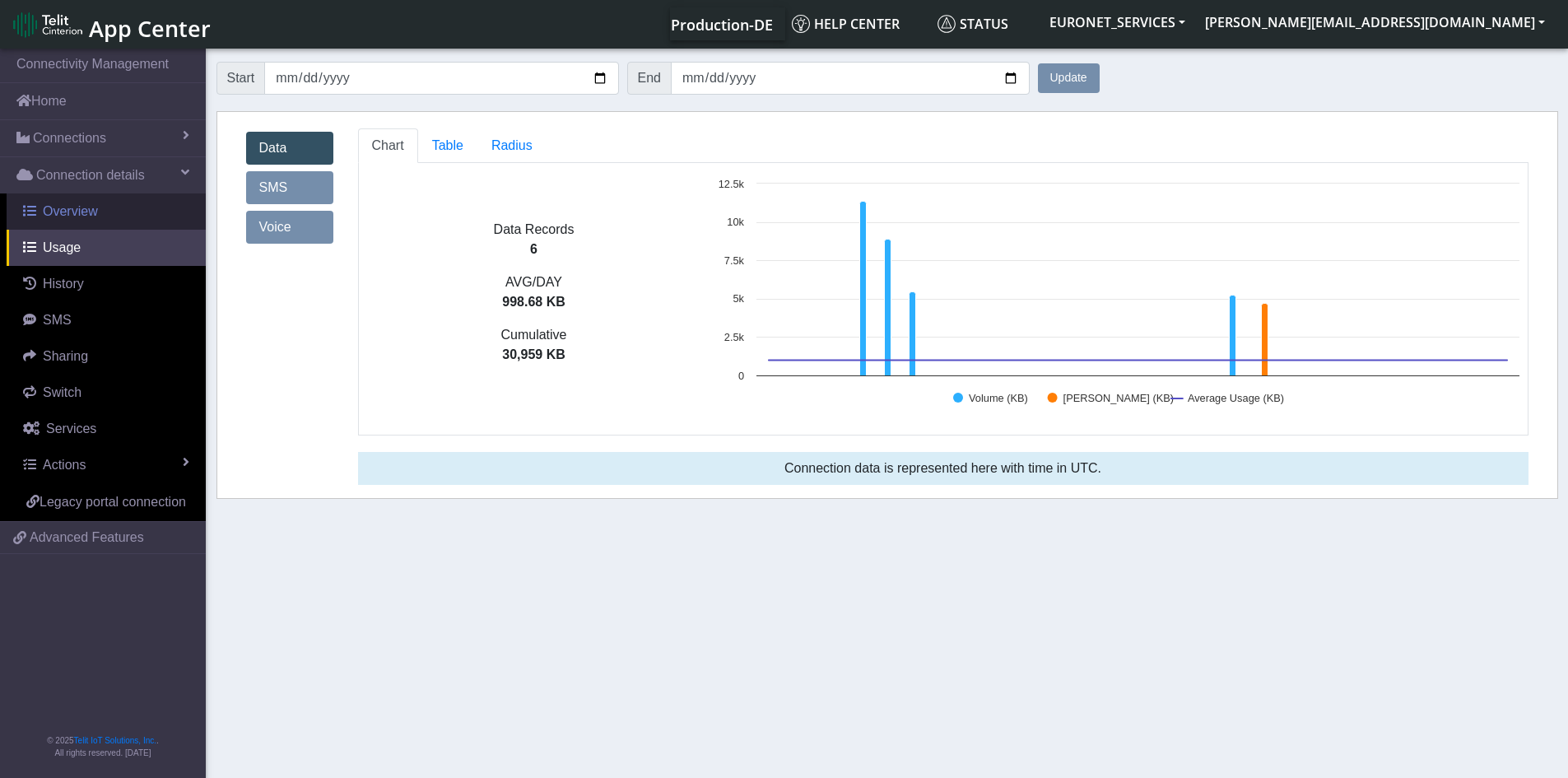
click at [61, 210] on span "Overview" at bounding box center [70, 211] width 55 height 14
